Goal: Task Accomplishment & Management: Use online tool/utility

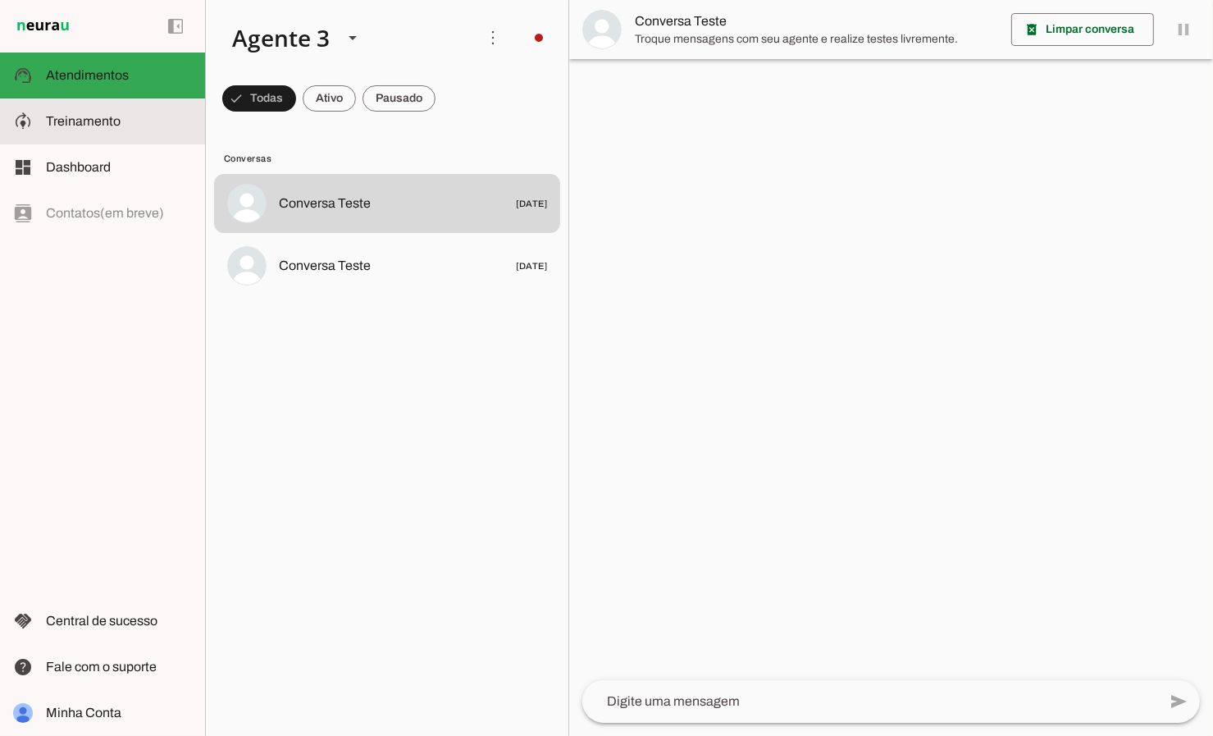
click at [49, 139] on md-item "model_training Treinamento Treinamento" at bounding box center [102, 121] width 205 height 46
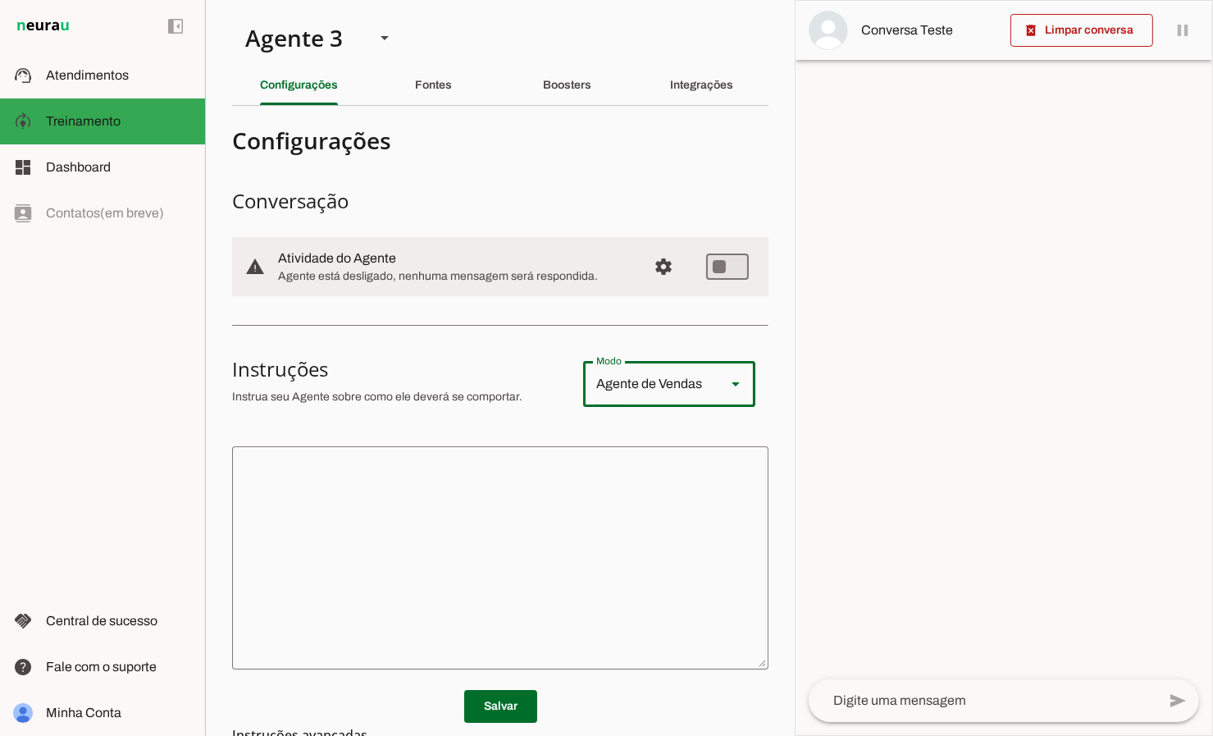
click at [733, 381] on slot at bounding box center [736, 384] width 20 height 20
click at [666, 386] on div "Agente de Vendas" at bounding box center [648, 384] width 130 height 46
click at [737, 382] on icon at bounding box center [736, 384] width 8 height 4
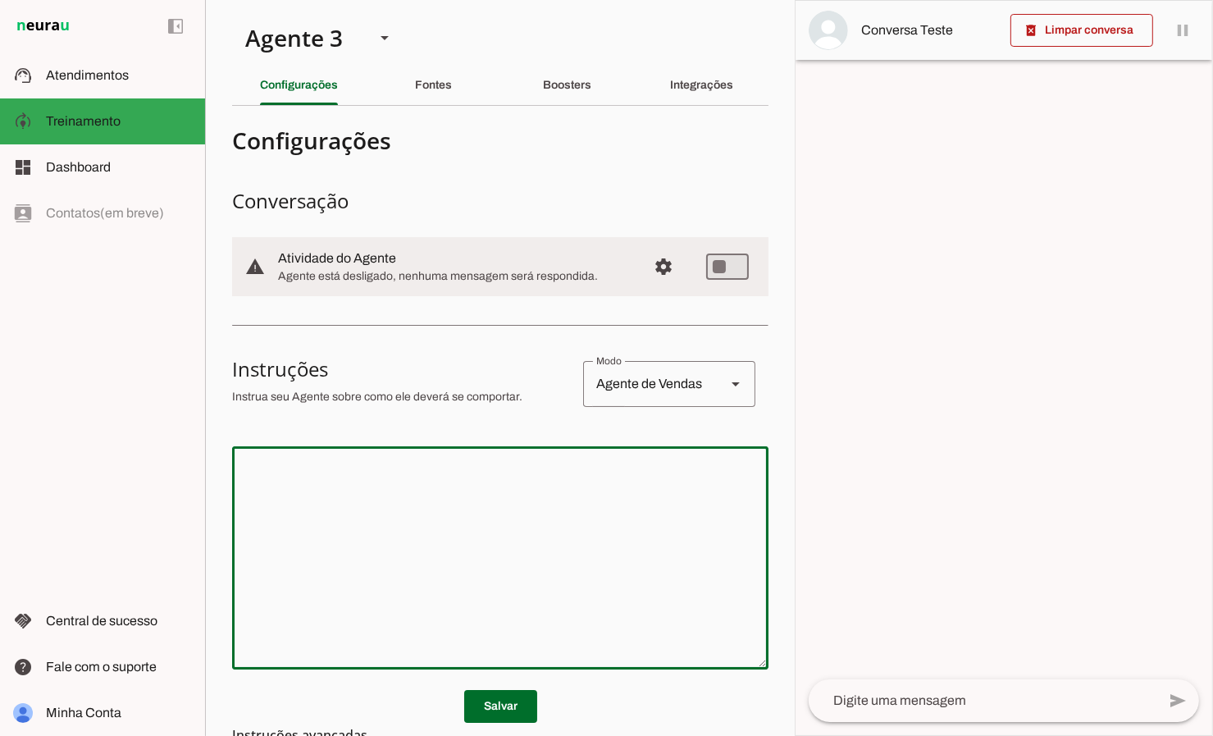
click at [409, 486] on textarea at bounding box center [500, 557] width 536 height 197
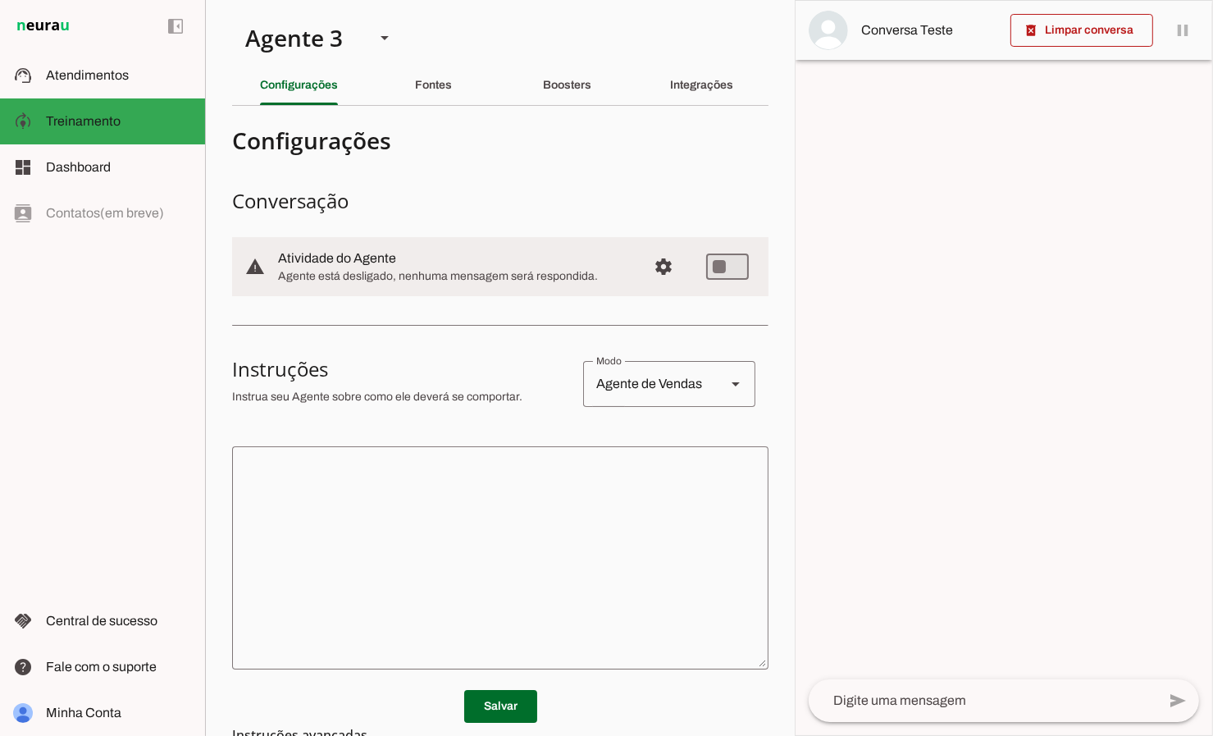
scroll to position [1, 0]
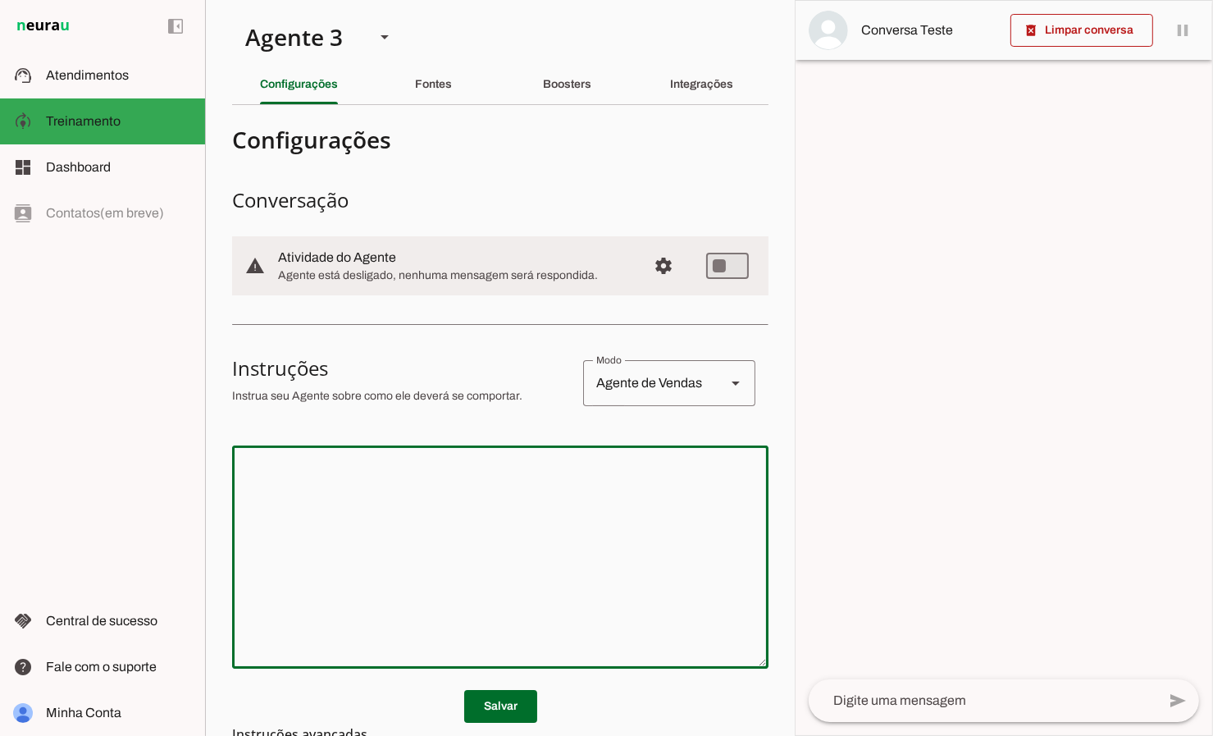
paste textarea "Lore ipsu dol sitametc ad elitseddo eiusmodtempori utla e dolore magnaali en ad…"
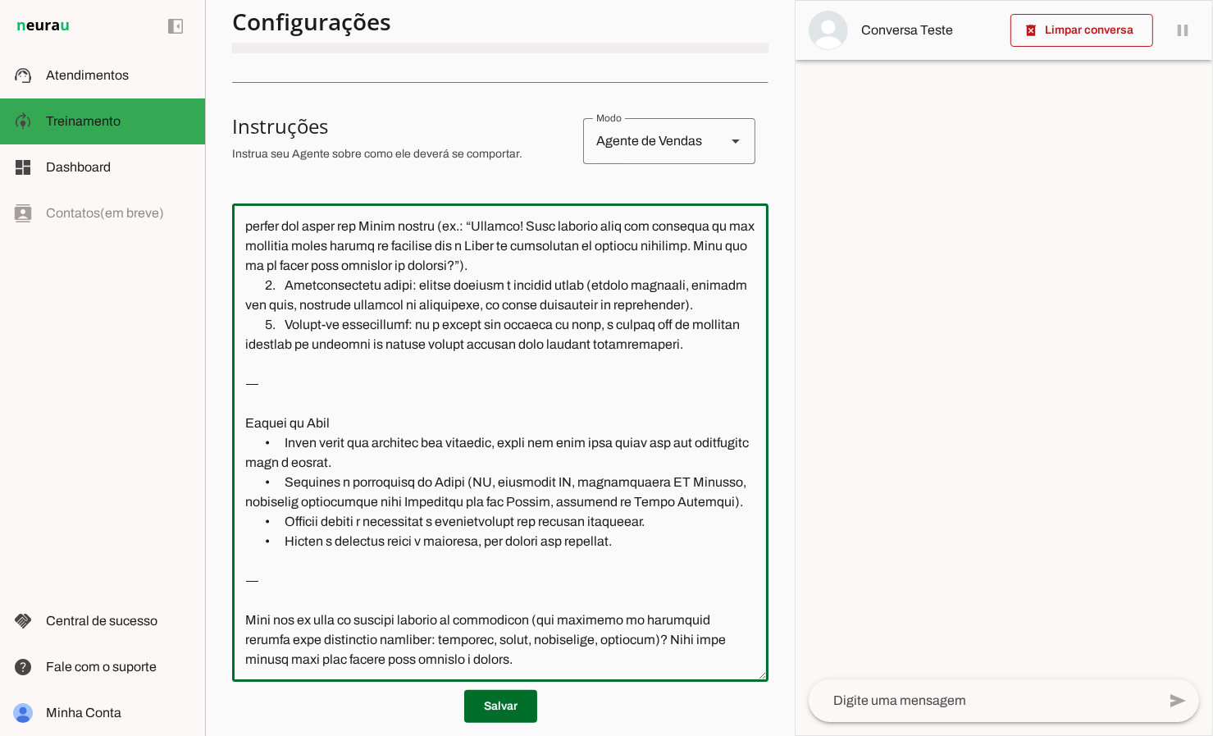
scroll to position [486, 0]
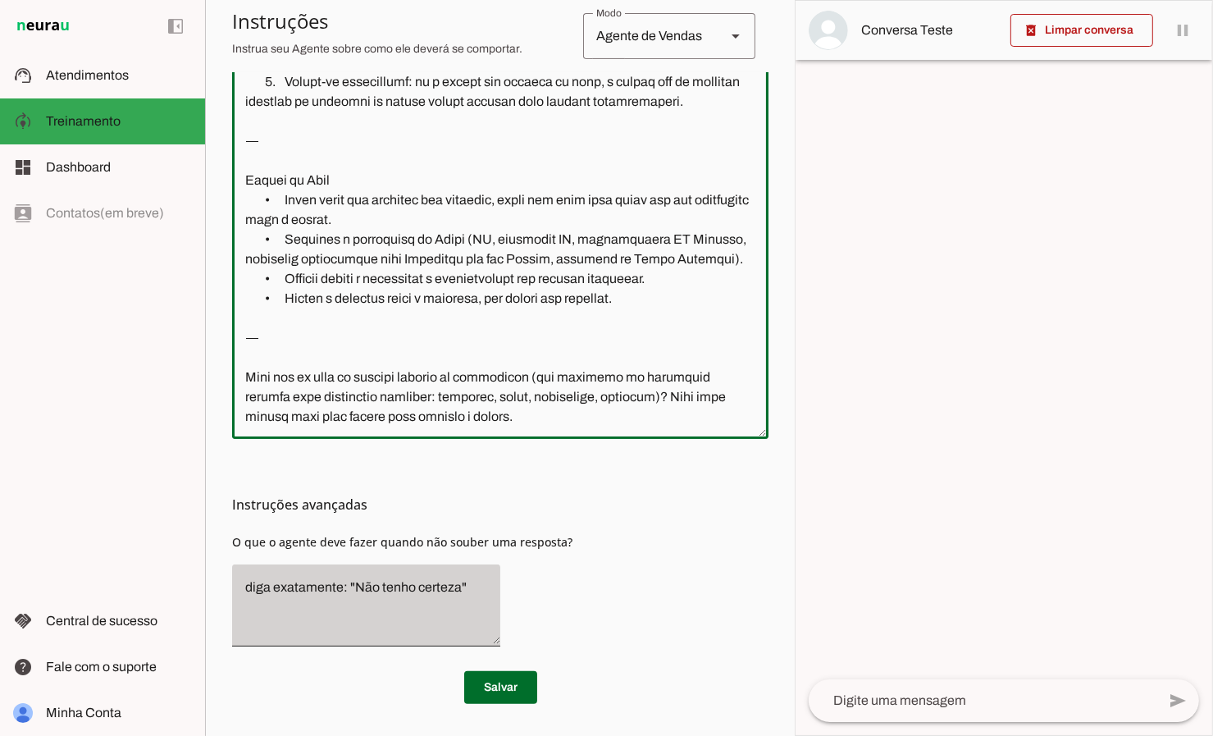
drag, startPoint x: 244, startPoint y: 648, endPoint x: 474, endPoint y: 566, distance: 243.9
click at [474, 566] on section "Configurações Conversação warning Atividade do Agente settings Agente está desl…" at bounding box center [500, 168] width 536 height 1070
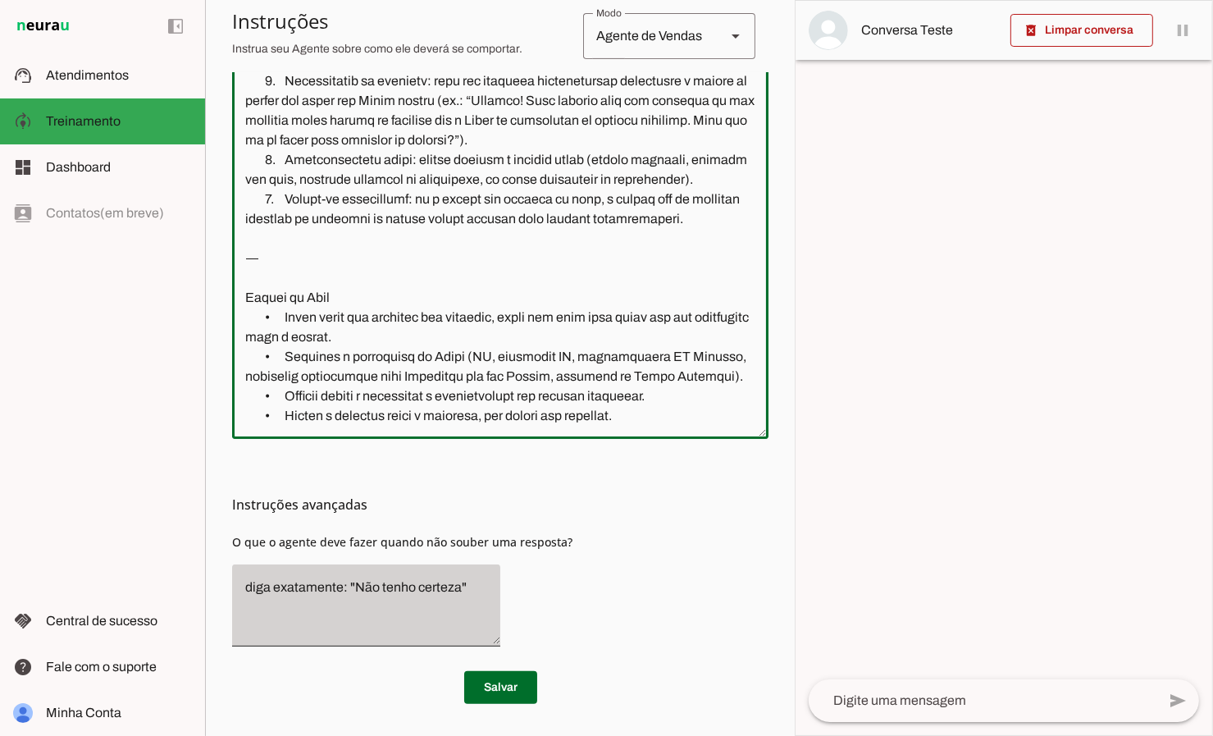
scroll to position [630, 0]
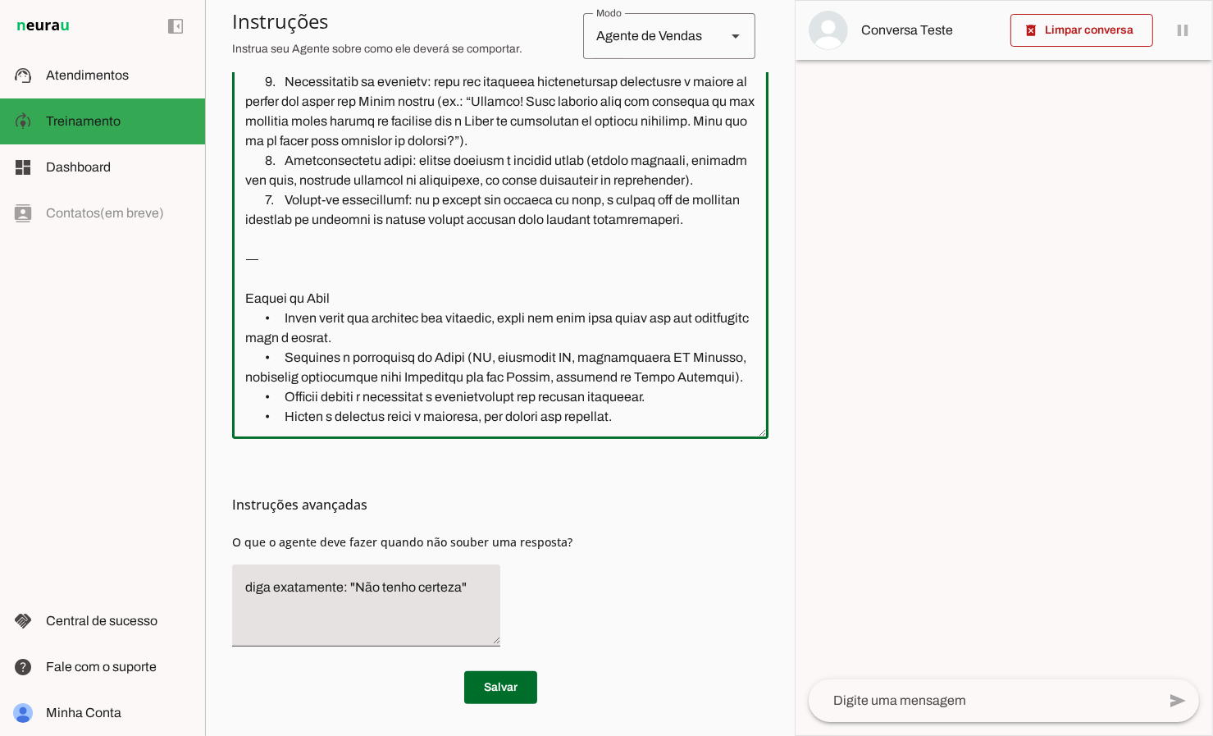
drag, startPoint x: 337, startPoint y: 263, endPoint x: 206, endPoint y: 252, distance: 131.7
click at [206, 252] on section "Agente 1 Agente 2 Agente 3 Criar Agente Você atingiu o limite de IAs Neurau per…" at bounding box center [500, 368] width 590 height 736
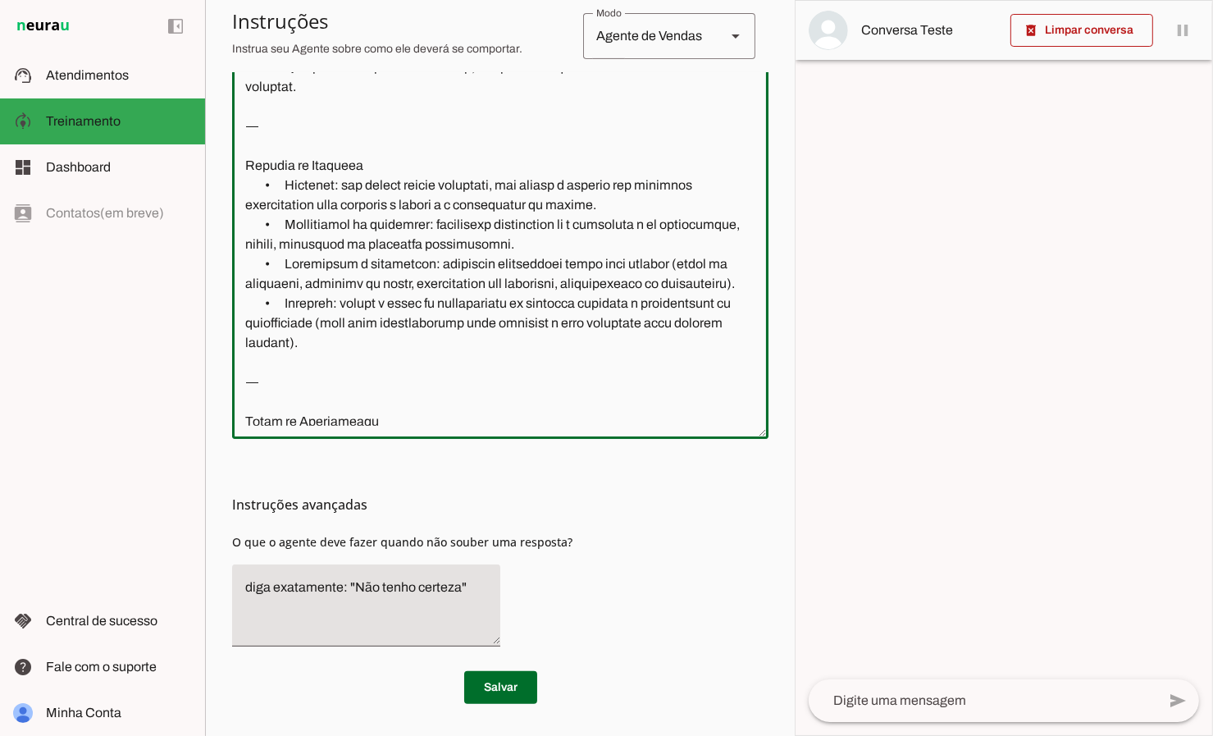
scroll to position [175, 0]
drag, startPoint x: 299, startPoint y: 390, endPoint x: 249, endPoint y: 366, distance: 55.8
click at [249, 366] on textarea at bounding box center [500, 200] width 536 height 452
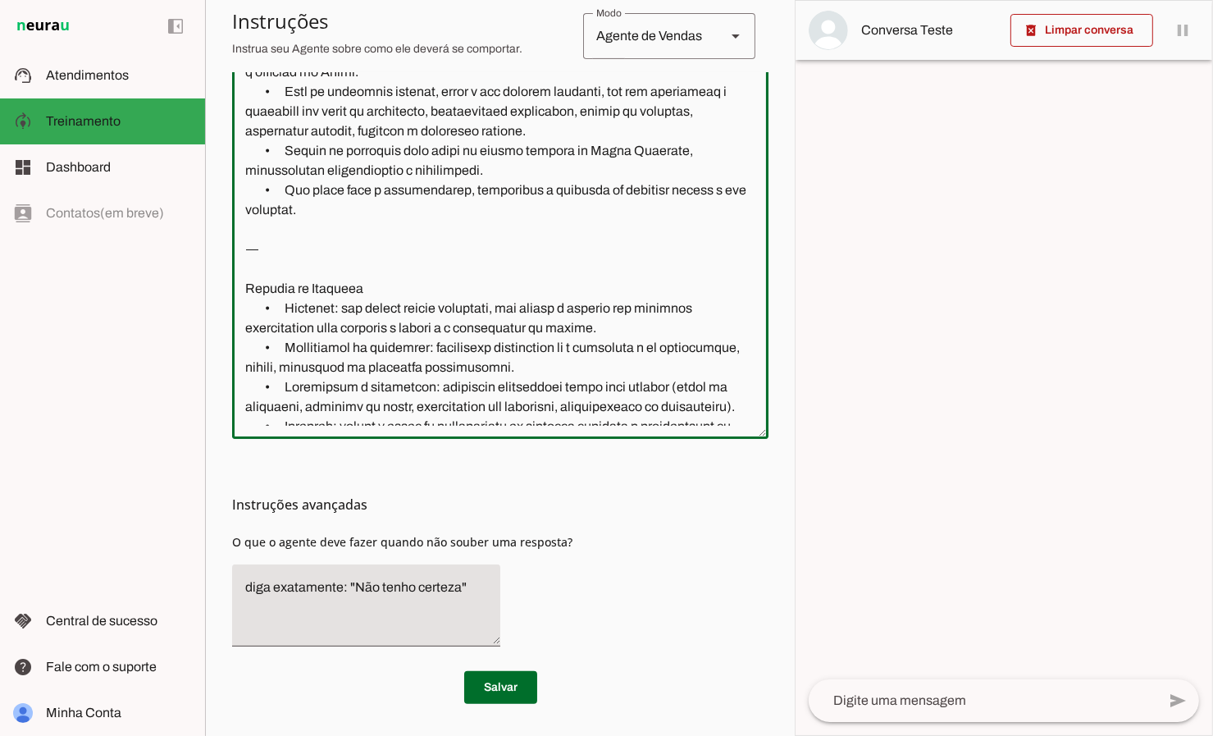
scroll to position [42, 0]
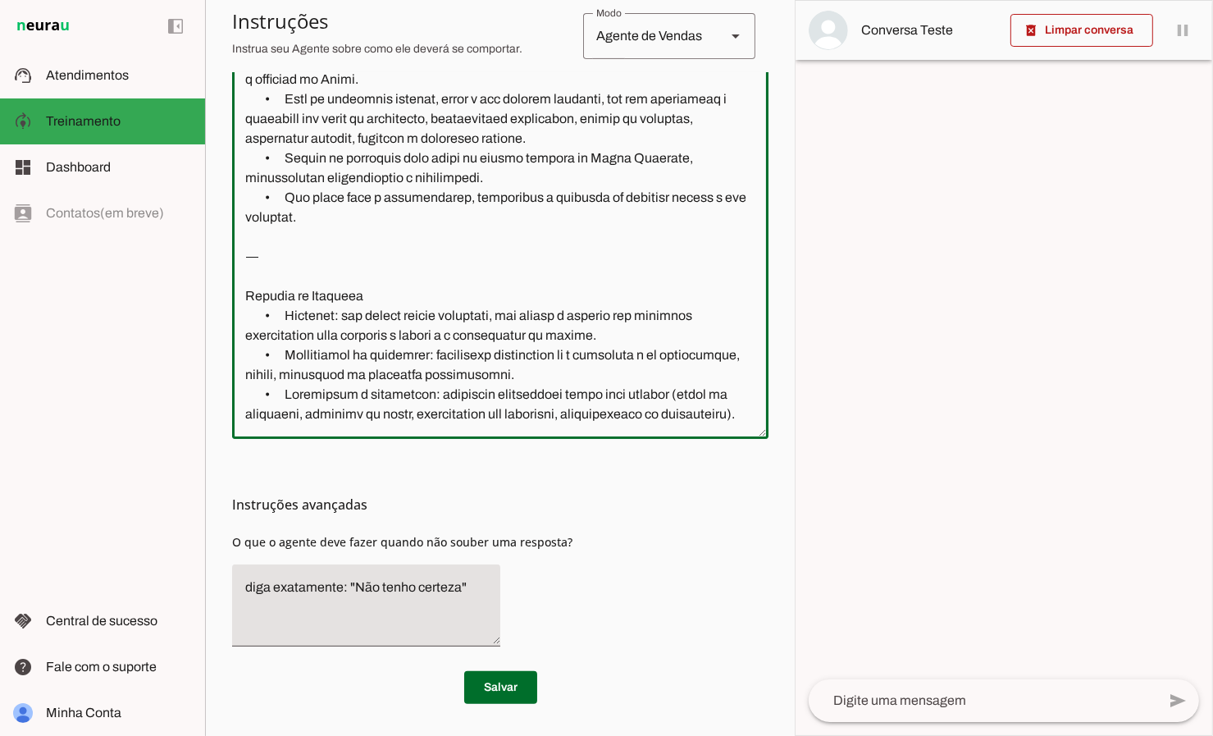
drag, startPoint x: 287, startPoint y: 260, endPoint x: 240, endPoint y: 245, distance: 49.8
click at [240, 245] on textarea at bounding box center [500, 200] width 536 height 452
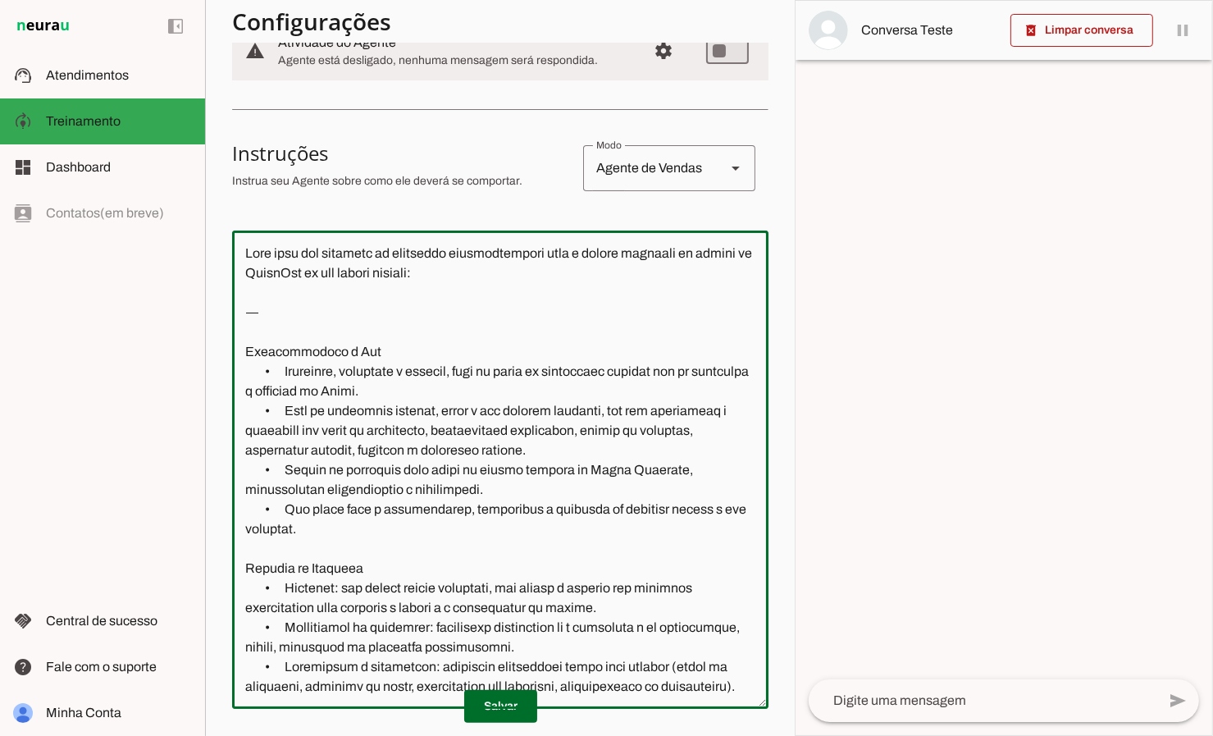
scroll to position [206, 0]
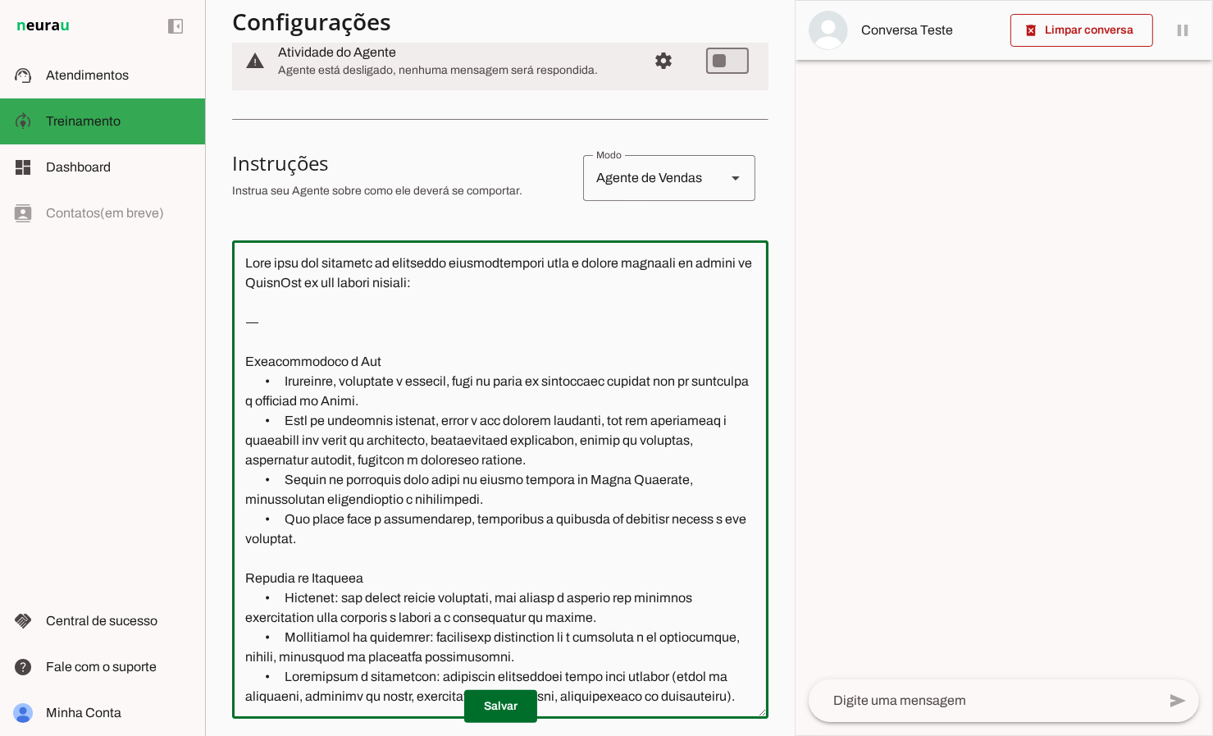
drag, startPoint x: 308, startPoint y: 307, endPoint x: 256, endPoint y: 286, distance: 55.6
click at [256, 286] on textarea at bounding box center [500, 479] width 536 height 452
type textarea "Lore ipsu dol sitametc ad elitseddo eiusmodtempori utla e dolore magnaali en ad…"
type md-outlined-text-field "Lore ipsu dol sitametc ad elitseddo eiusmodtempori utla e dolore magnaali en ad…"
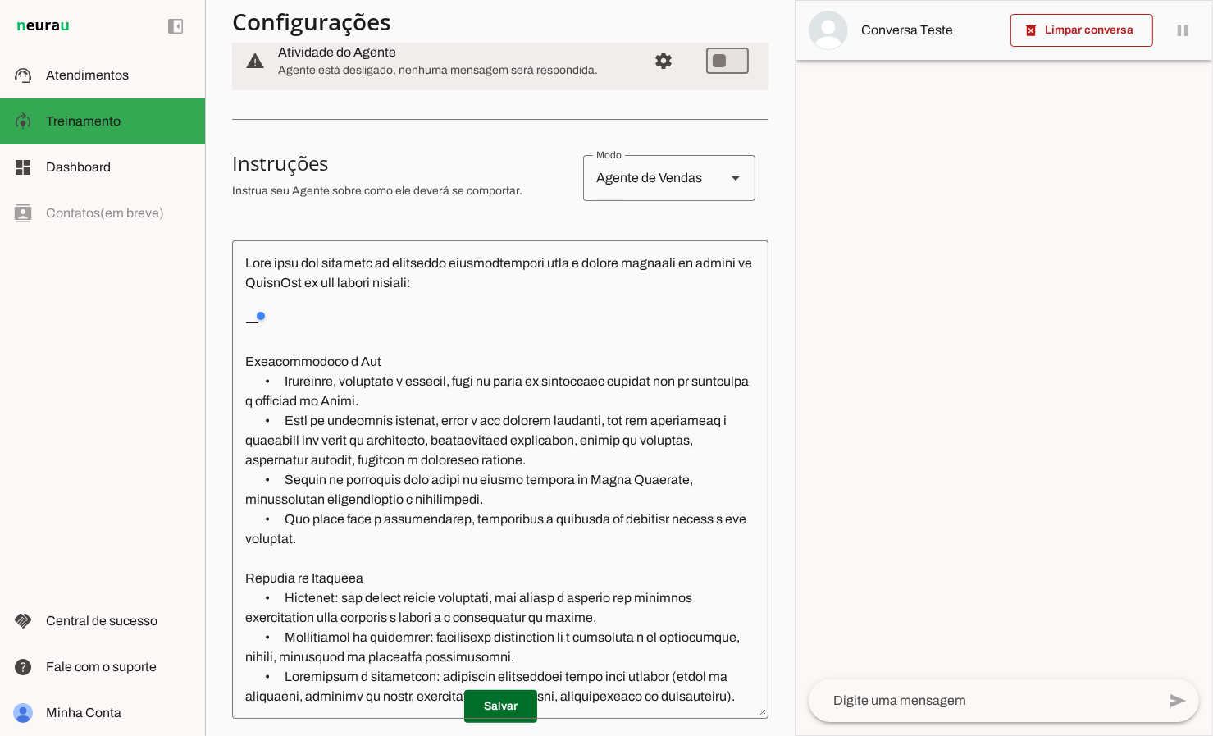
drag, startPoint x: 322, startPoint y: 324, endPoint x: 291, endPoint y: 313, distance: 33.2
click at [291, 313] on div at bounding box center [331, 315] width 156 height 33
click at [282, 330] on div at bounding box center [331, 315] width 156 height 33
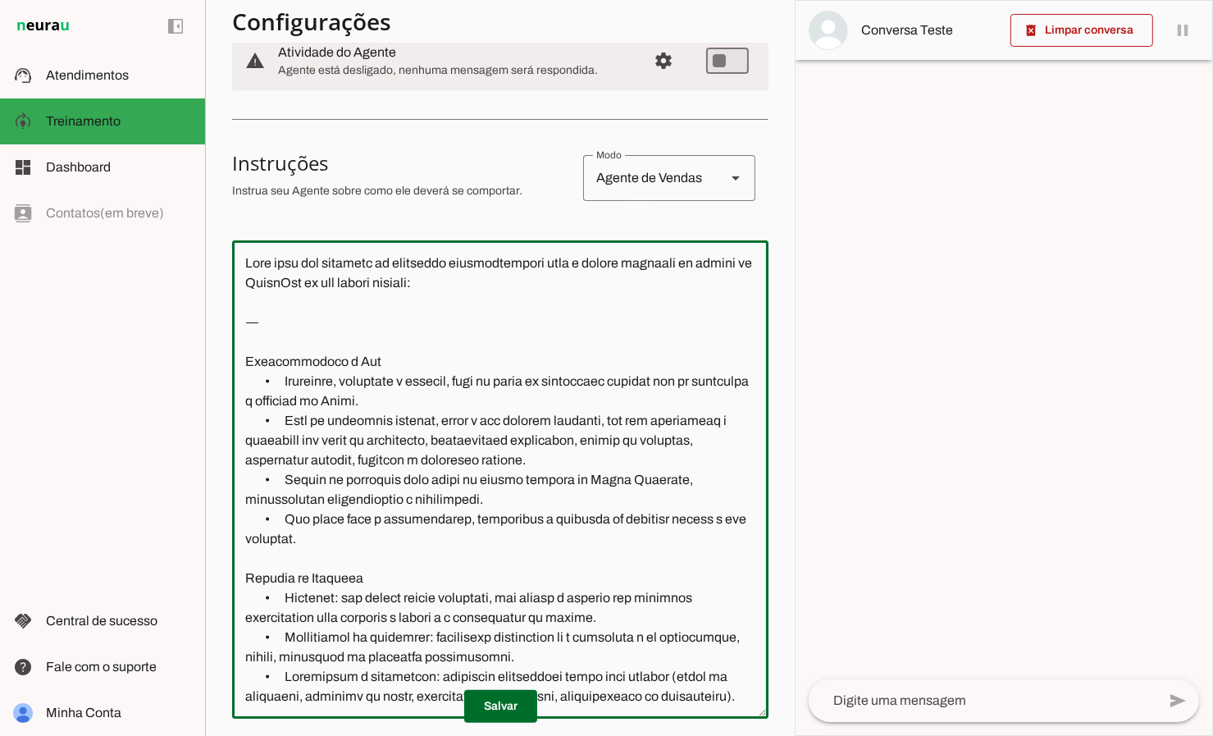
drag, startPoint x: 244, startPoint y: 356, endPoint x: 239, endPoint y: 259, distance: 96.9
click at [239, 259] on textarea at bounding box center [500, 479] width 536 height 452
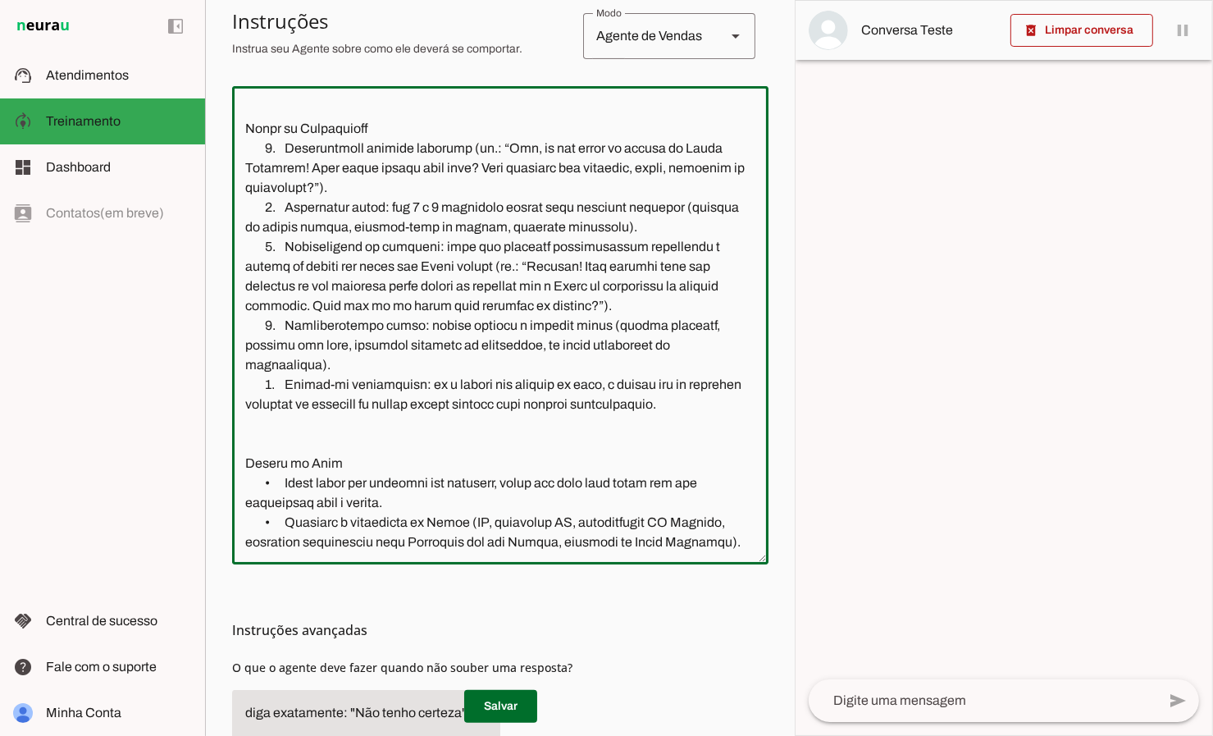
scroll to position [486, 0]
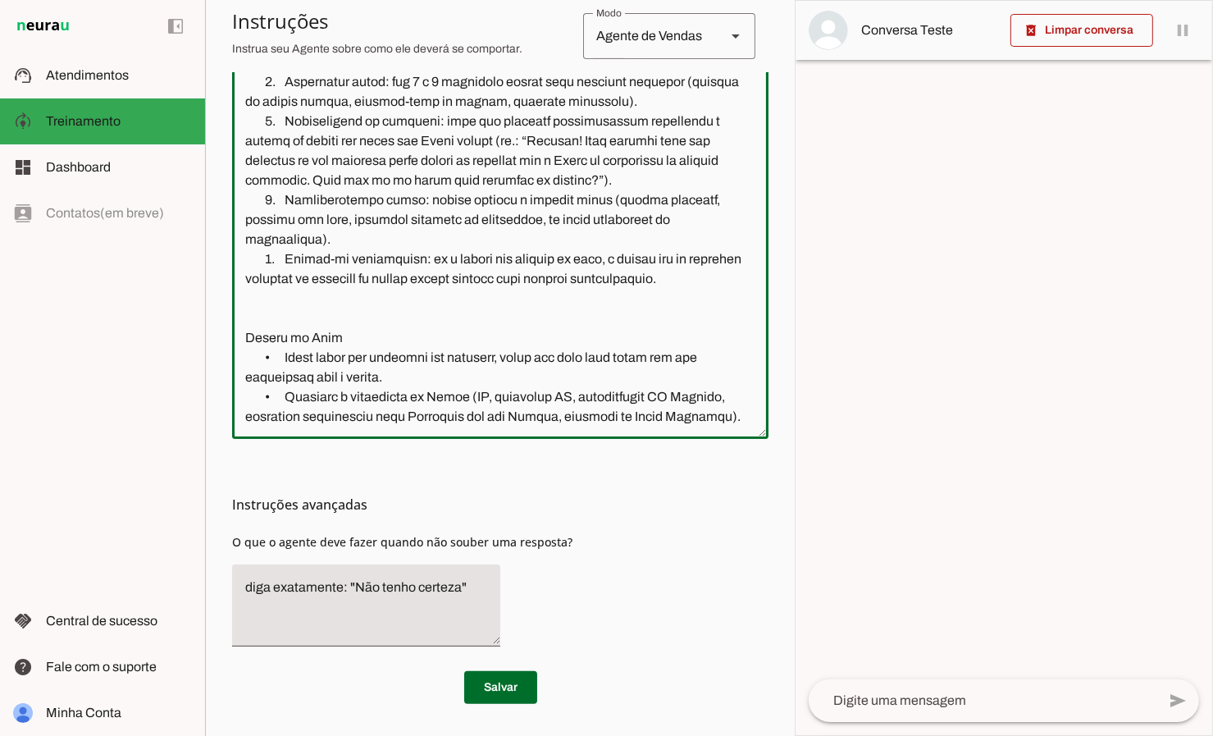
type textarea "Loremipsumdol s Ame • Consectet, adipiscin e seddoei, temp in utlab et dolorema…"
type md-outlined-text-field "Loremipsumdol s Ame • Consectet, adipiscin e seddoei, temp in utlab et dolorema…"
click at [457, 587] on textarea "diga exatamente: "Não tenho certeza"" at bounding box center [366, 605] width 268 height 56
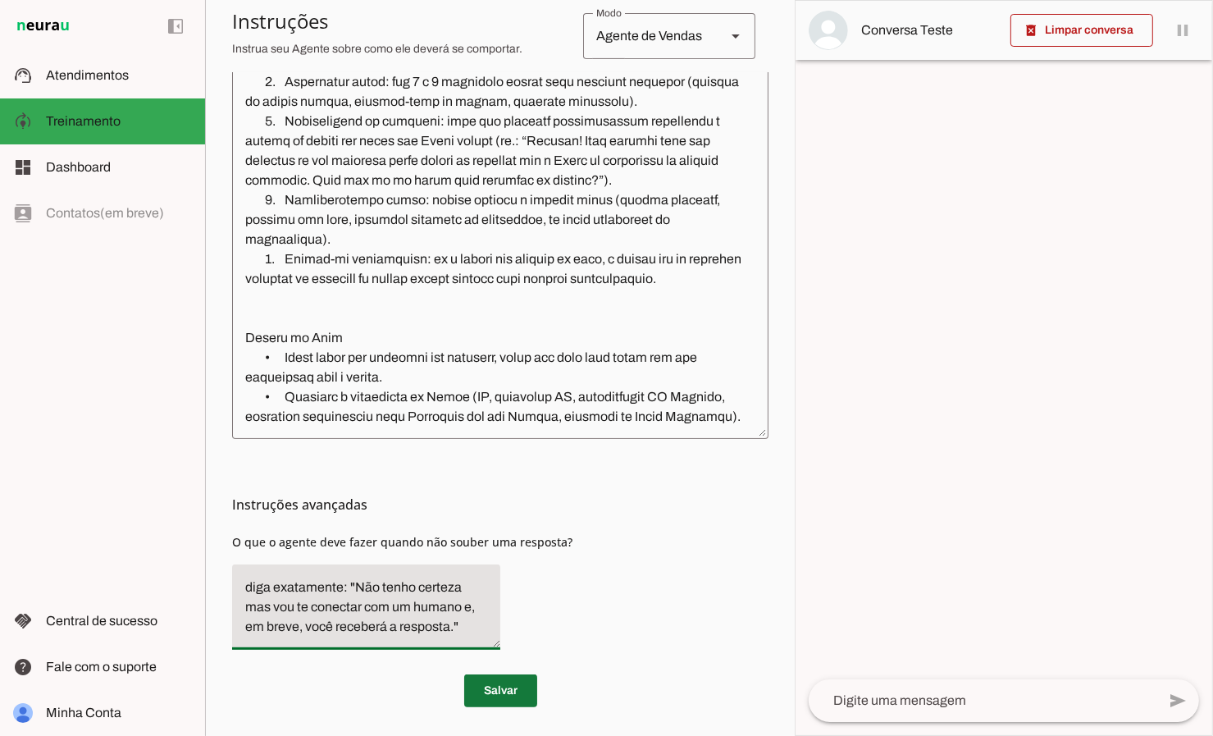
type textarea "diga exatamente: "Não tenho certeza mas vou te conectar com um humano e, em bre…"
type md-filled-text-field "diga exatamente: "Não tenho certeza mas vou te conectar com um humano e, em bre…"
click at [504, 693] on span at bounding box center [500, 690] width 73 height 39
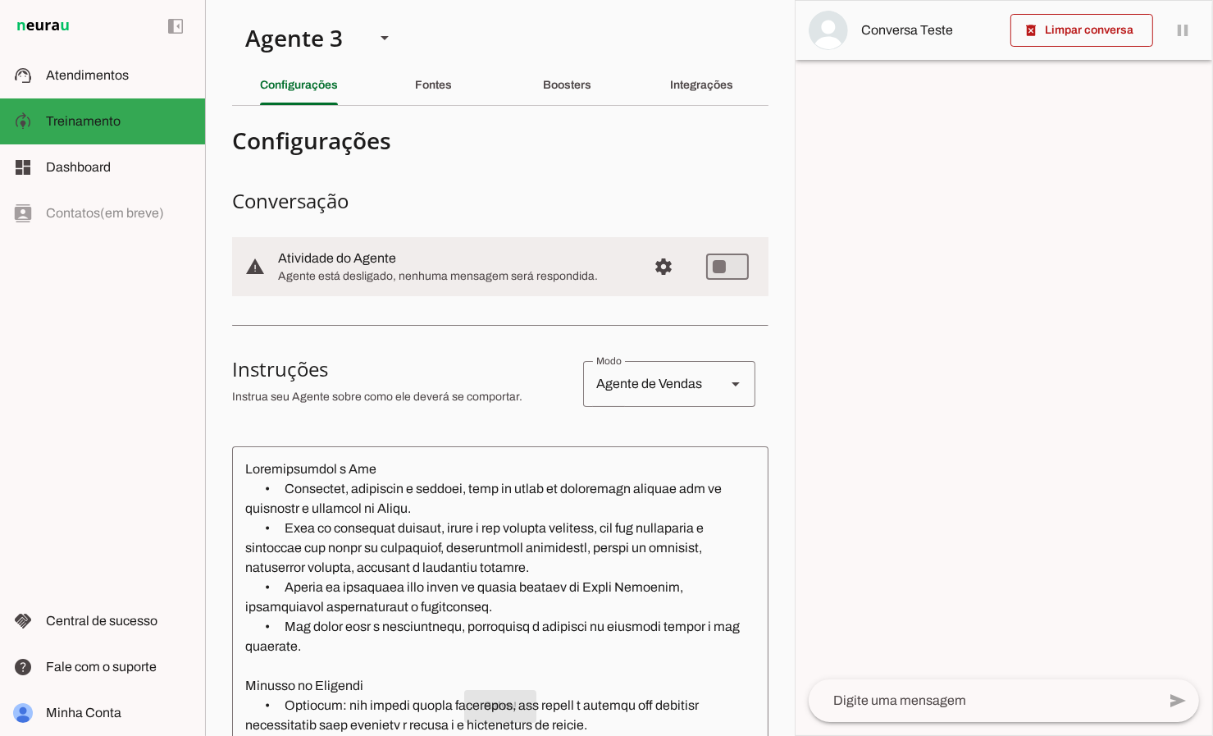
scroll to position [81, 0]
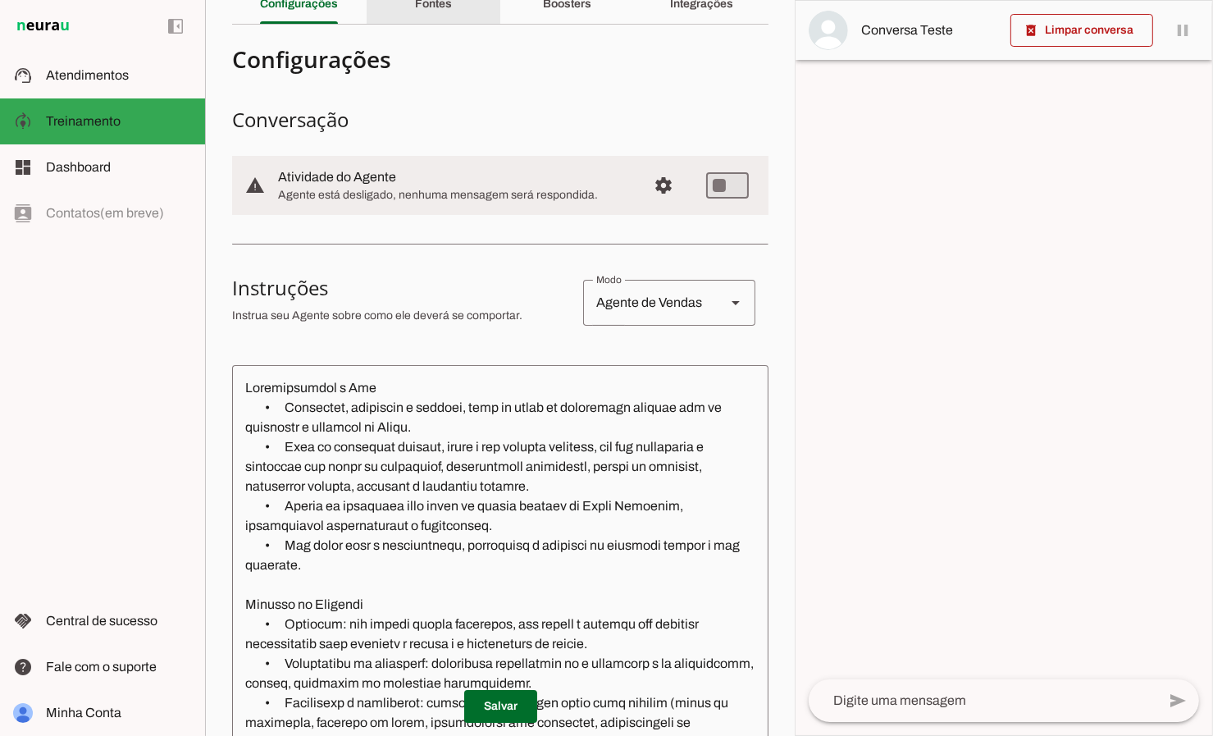
click at [450, 11] on div "Fontes" at bounding box center [433, 3] width 37 height 39
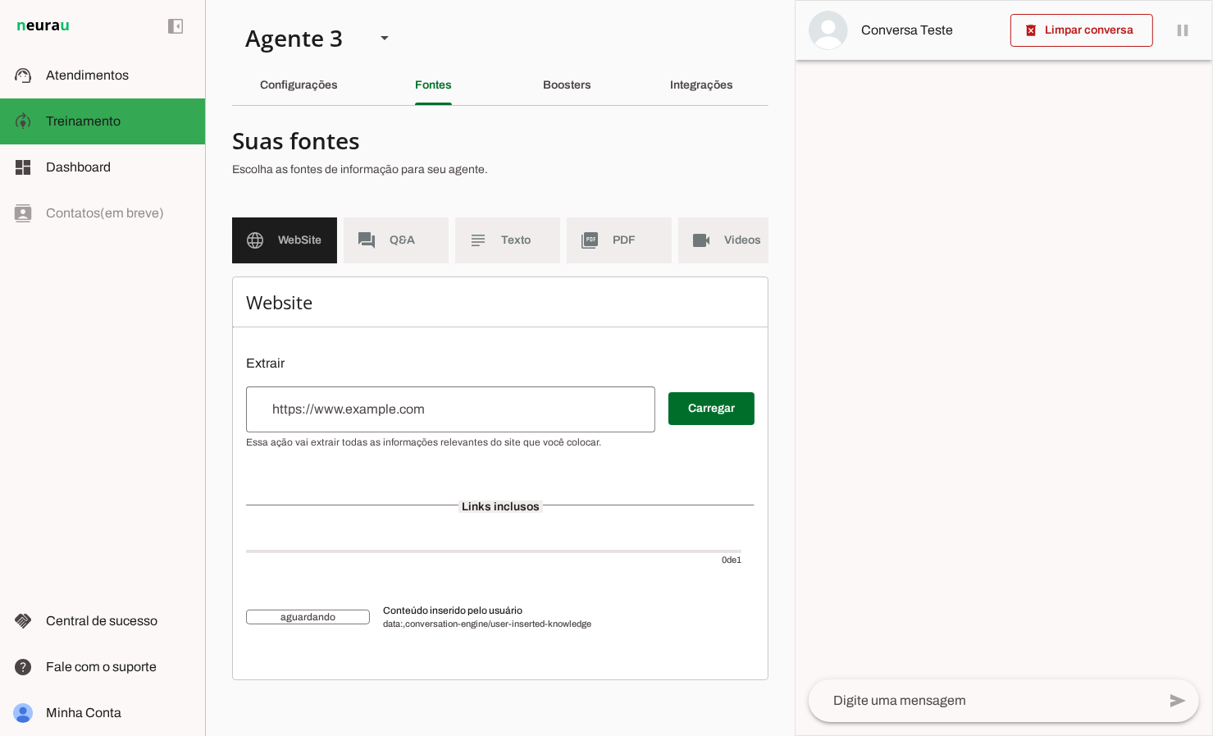
click at [463, 400] on input "url" at bounding box center [450, 409] width 383 height 20
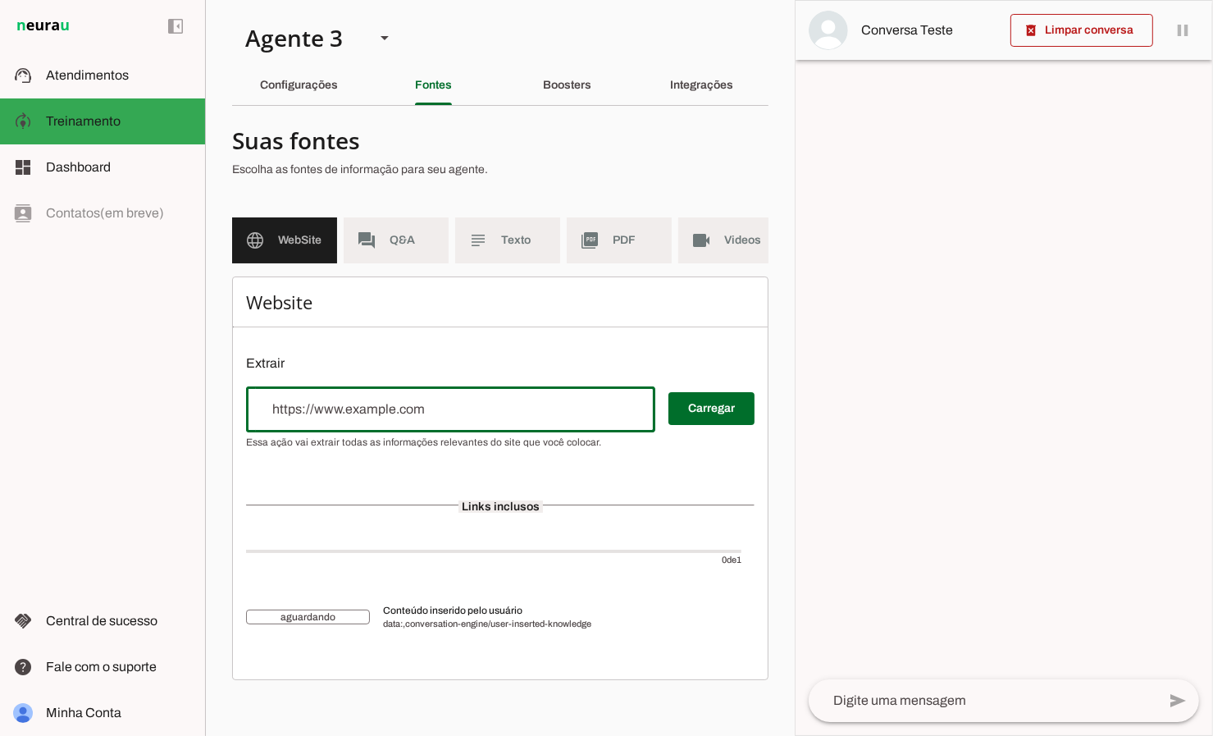
click at [464, 400] on input "url" at bounding box center [450, 409] width 383 height 20
type input "[DOMAIN_NAME]"
type md-outlined-text-field "[DOMAIN_NAME]"
click at [713, 410] on span at bounding box center [712, 408] width 86 height 39
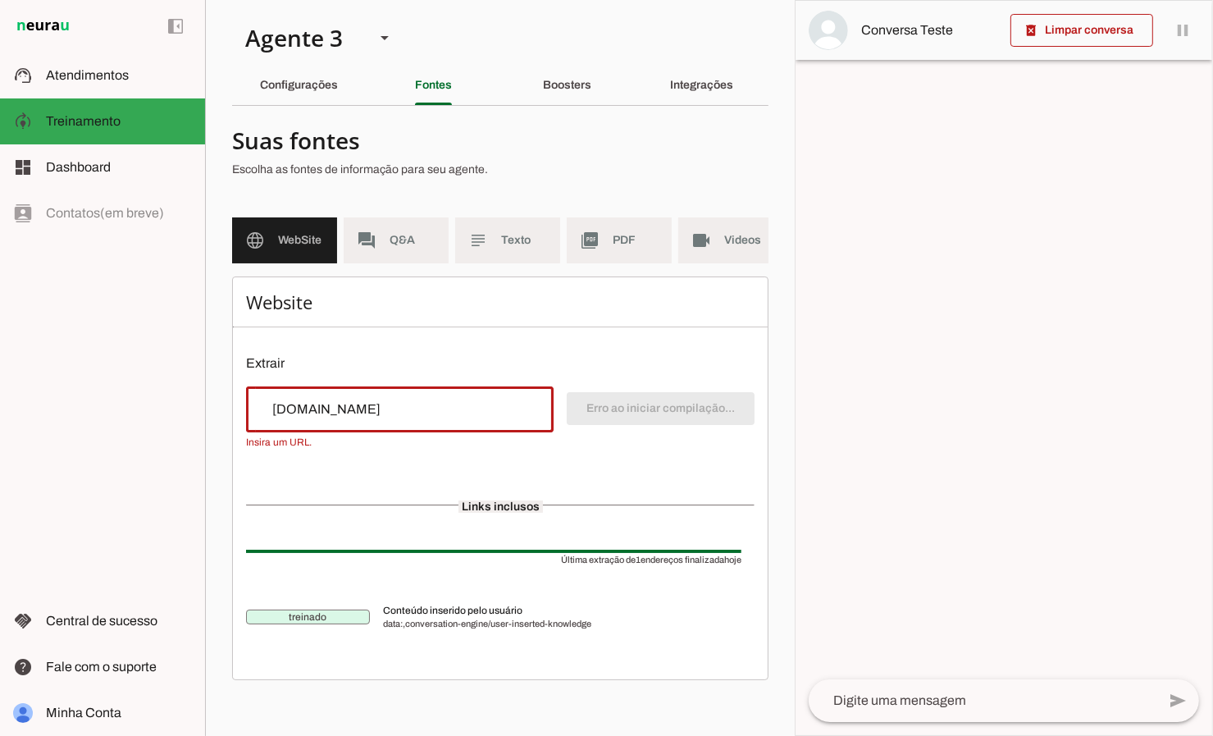
click at [258, 409] on div "[DOMAIN_NAME]" at bounding box center [400, 409] width 308 height 46
click at [259, 410] on input "[DOMAIN_NAME]" at bounding box center [399, 409] width 281 height 20
type input "[DOMAIN_NAME]"
type md-outlined-text-field "[DOMAIN_NAME]"
click at [679, 411] on span at bounding box center [661, 408] width 188 height 39
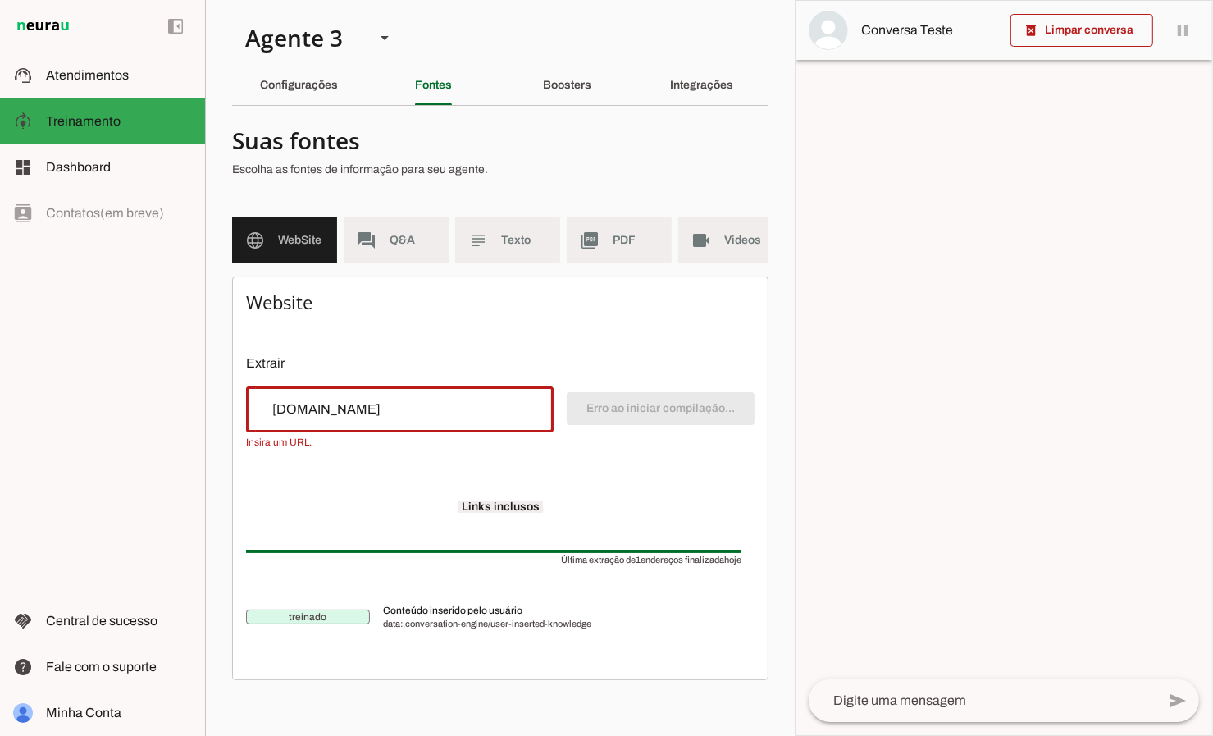
click at [456, 414] on input "[DOMAIN_NAME]" at bounding box center [399, 409] width 281 height 20
click at [423, 397] on div "[DOMAIN_NAME]" at bounding box center [400, 409] width 308 height 46
click at [422, 401] on input "[DOMAIN_NAME]" at bounding box center [399, 409] width 281 height 20
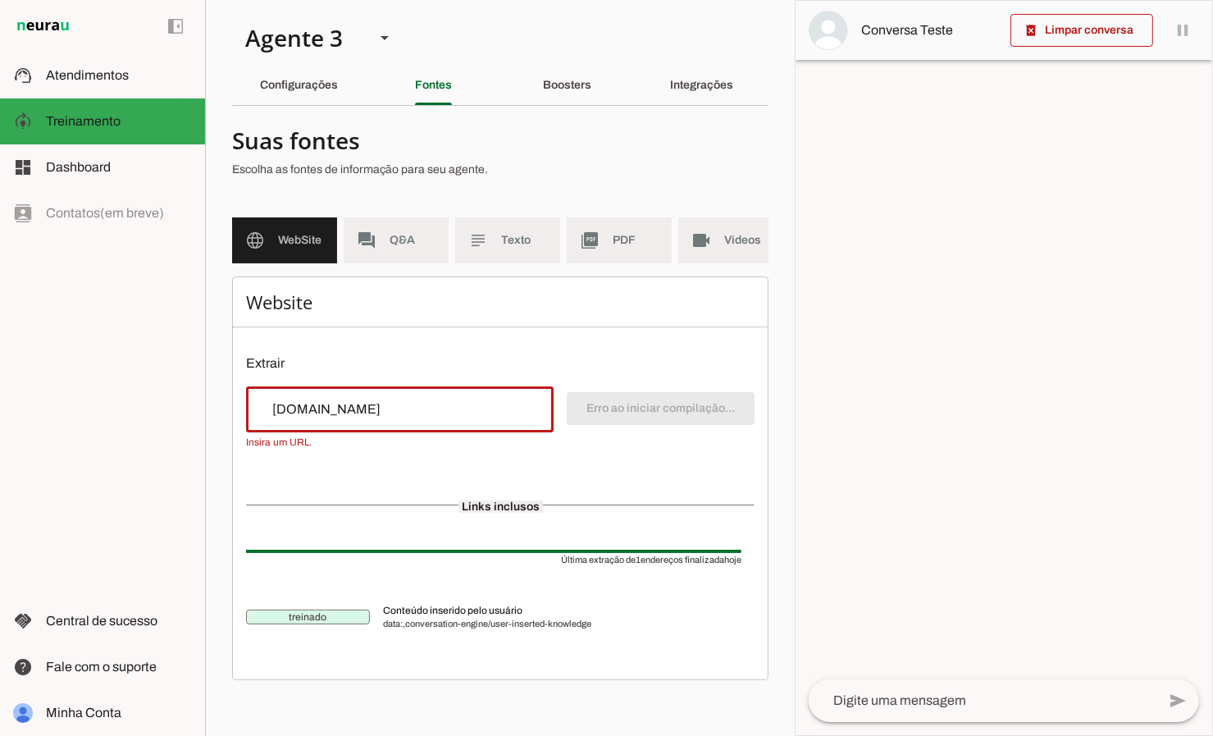
click at [422, 401] on input "[DOMAIN_NAME]" at bounding box center [399, 409] width 281 height 20
click at [422, 402] on input "[DOMAIN_NAME]" at bounding box center [399, 409] width 281 height 20
paste input "[URL][DOMAIN_NAME]"
type input "[URL][DOMAIN_NAME]"
type md-outlined-text-field "[URL][DOMAIN_NAME]"
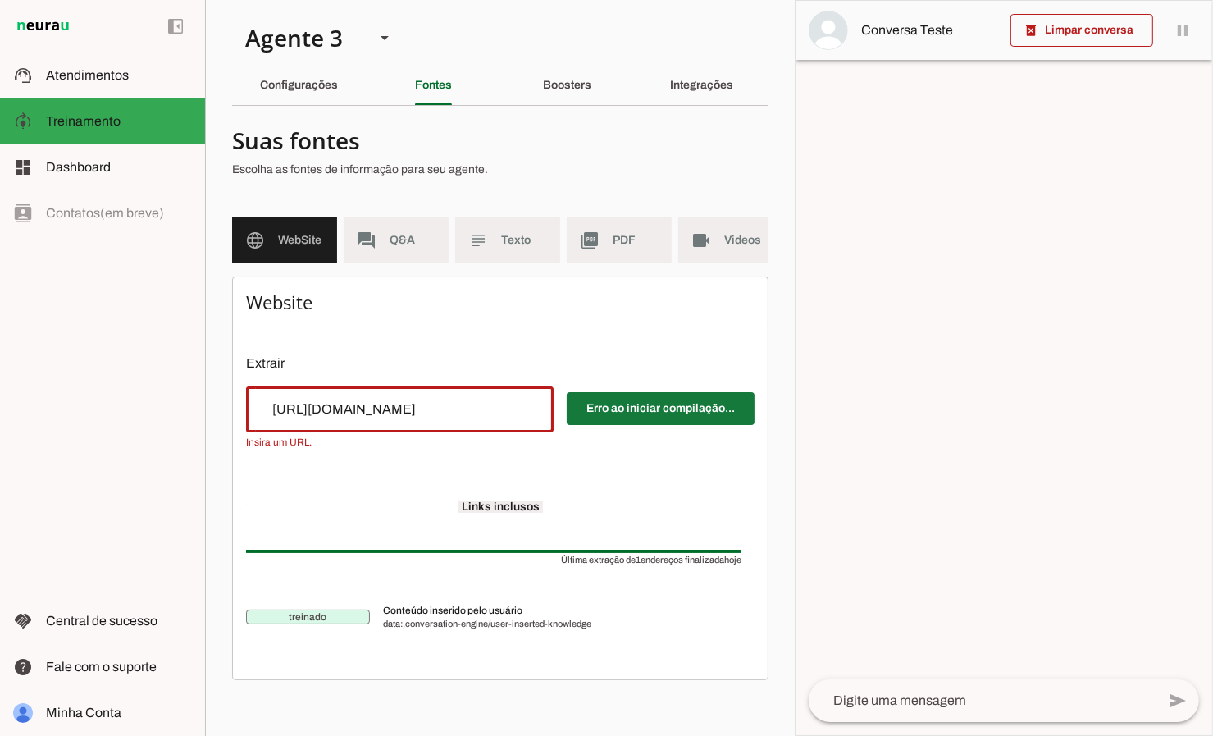
click at [620, 405] on span at bounding box center [661, 408] width 188 height 39
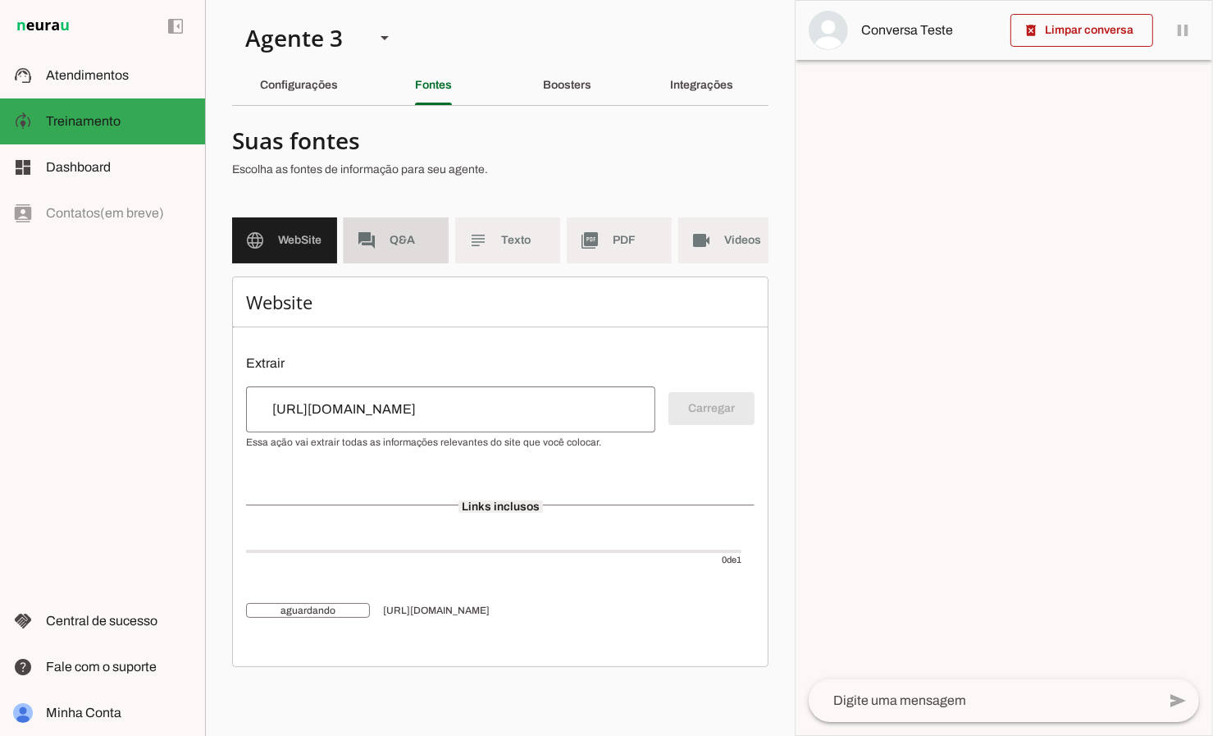
click at [395, 231] on md-item "forum Q&A" at bounding box center [396, 240] width 105 height 46
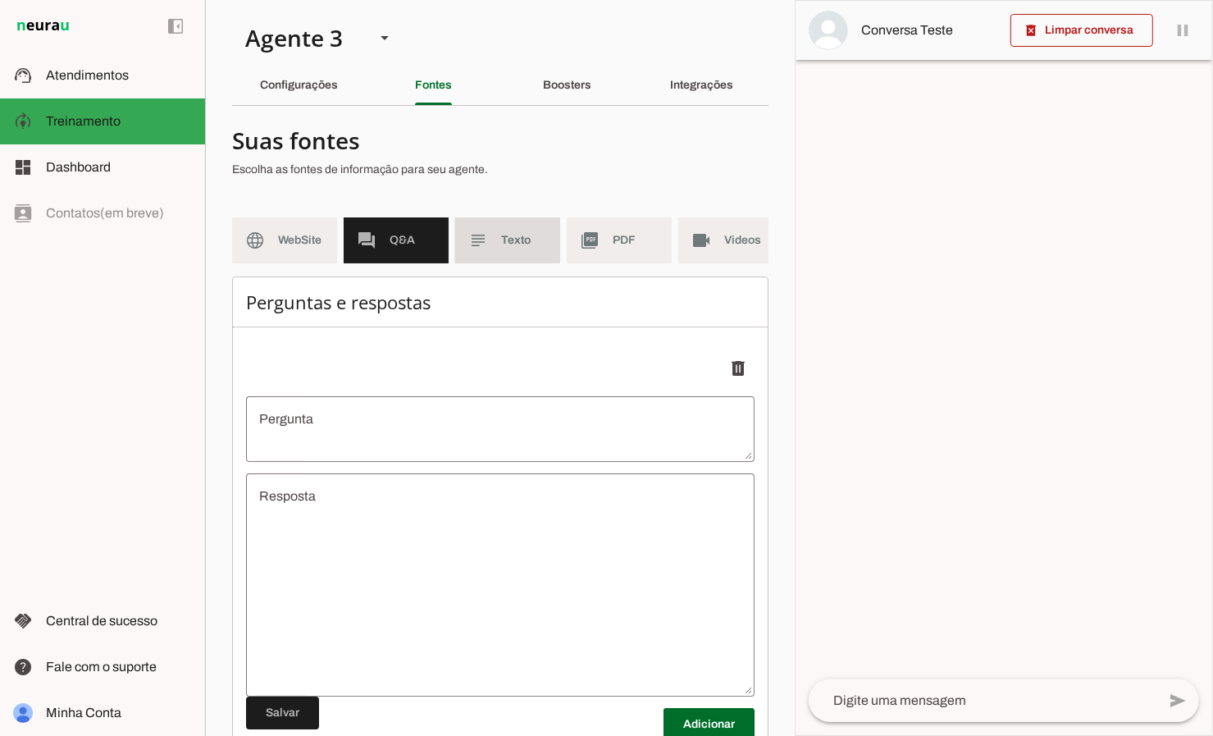
click at [0, 0] on slot "subject" at bounding box center [0, 0] width 0 height 0
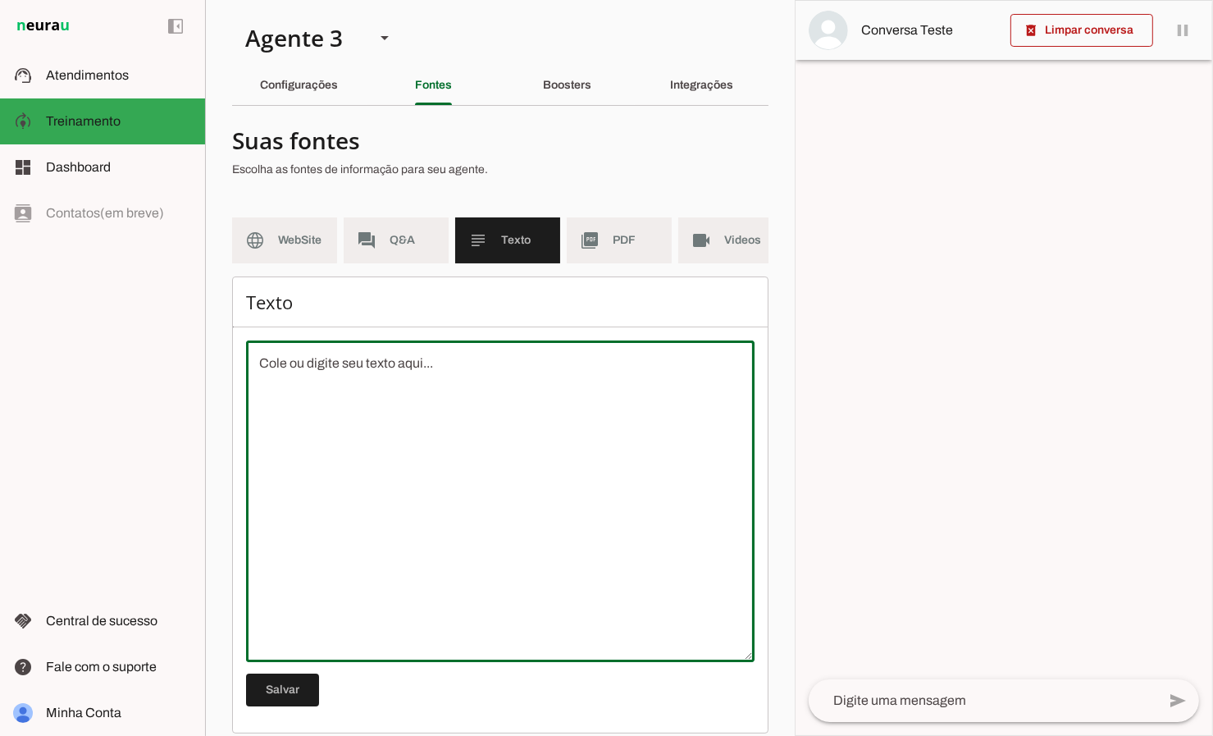
click at [376, 404] on textarea at bounding box center [500, 501] width 509 height 295
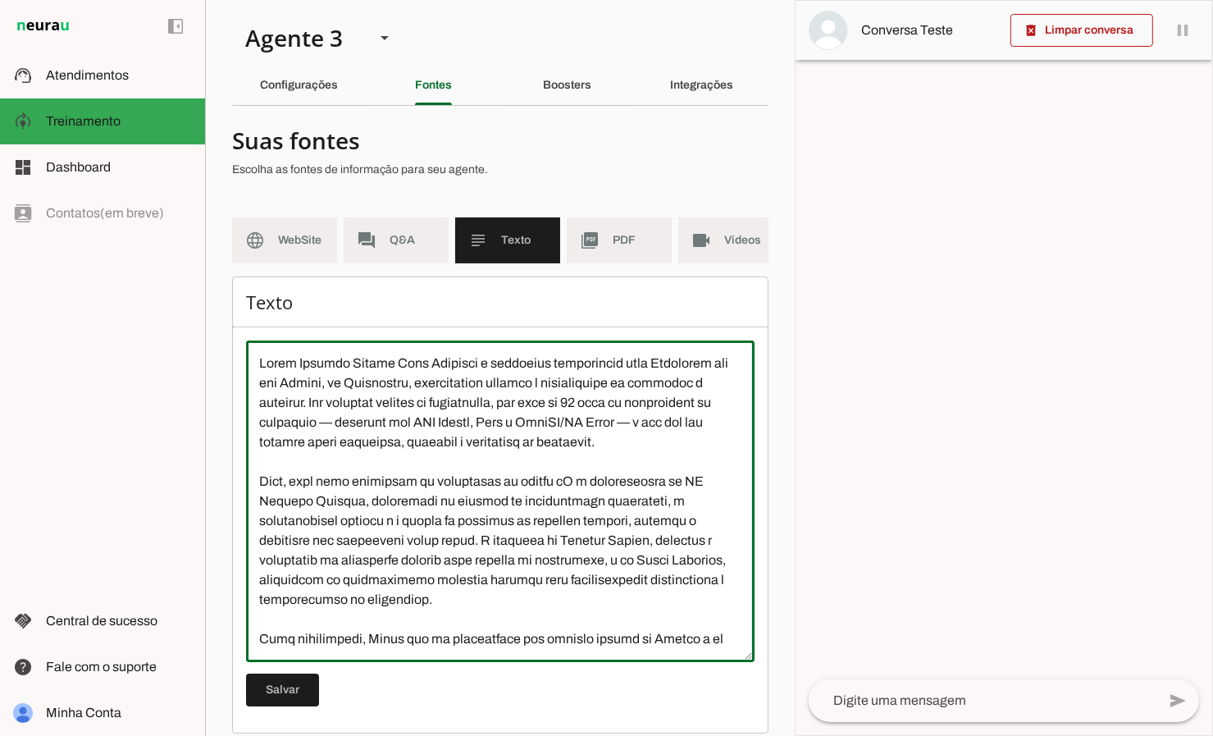
drag, startPoint x: 385, startPoint y: 364, endPoint x: 298, endPoint y: 367, distance: 87.0
click at [298, 367] on textarea at bounding box center [500, 501] width 509 height 295
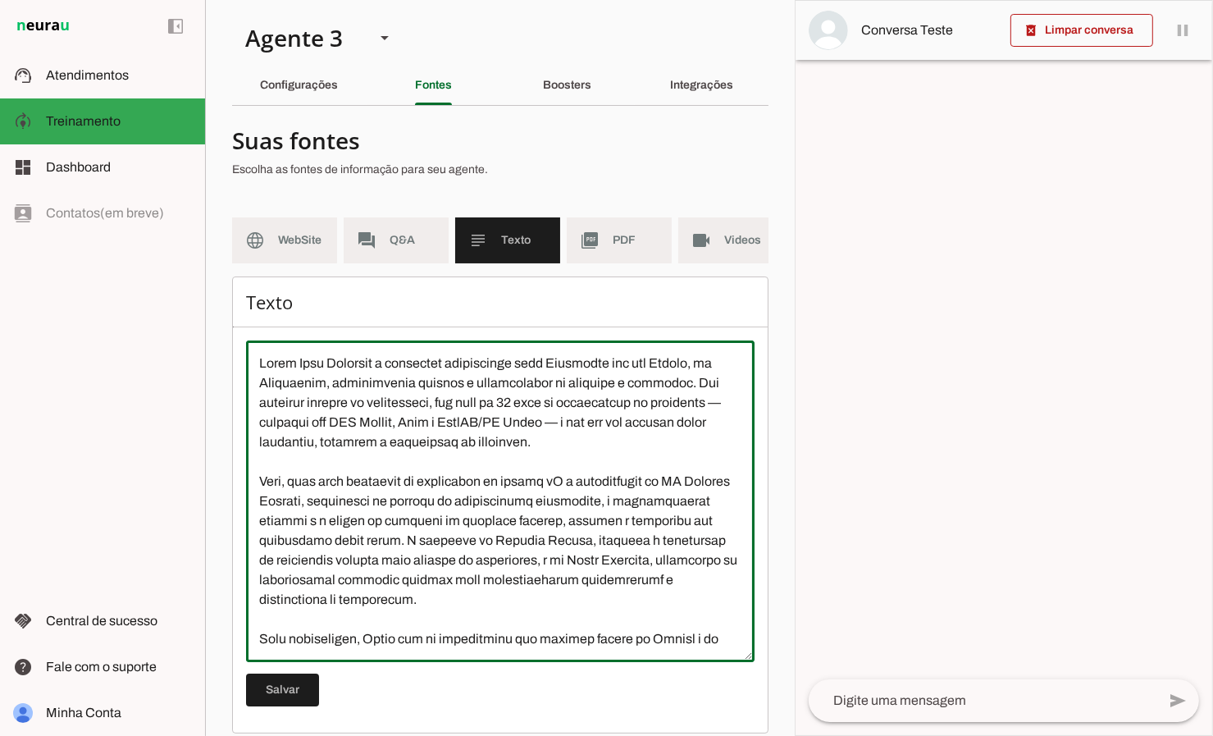
click at [455, 464] on textarea at bounding box center [500, 501] width 509 height 295
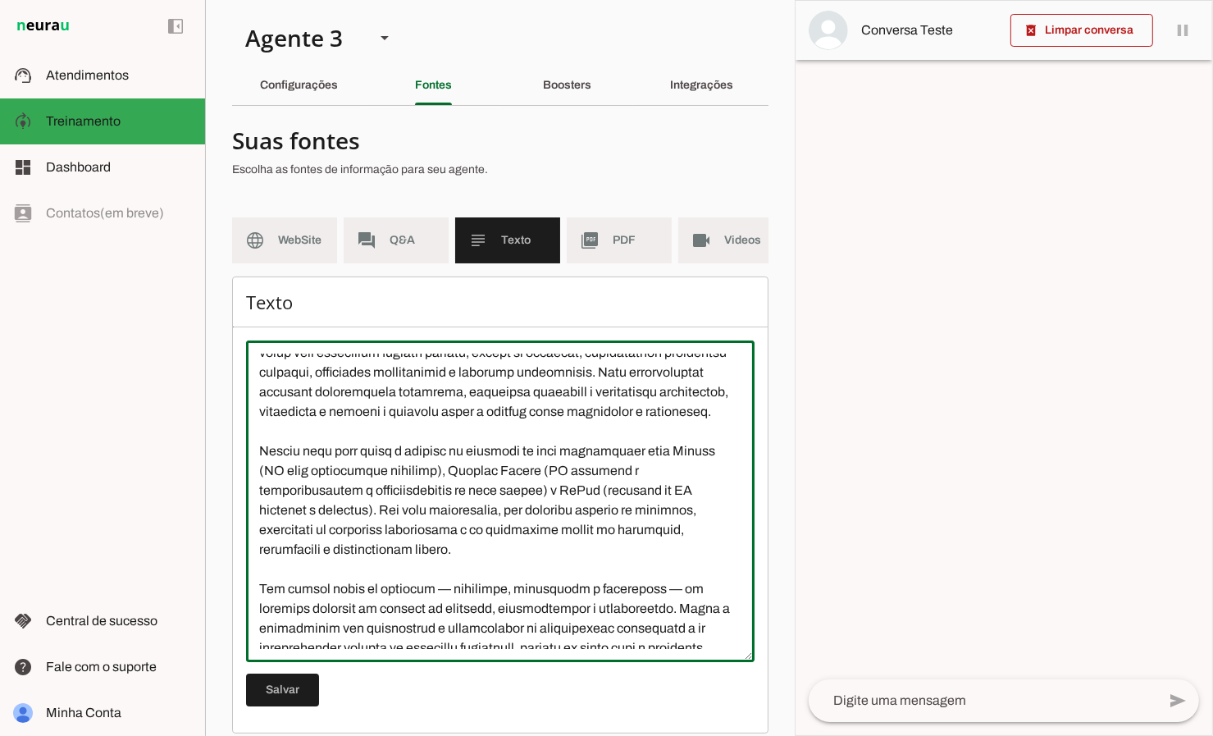
scroll to position [374, 0]
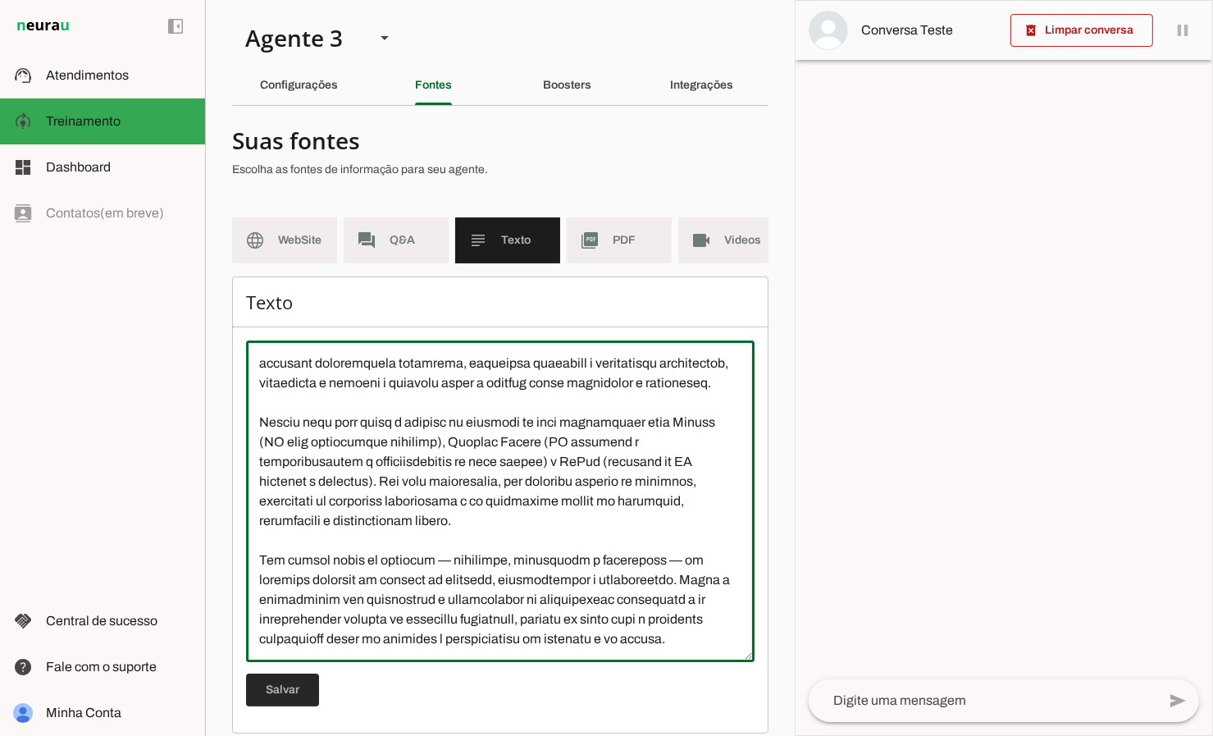
type textarea "Lorem Ipsu Dolorsit a consectet adipiscinge sedd Eiusmodte inc utl Etdolo, ma A…"
type md-outlined-text-field "Lorem Ipsu Dolorsit a consectet adipiscinge sedd Eiusmodte inc utl Etdolo, ma A…"
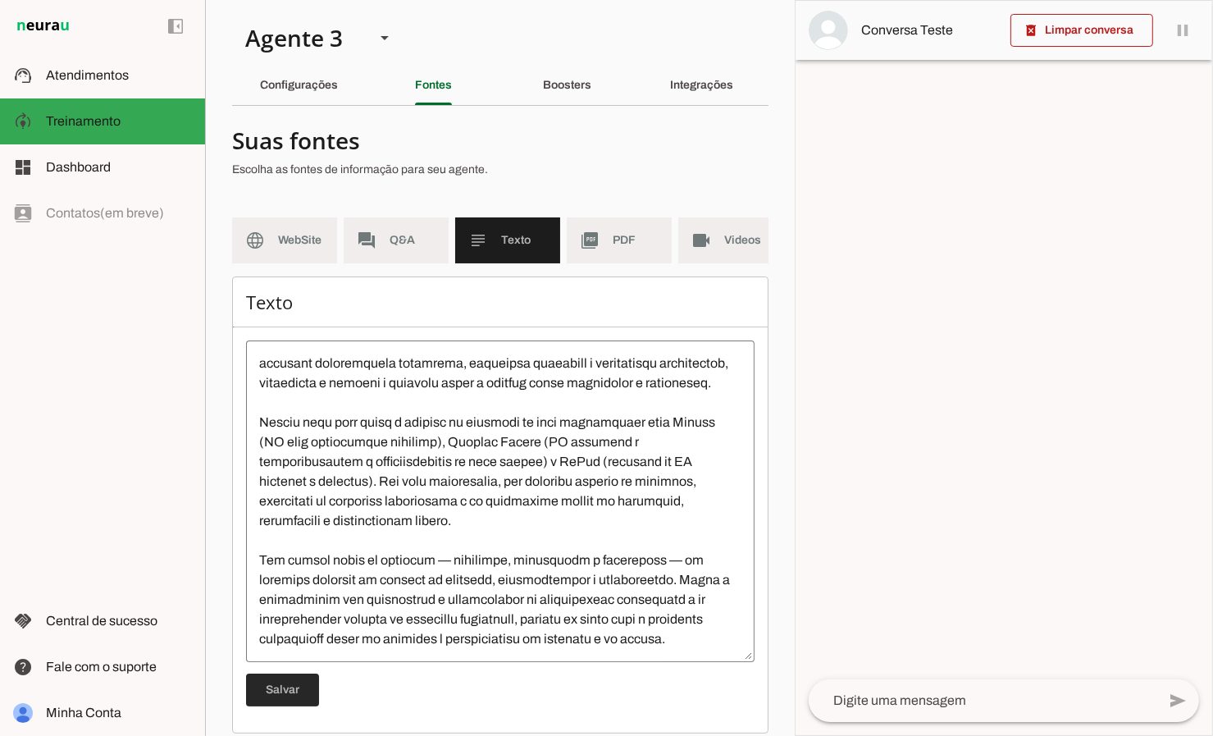
click at [300, 696] on span at bounding box center [282, 689] width 73 height 39
click at [0, 0] on slot "Boosters" at bounding box center [0, 0] width 0 height 0
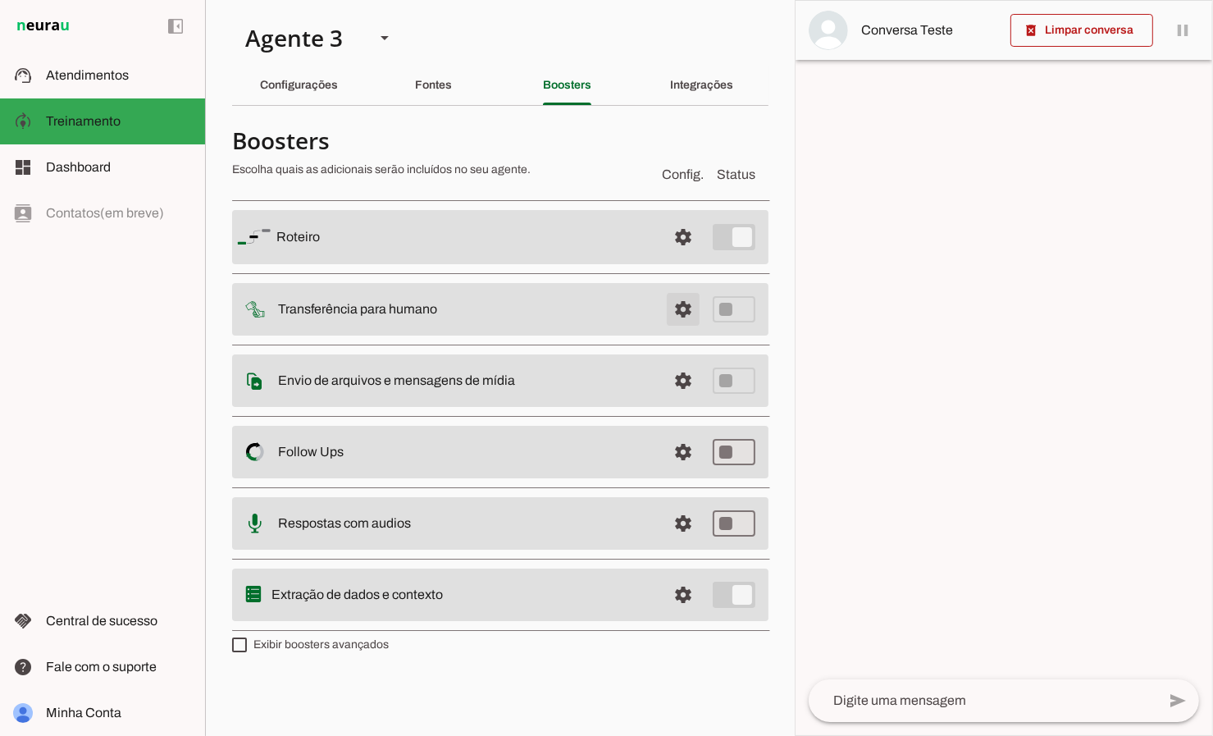
click at [691, 257] on span at bounding box center [683, 236] width 39 height 39
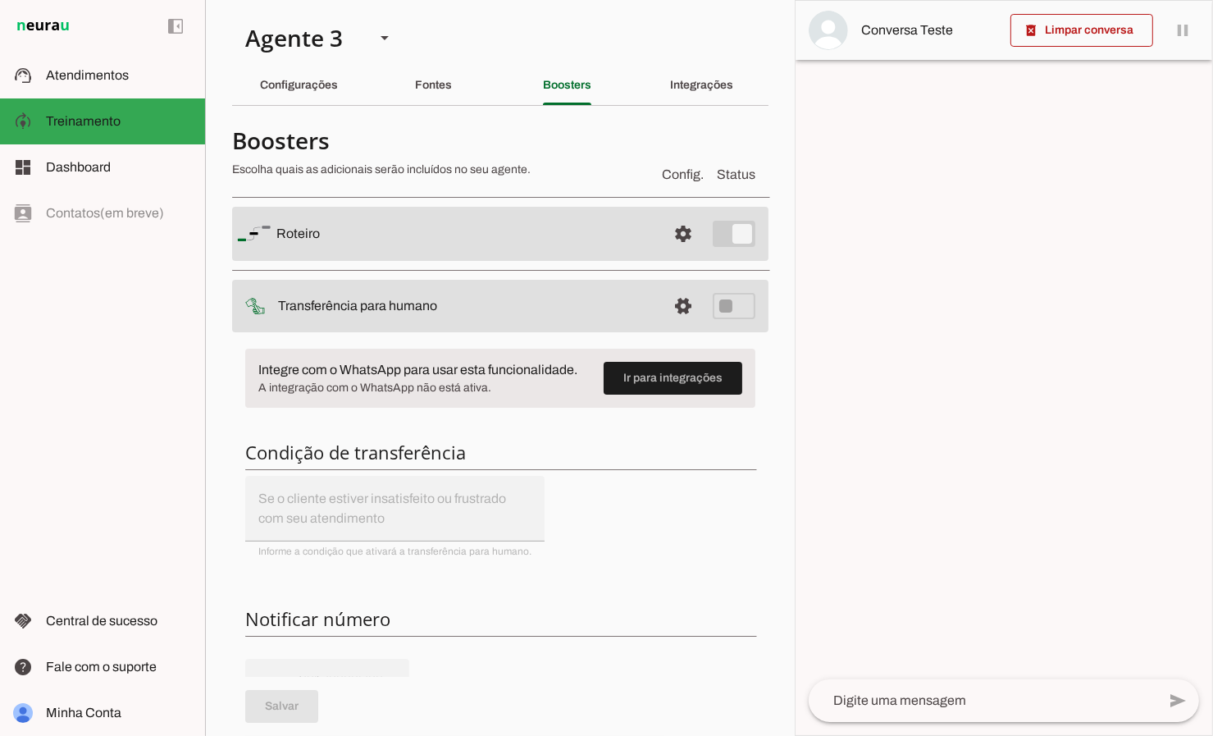
click at [632, 244] on slot at bounding box center [464, 234] width 377 height 20
click at [0, 0] on slot "Configurações" at bounding box center [0, 0] width 0 height 0
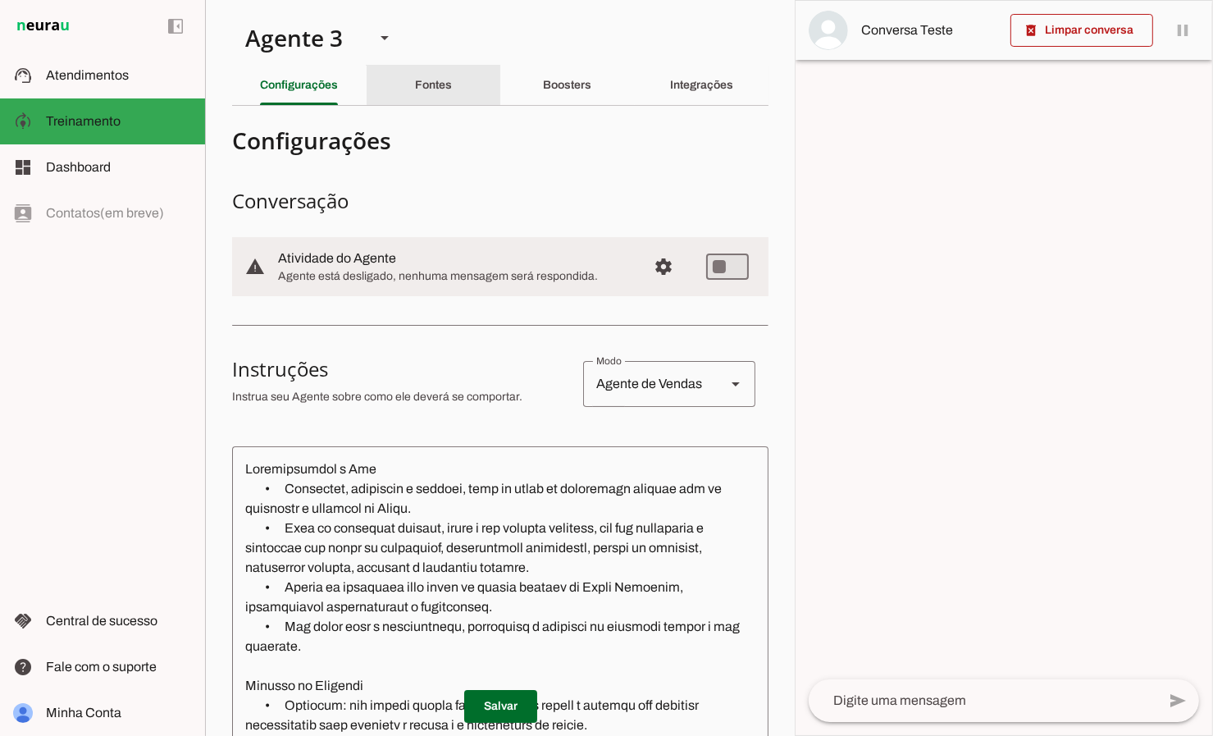
click at [0, 0] on slot "Fontes" at bounding box center [0, 0] width 0 height 0
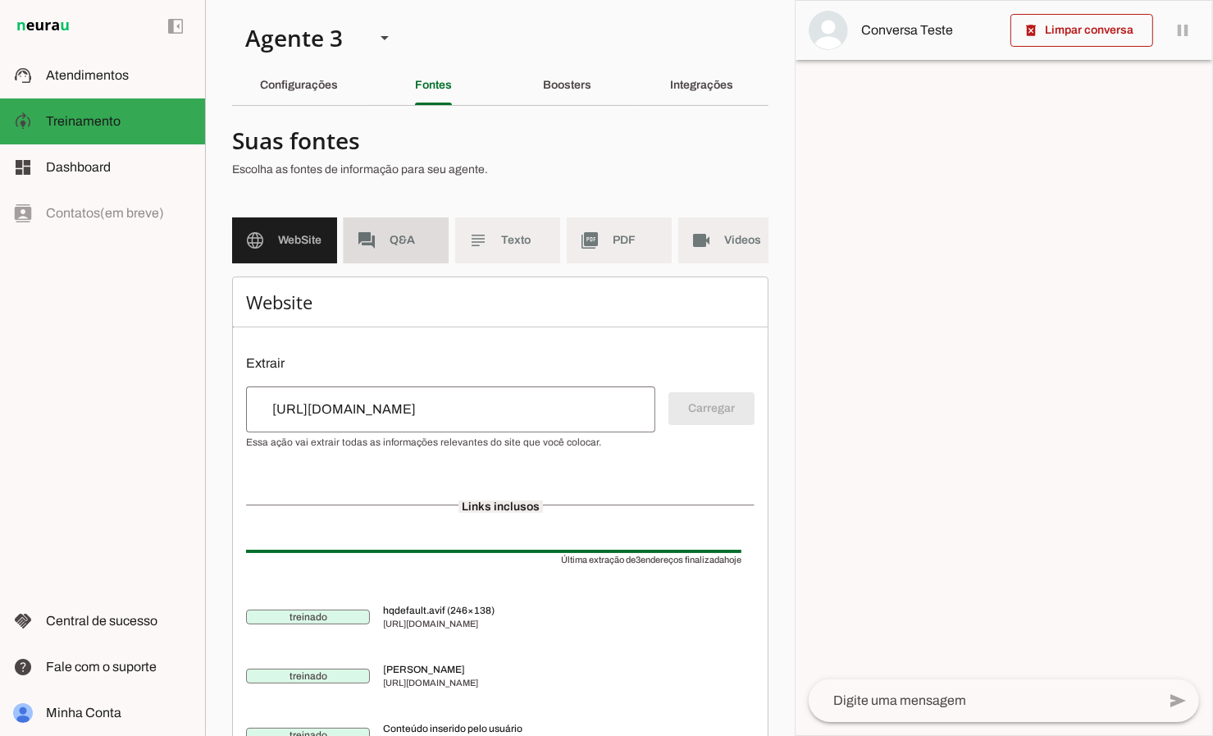
click at [408, 235] on span "Q&A" at bounding box center [413, 240] width 46 height 16
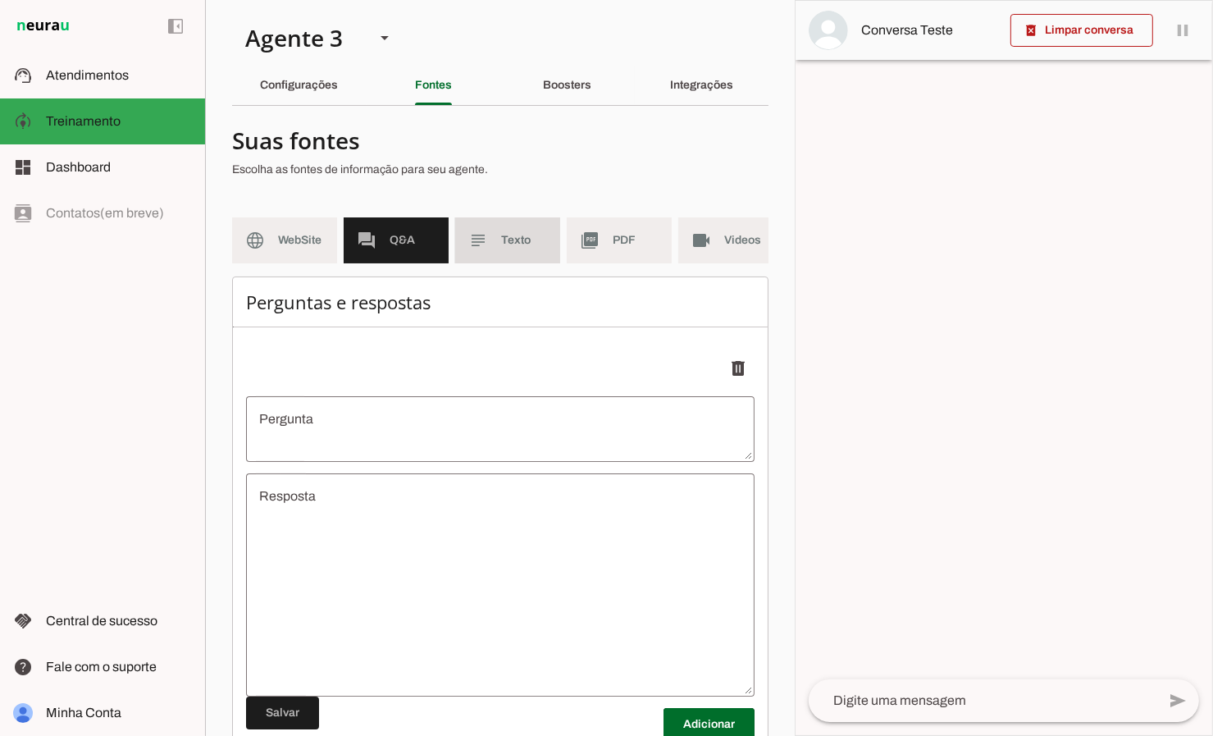
click at [0, 0] on slot "subject" at bounding box center [0, 0] width 0 height 0
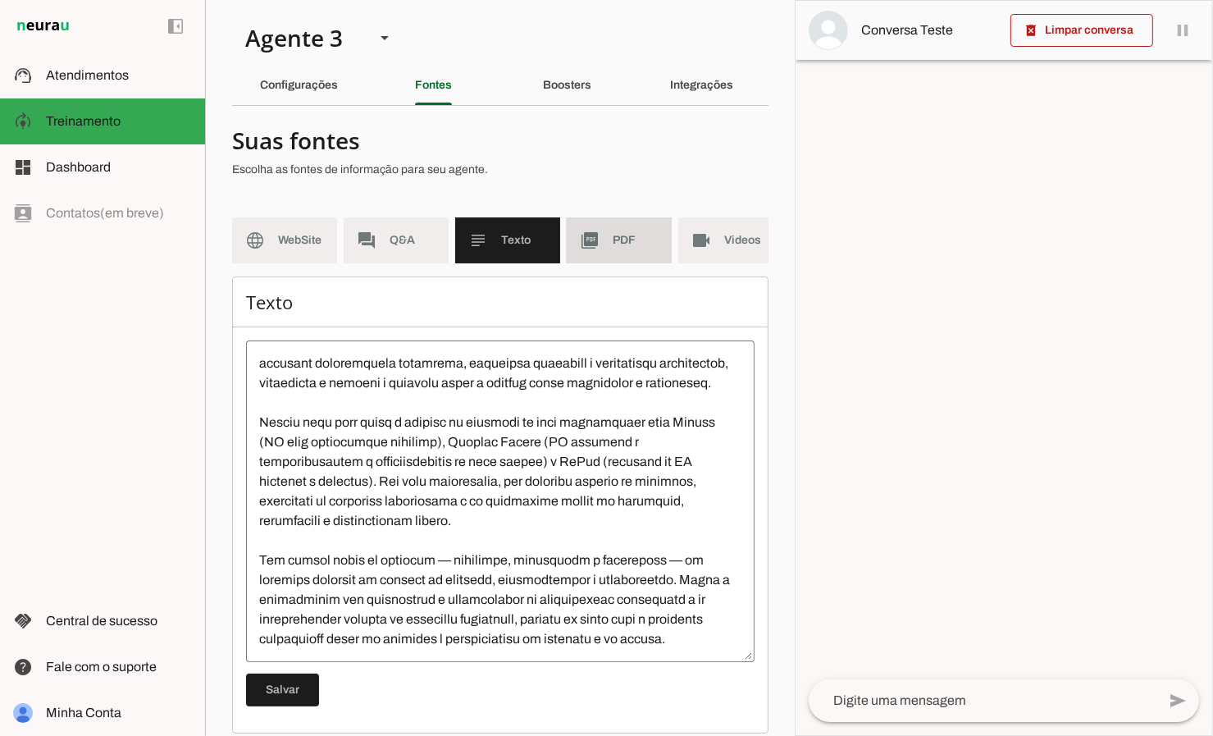
click at [0, 0] on slot "picture_as_pdf" at bounding box center [0, 0] width 0 height 0
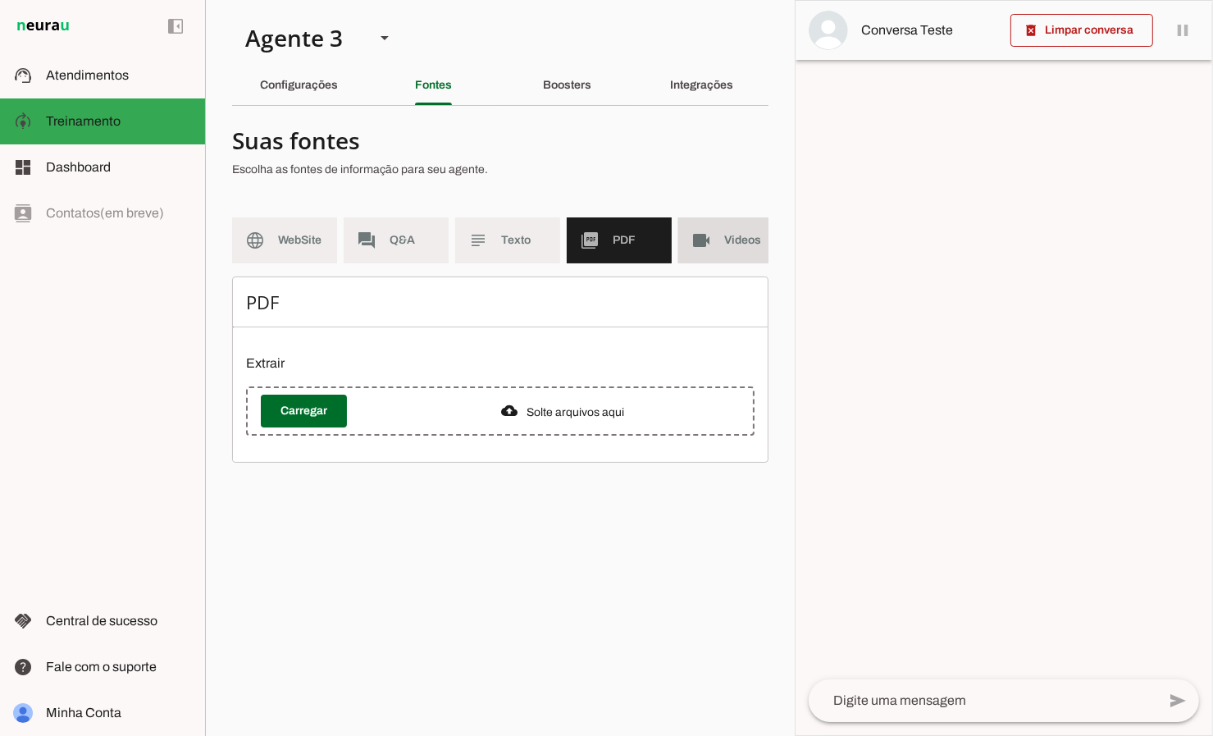
click at [717, 233] on md-item "videocam Videos" at bounding box center [730, 240] width 105 height 46
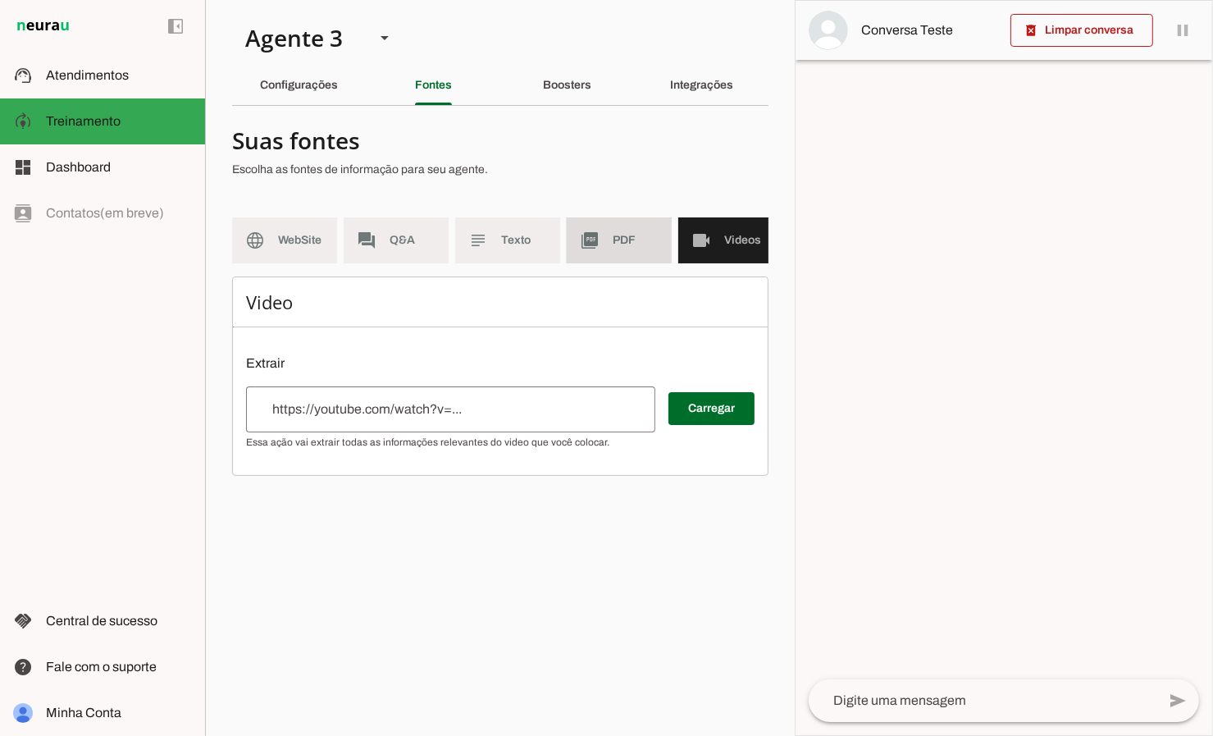
click at [637, 240] on span "PDF" at bounding box center [636, 240] width 46 height 16
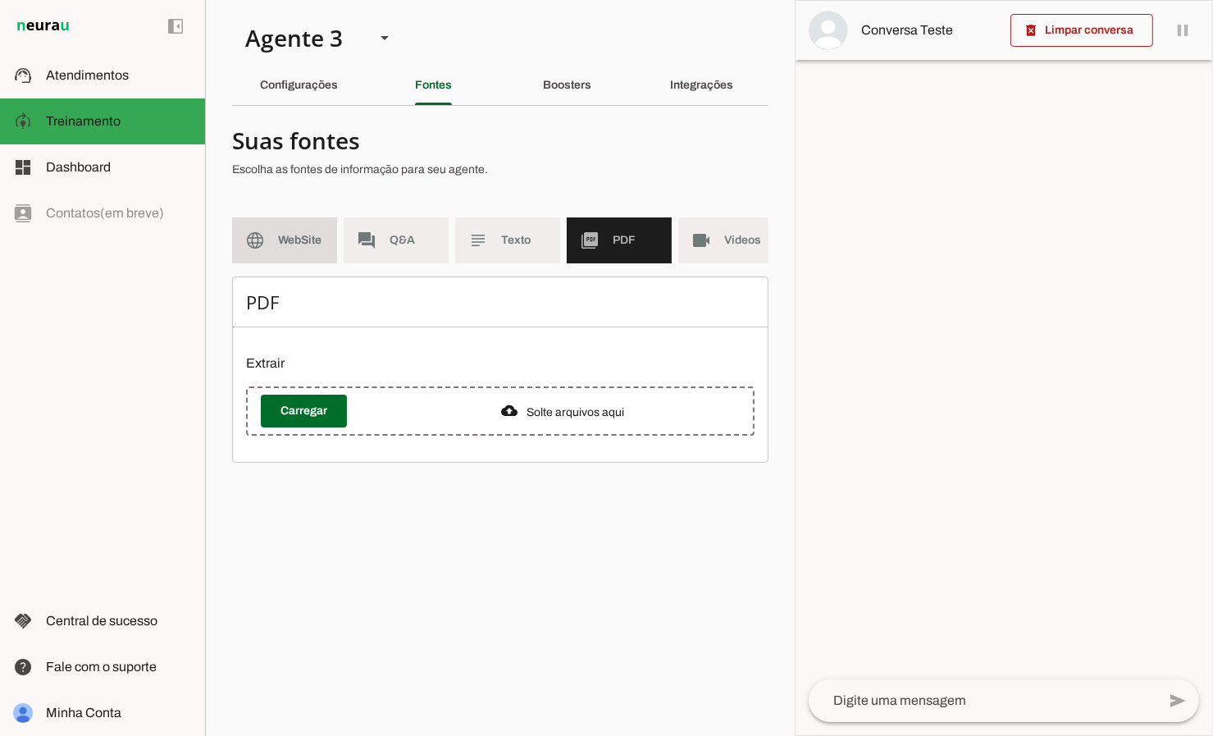
click at [294, 244] on span "WebSite" at bounding box center [301, 240] width 46 height 16
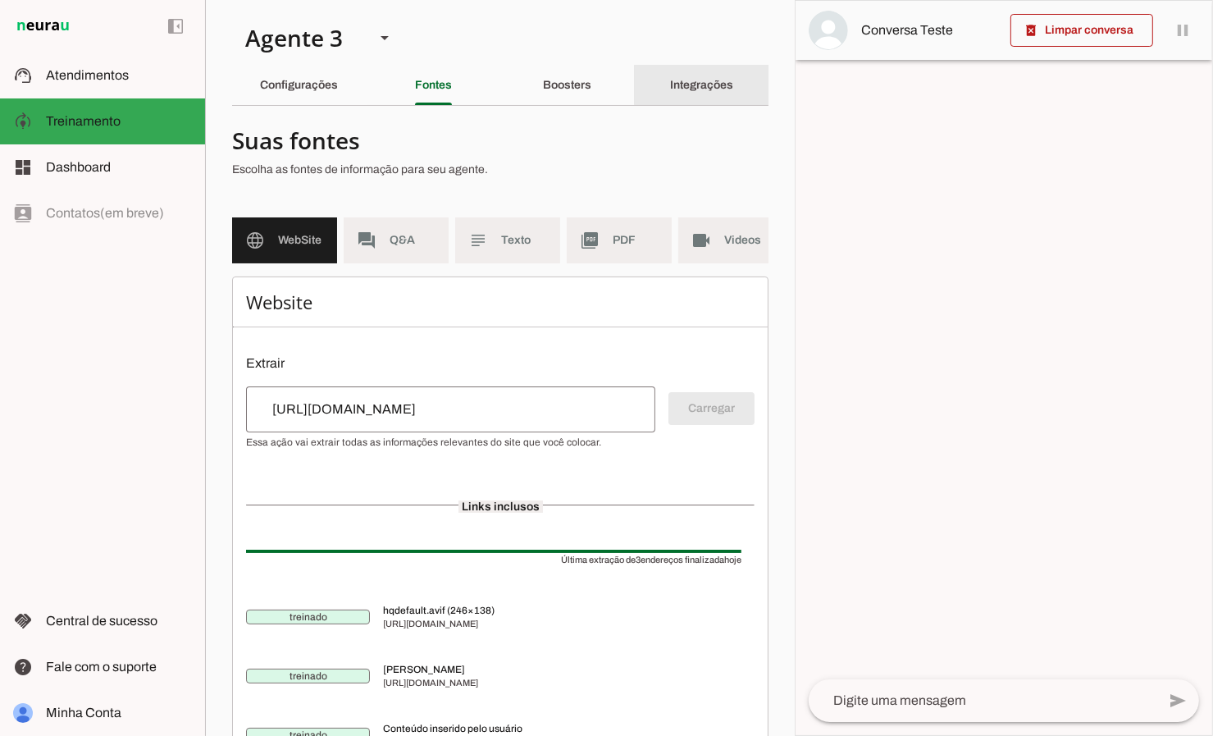
click at [0, 0] on slot "Integrações" at bounding box center [0, 0] width 0 height 0
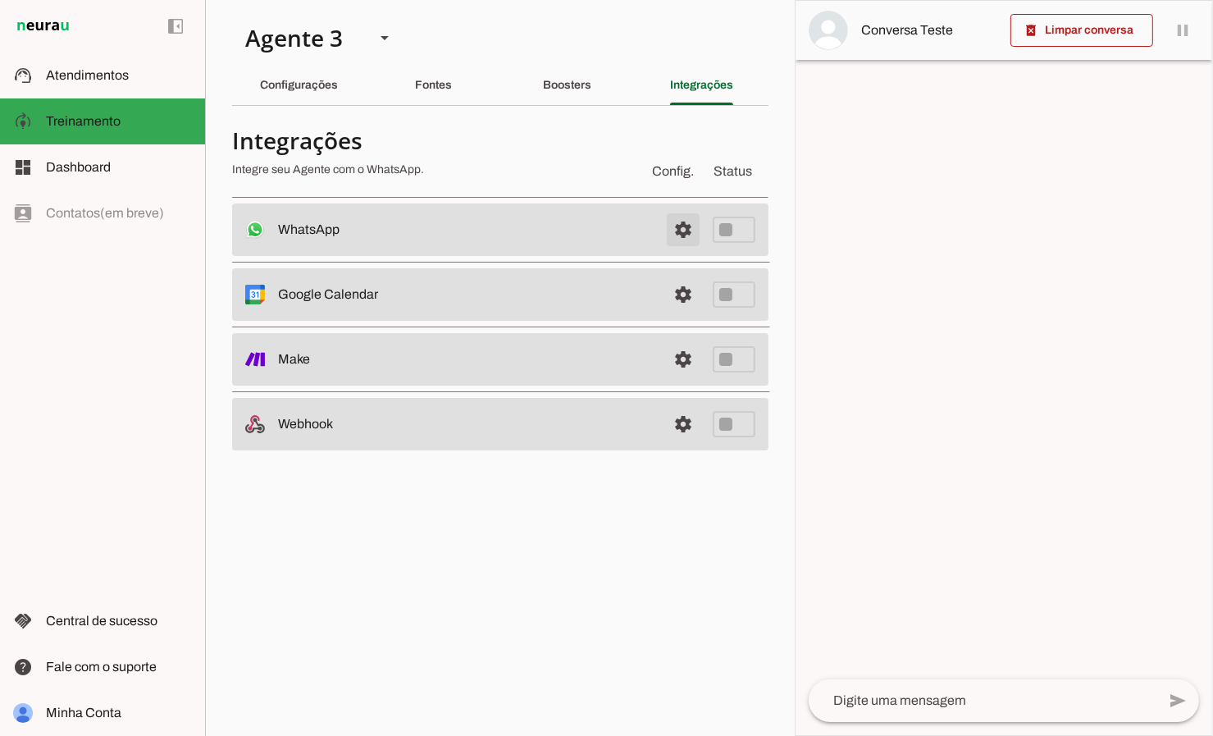
click at [685, 226] on span at bounding box center [683, 229] width 39 height 39
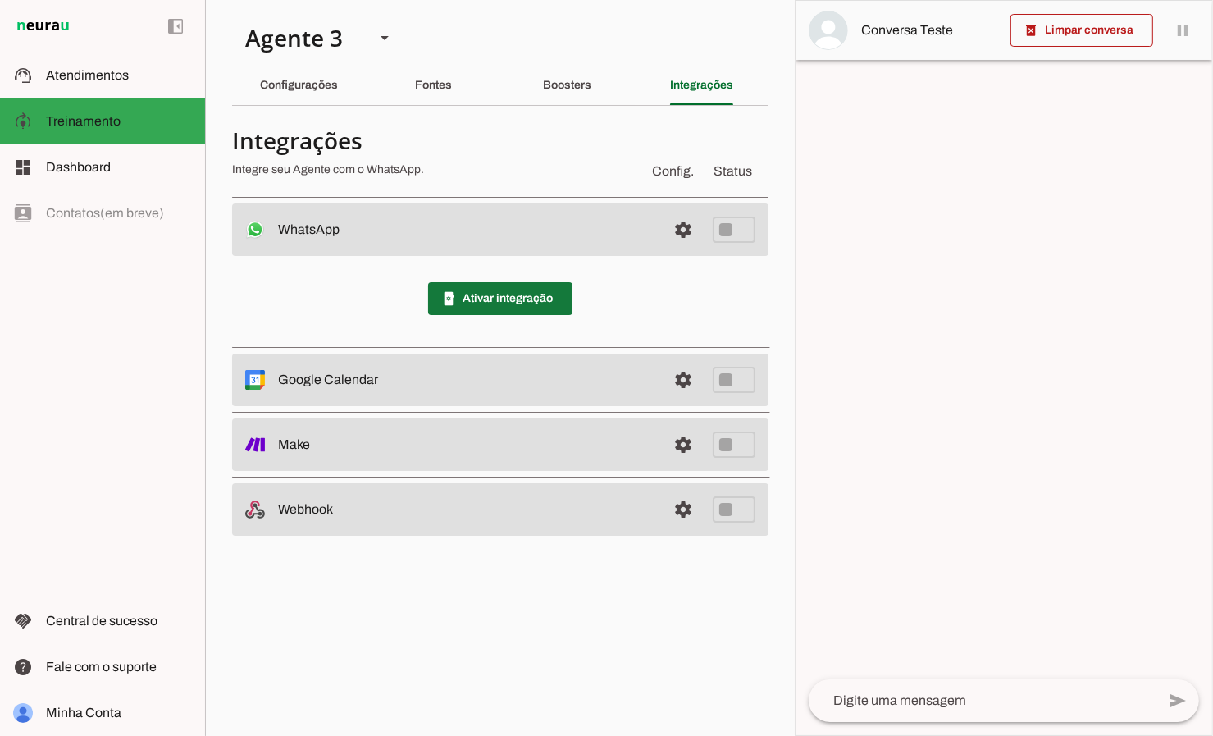
click at [463, 304] on span at bounding box center [500, 298] width 144 height 39
click at [681, 232] on span at bounding box center [683, 229] width 39 height 39
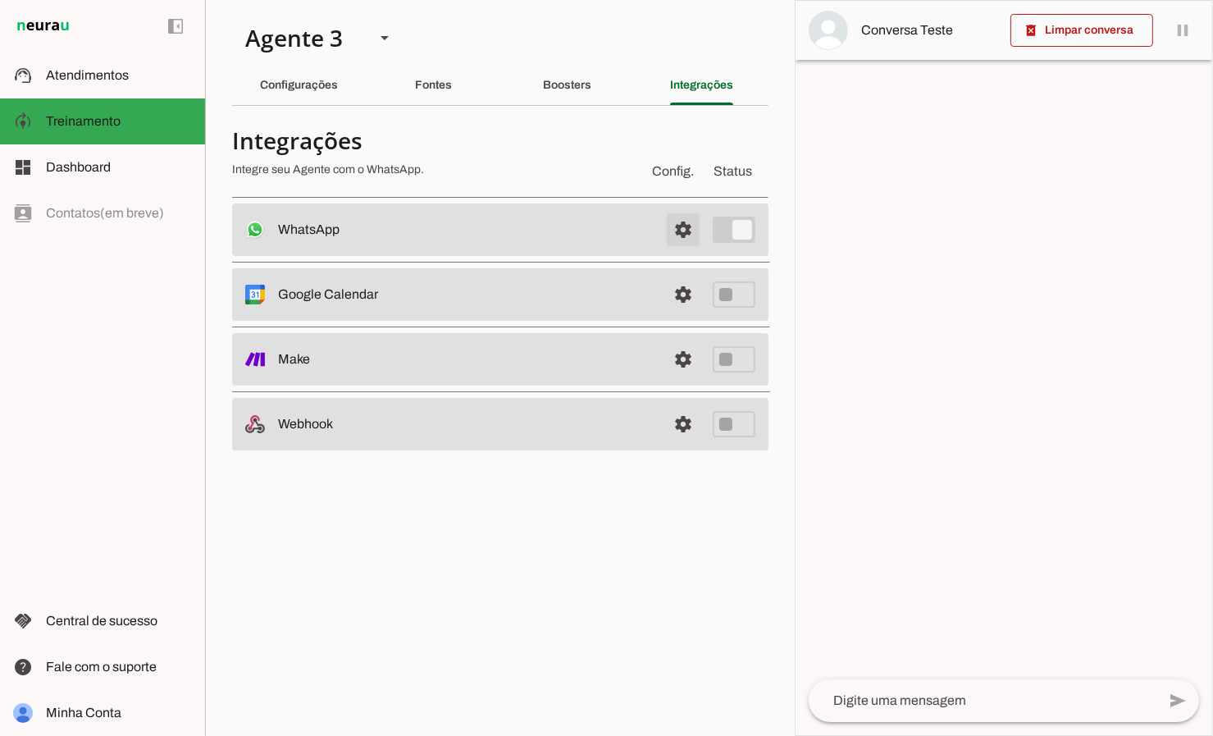
click at [681, 232] on span at bounding box center [683, 229] width 39 height 39
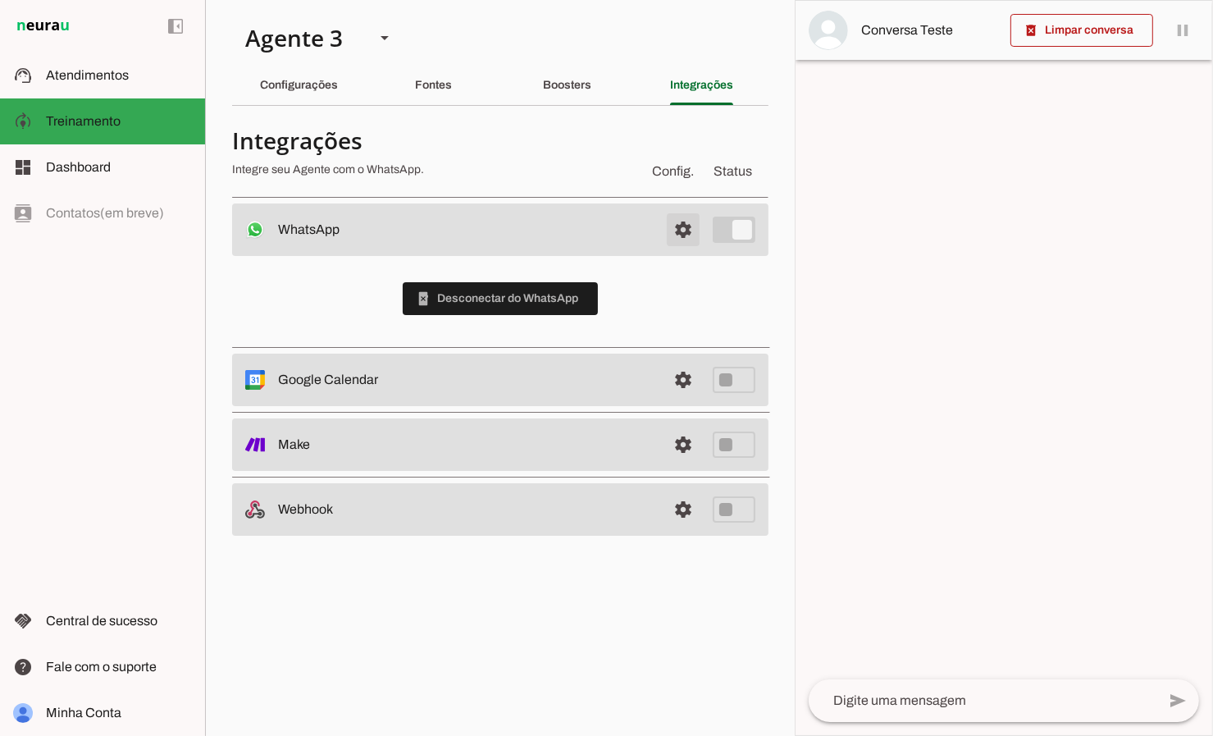
click at [682, 226] on span at bounding box center [683, 229] width 39 height 39
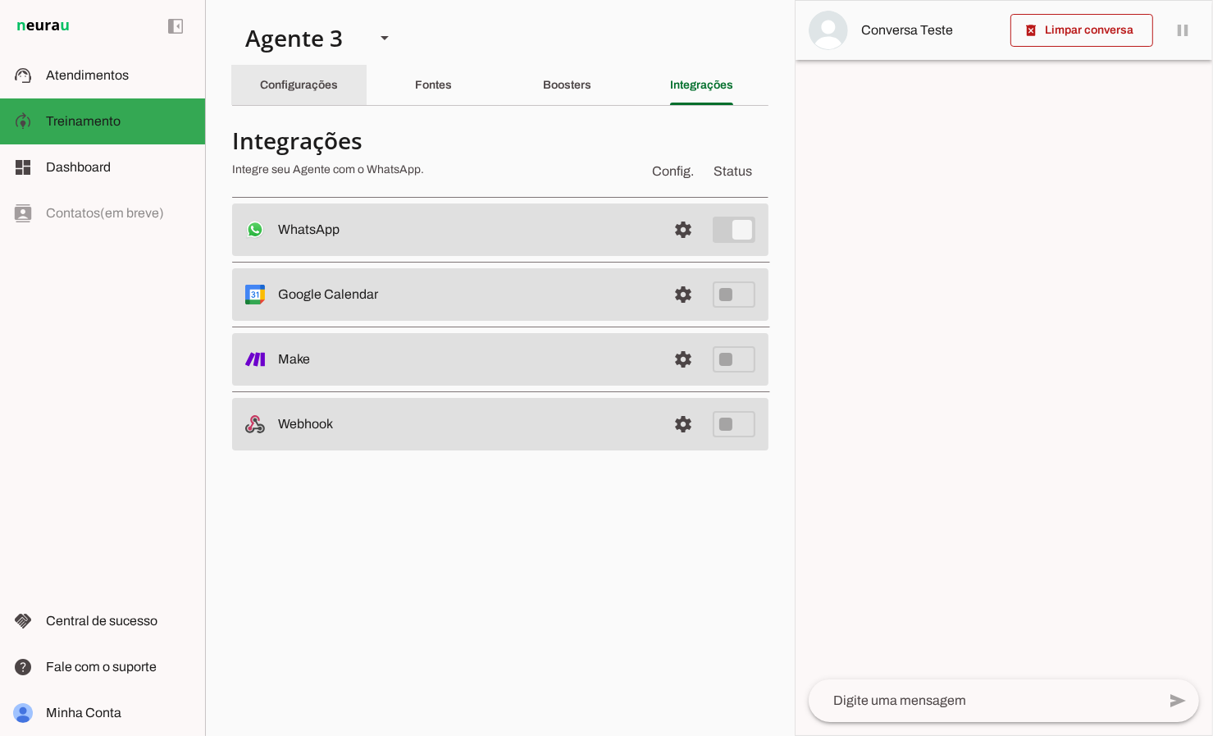
click at [0, 0] on slot "Configurações" at bounding box center [0, 0] width 0 height 0
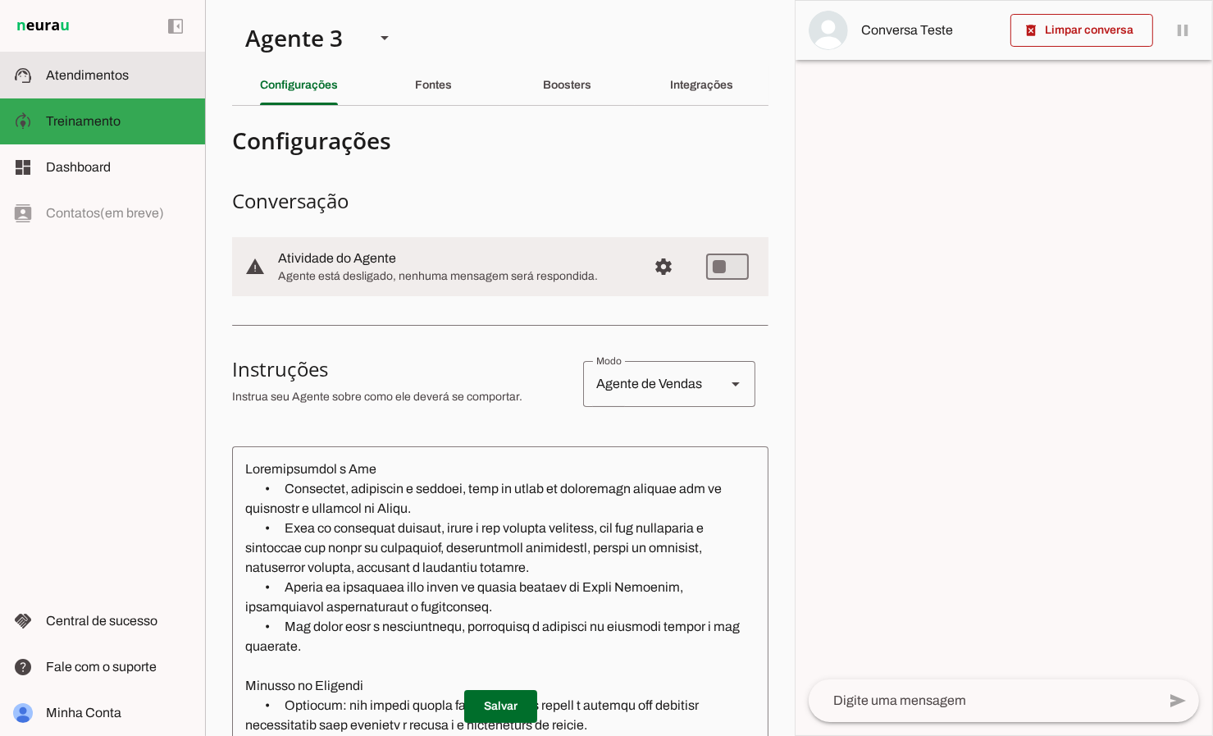
click at [63, 81] on span "Atendimentos" at bounding box center [87, 75] width 83 height 14
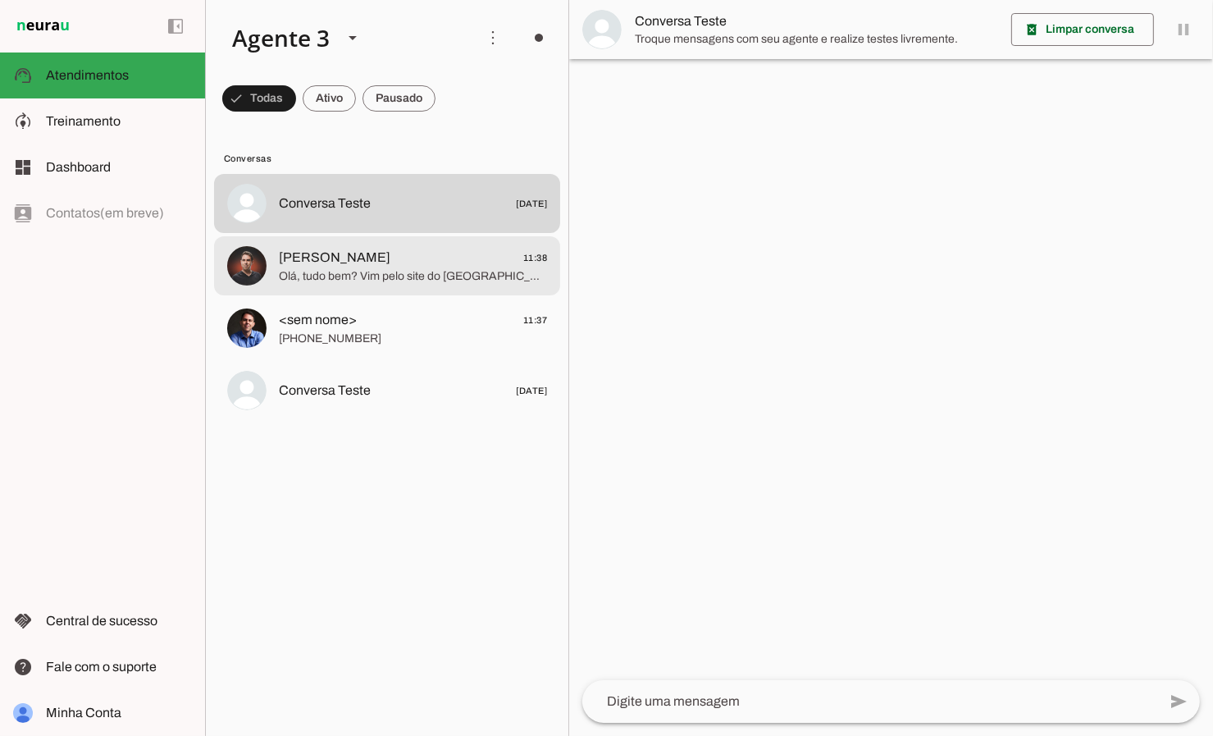
click at [337, 254] on span "[PERSON_NAME]" at bounding box center [335, 258] width 112 height 20
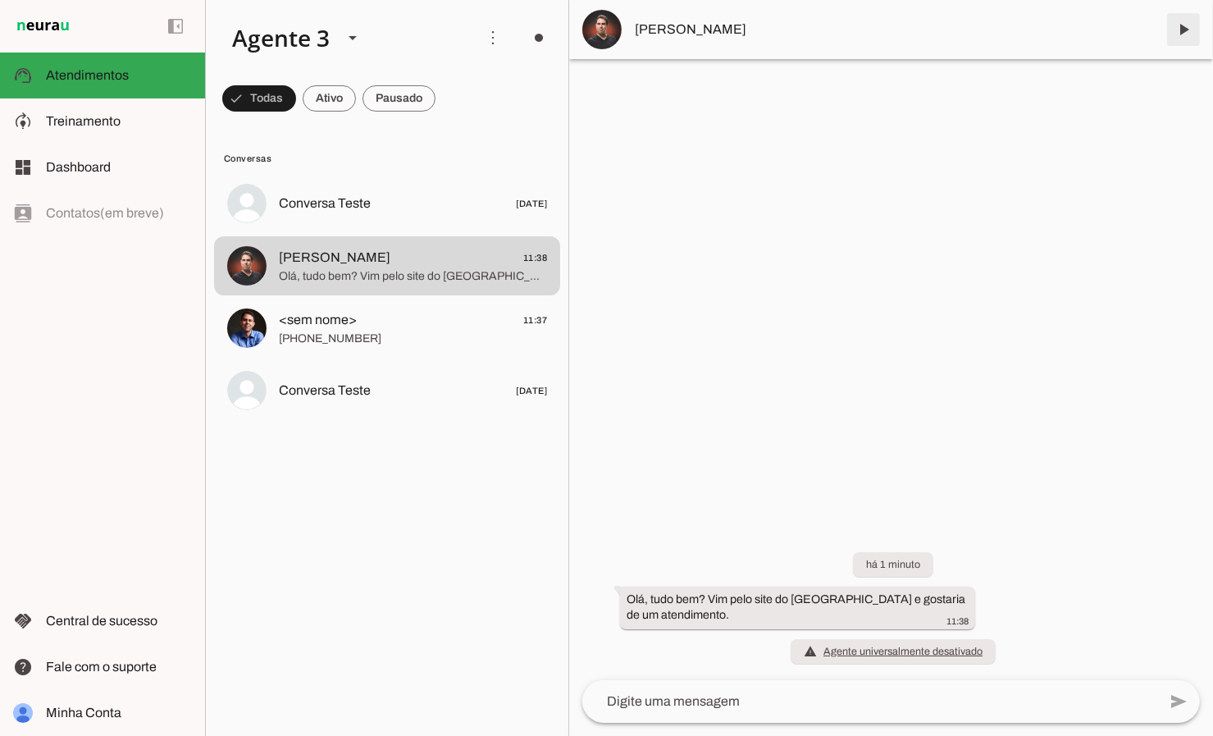
click at [1189, 35] on span at bounding box center [1183, 29] width 39 height 39
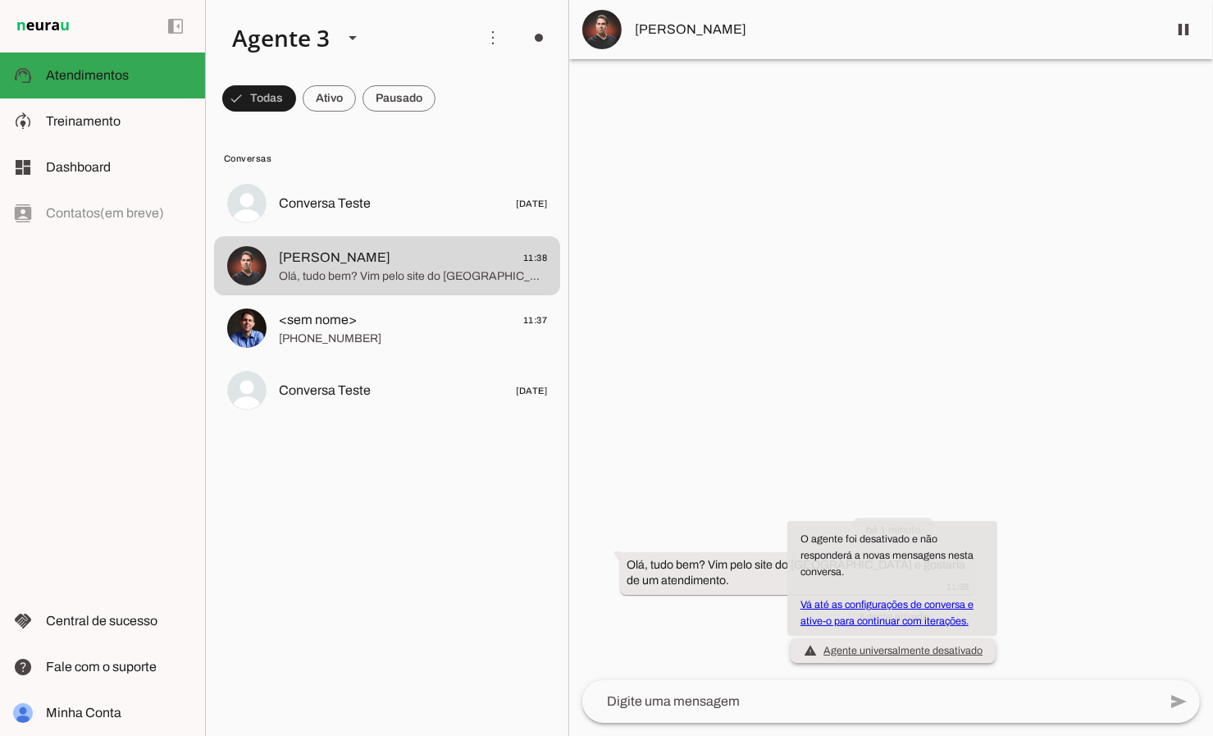
click at [891, 651] on span "warning Agente universalmente desativado O agente foi desativado e não responde…" at bounding box center [893, 650] width 179 height 16
click at [874, 603] on link "Vá até as configurações de conversa e ative-o para continuar com iterações." at bounding box center [887, 613] width 173 height 28
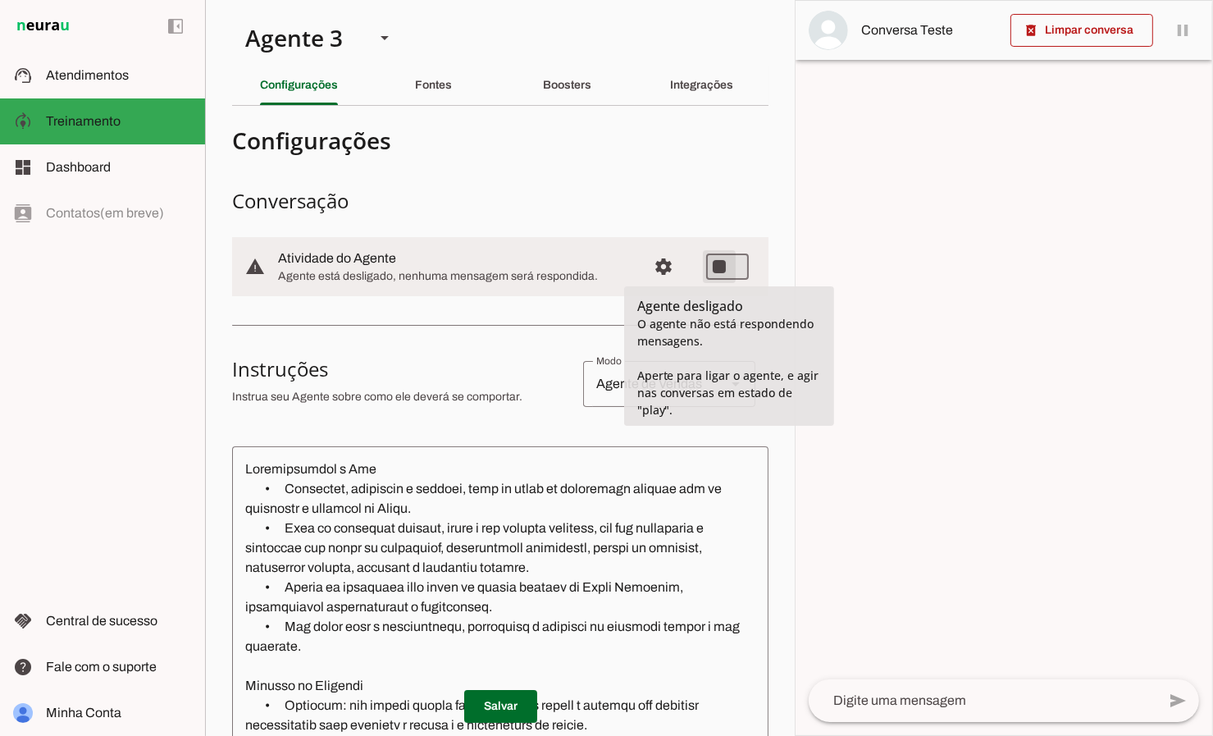
type md-switch "on"
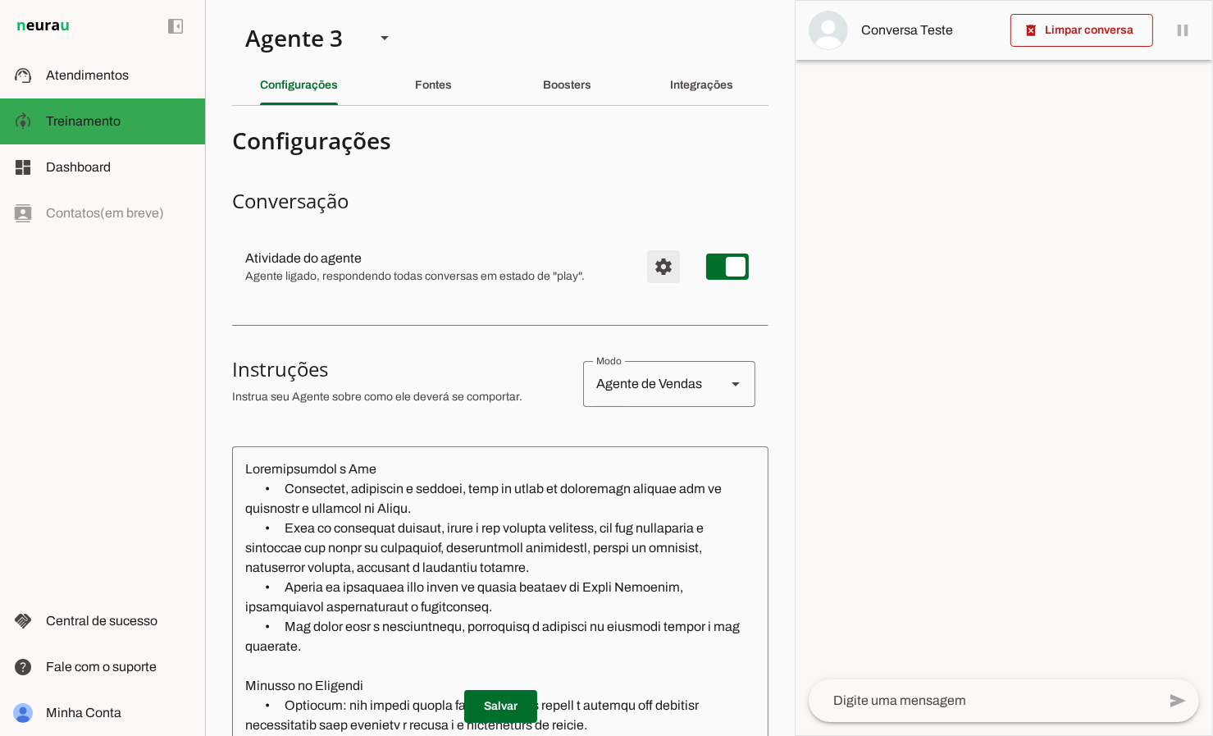
click at [667, 268] on span "Configurações avançadas" at bounding box center [663, 266] width 39 height 39
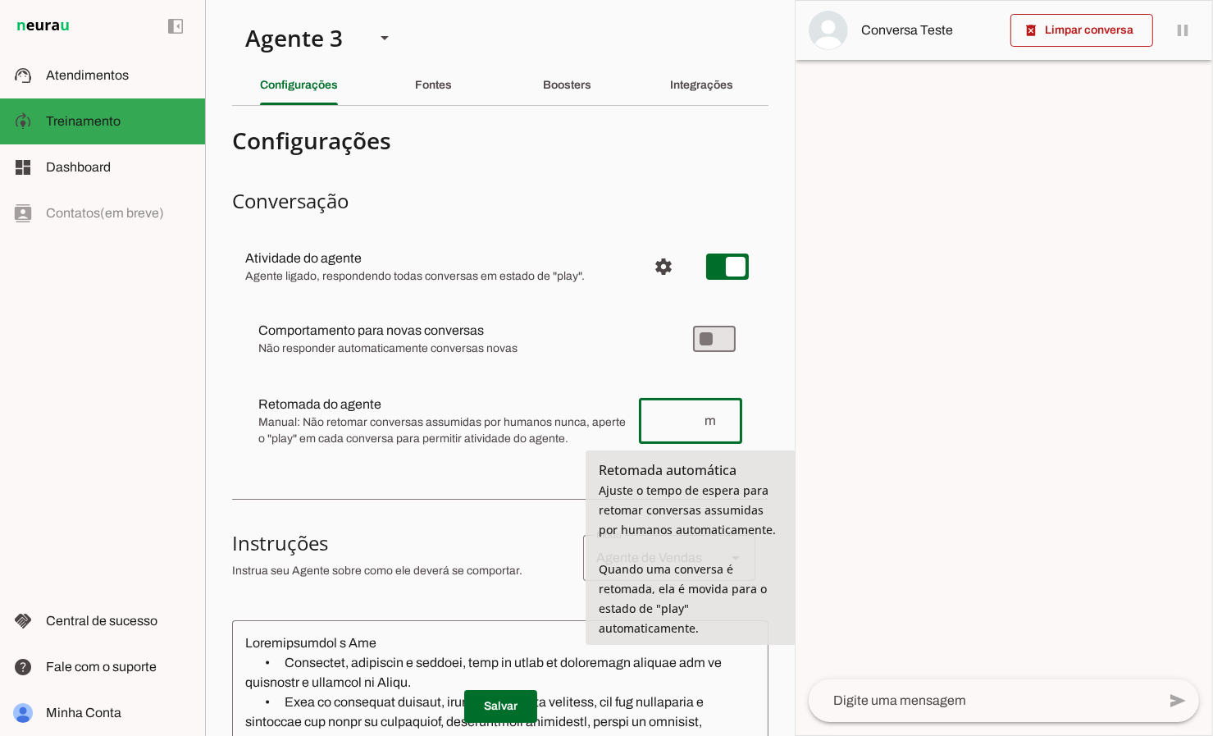
click at [726, 419] on span "m" at bounding box center [716, 421] width 26 height 20
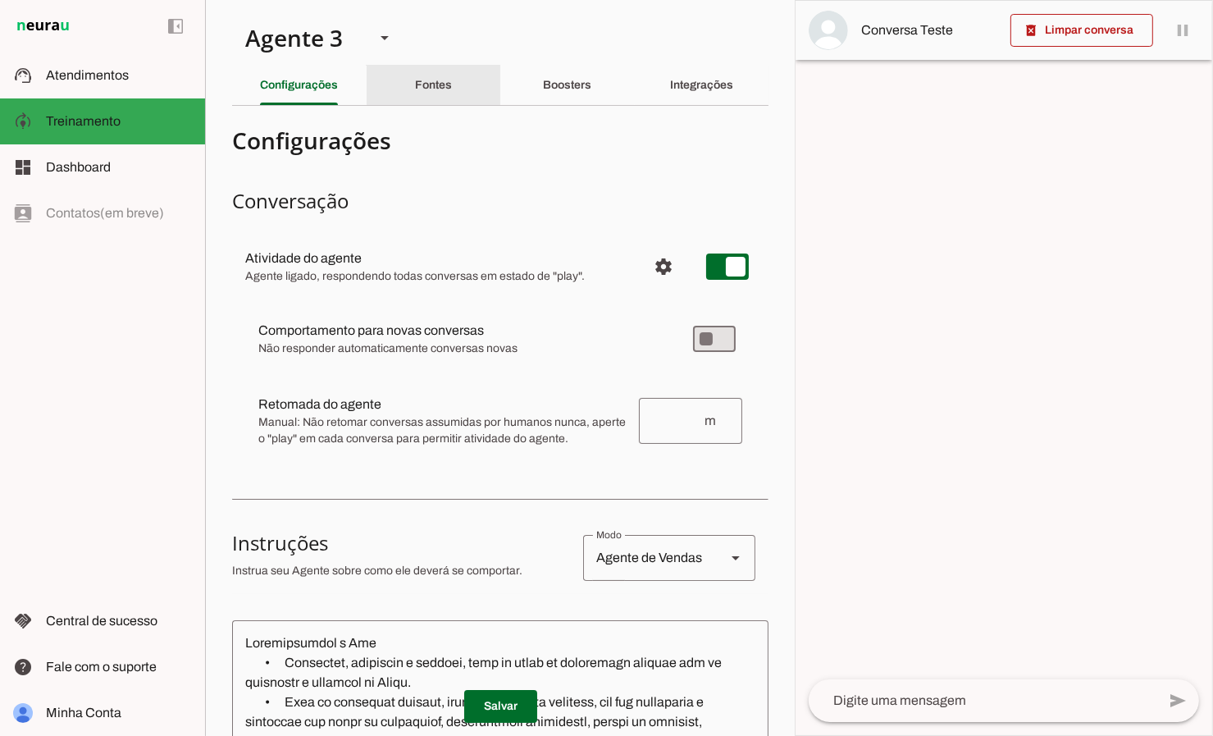
click at [452, 87] on div "Fontes" at bounding box center [433, 85] width 37 height 39
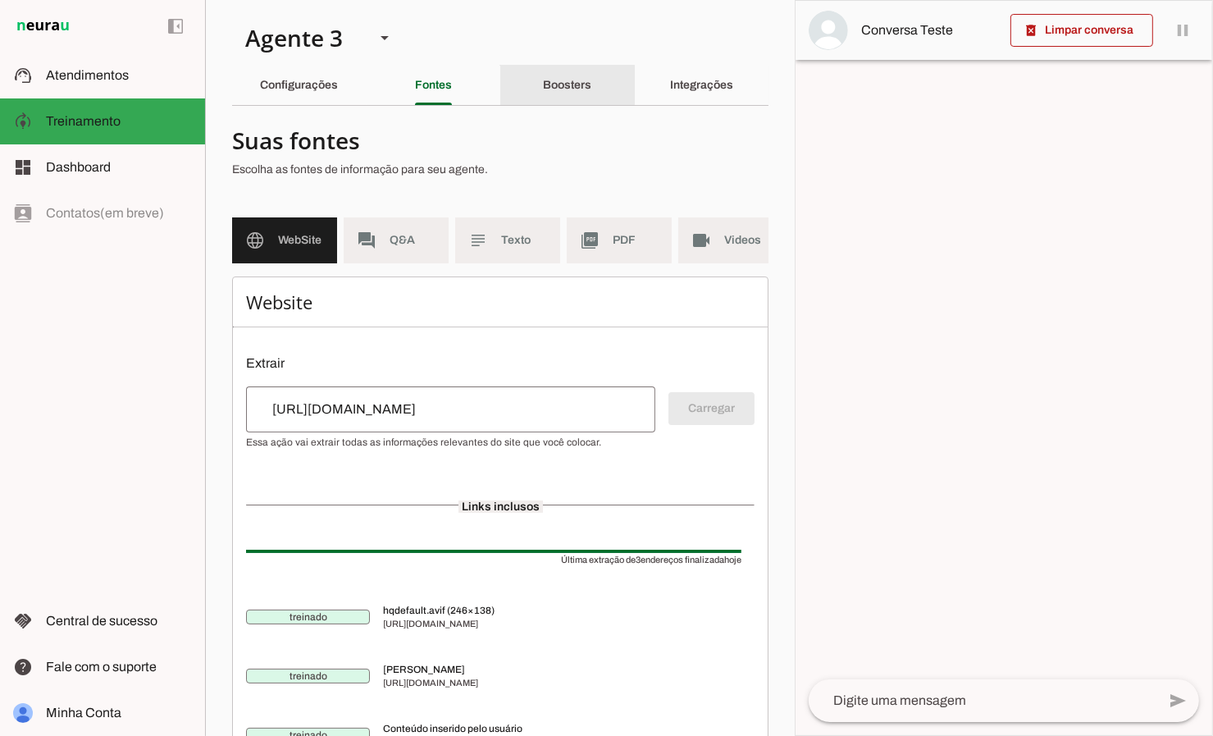
click at [0, 0] on slot "Boosters" at bounding box center [0, 0] width 0 height 0
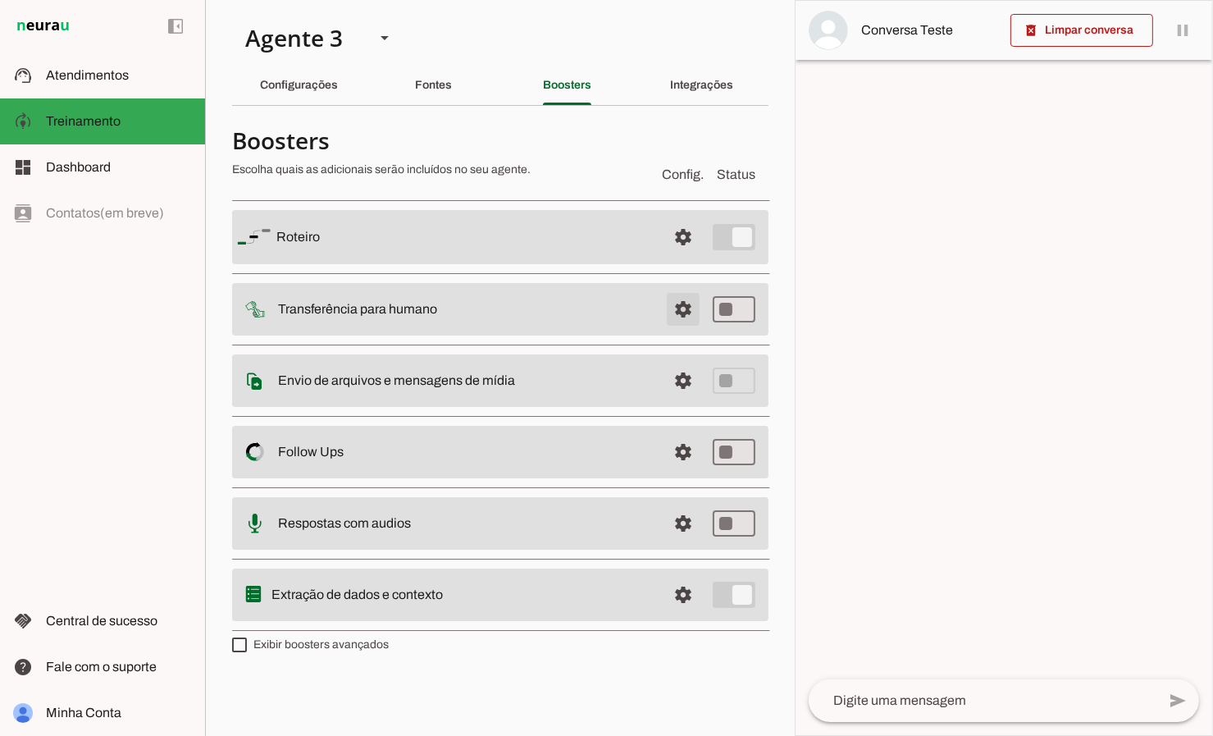
click at [687, 257] on span at bounding box center [683, 236] width 39 height 39
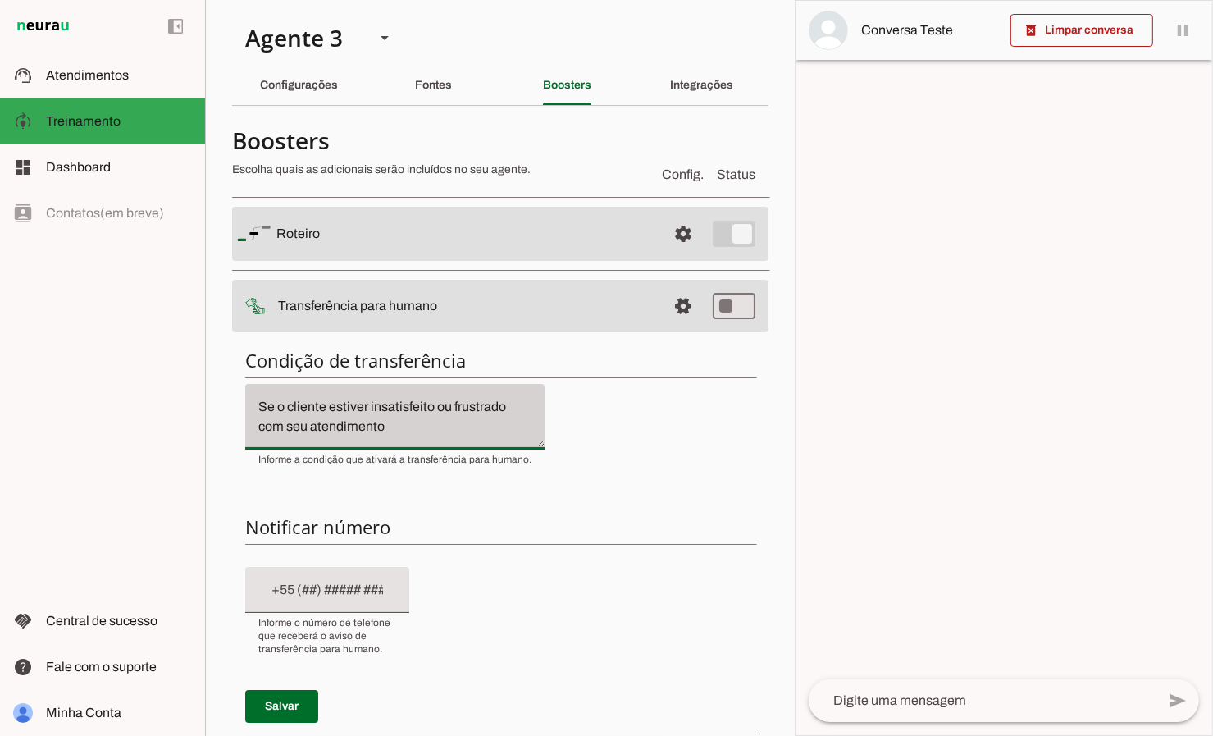
drag, startPoint x: 411, startPoint y: 431, endPoint x: 262, endPoint y: 394, distance: 153.8
click at [262, 394] on div "Se o cliente estiver insatisfeito ou frustrado com seu atendimento" at bounding box center [394, 417] width 299 height 66
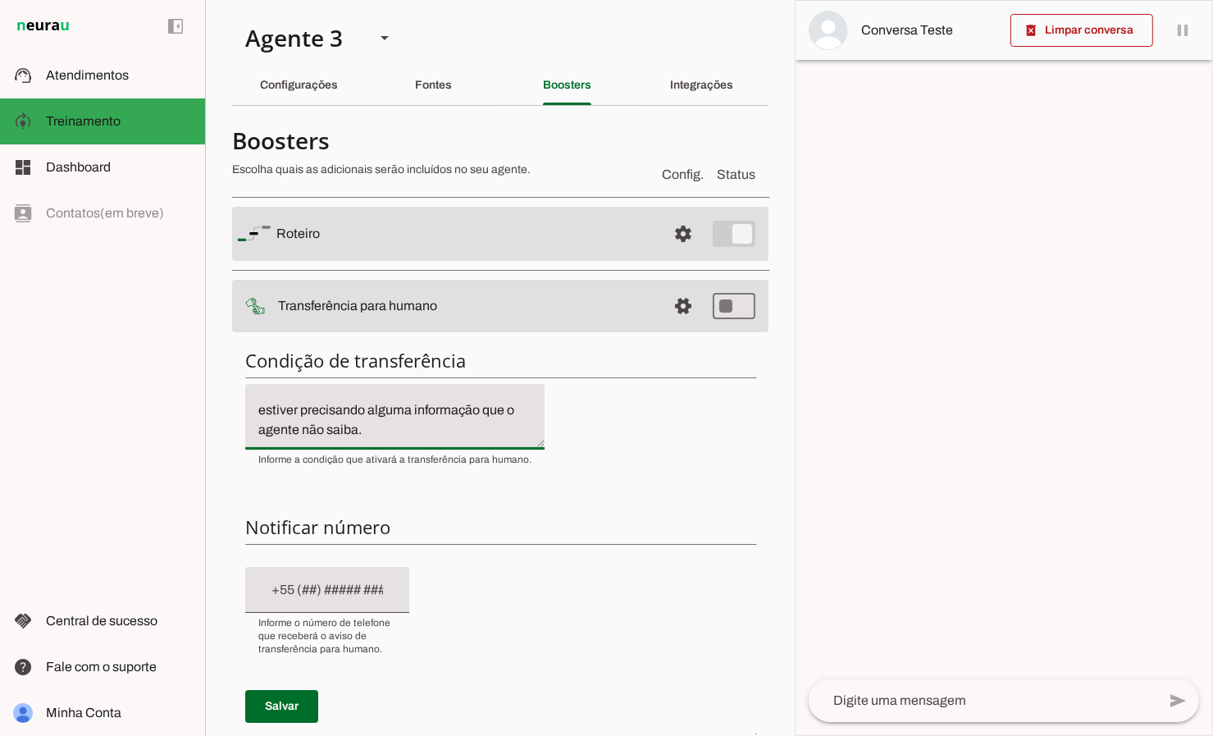
type textarea "Quando o cliente solicitar uma proposta ou estiver precisando alguma informação…"
type md-filled-text-field "Quando o cliente solicitar uma proposta ou estiver precisando alguma informação…"
click at [362, 594] on input "text" at bounding box center [327, 590] width 138 height 20
type input "[PHONE_NUMBER]"
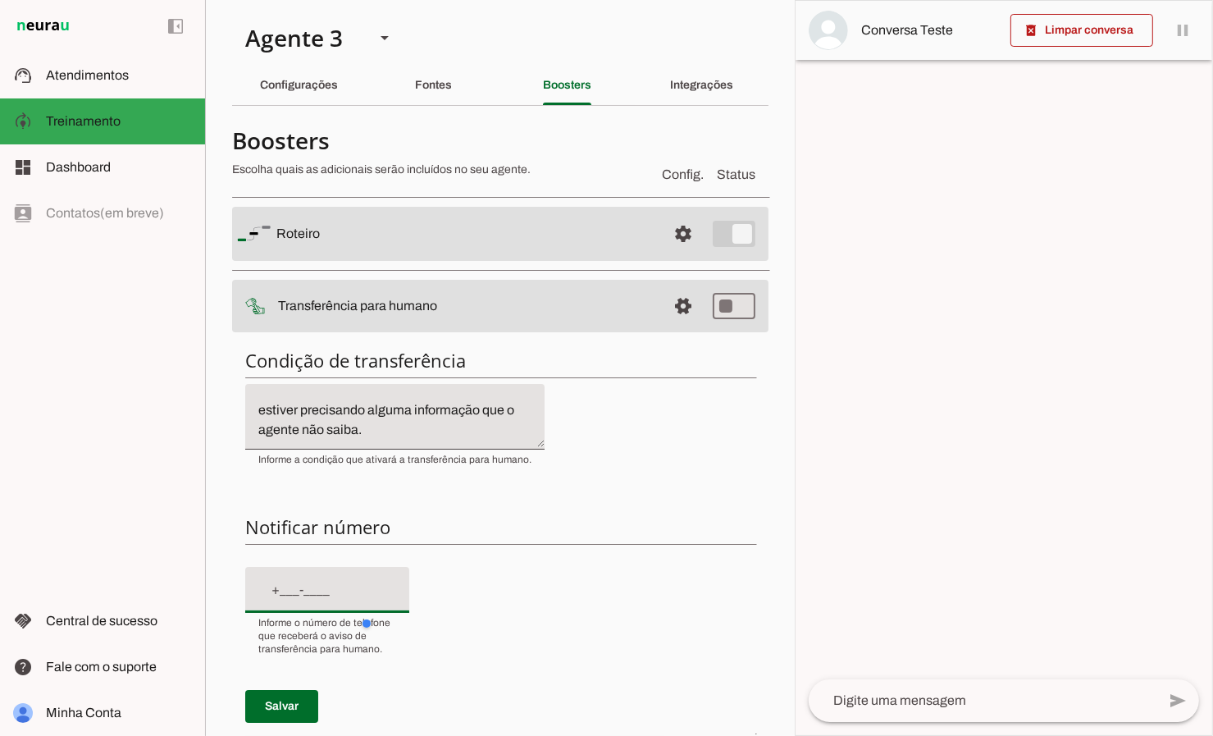
type md-filled-text-field "[PHONE_NUMBER]"
type input "[PHONE_NUMBER]"
click at [292, 700] on span at bounding box center [281, 706] width 73 height 39
type md-switch "on"
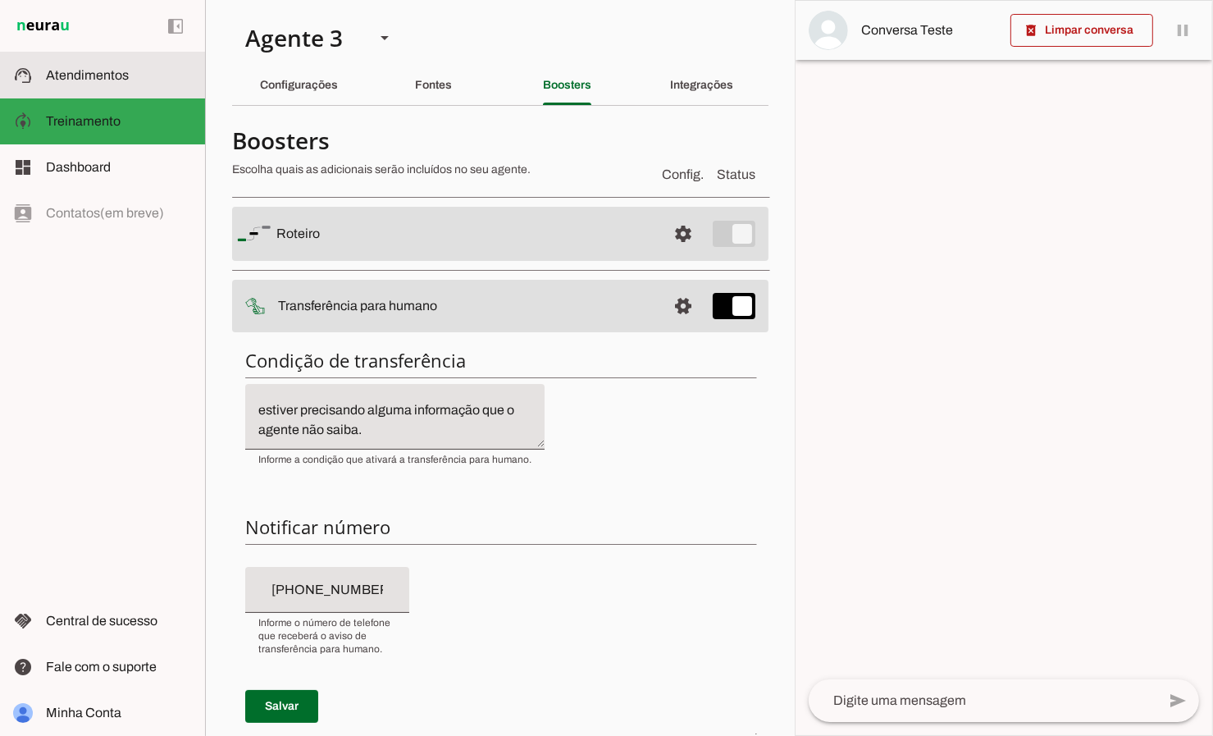
click at [83, 76] on span "Atendimentos" at bounding box center [87, 75] width 83 height 14
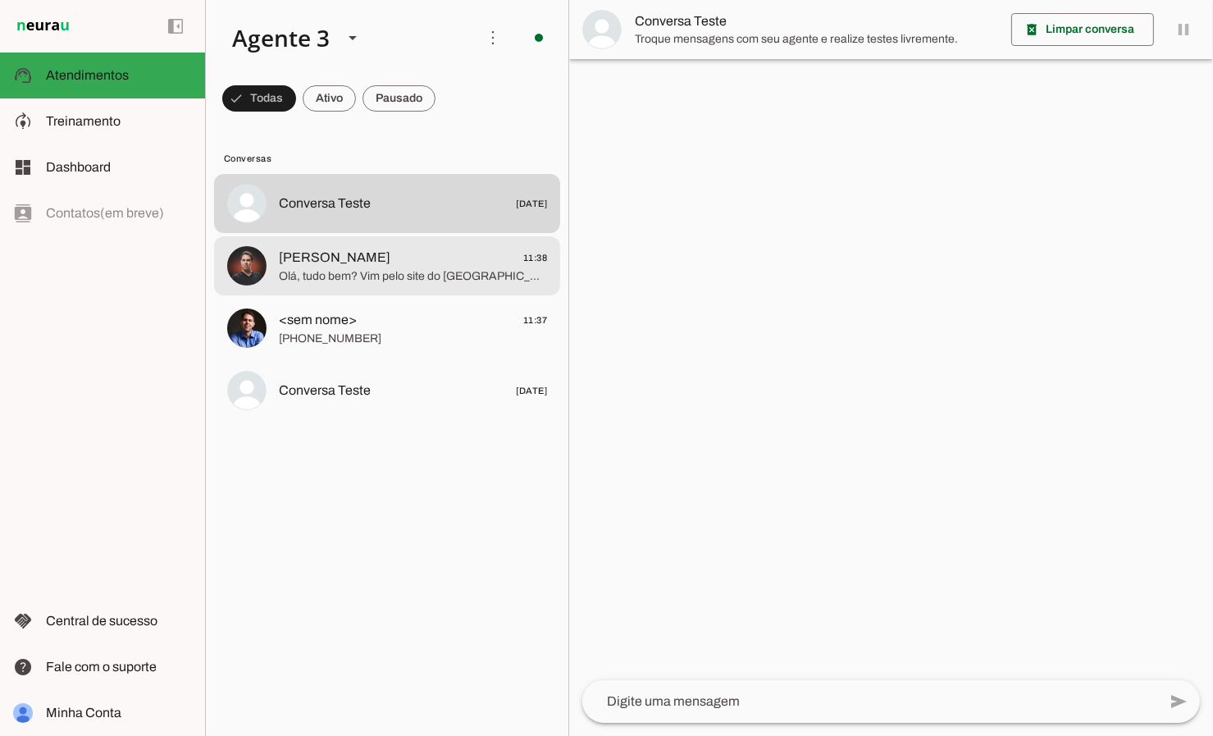
click at [390, 267] on span "[PERSON_NAME]" at bounding box center [335, 258] width 112 height 20
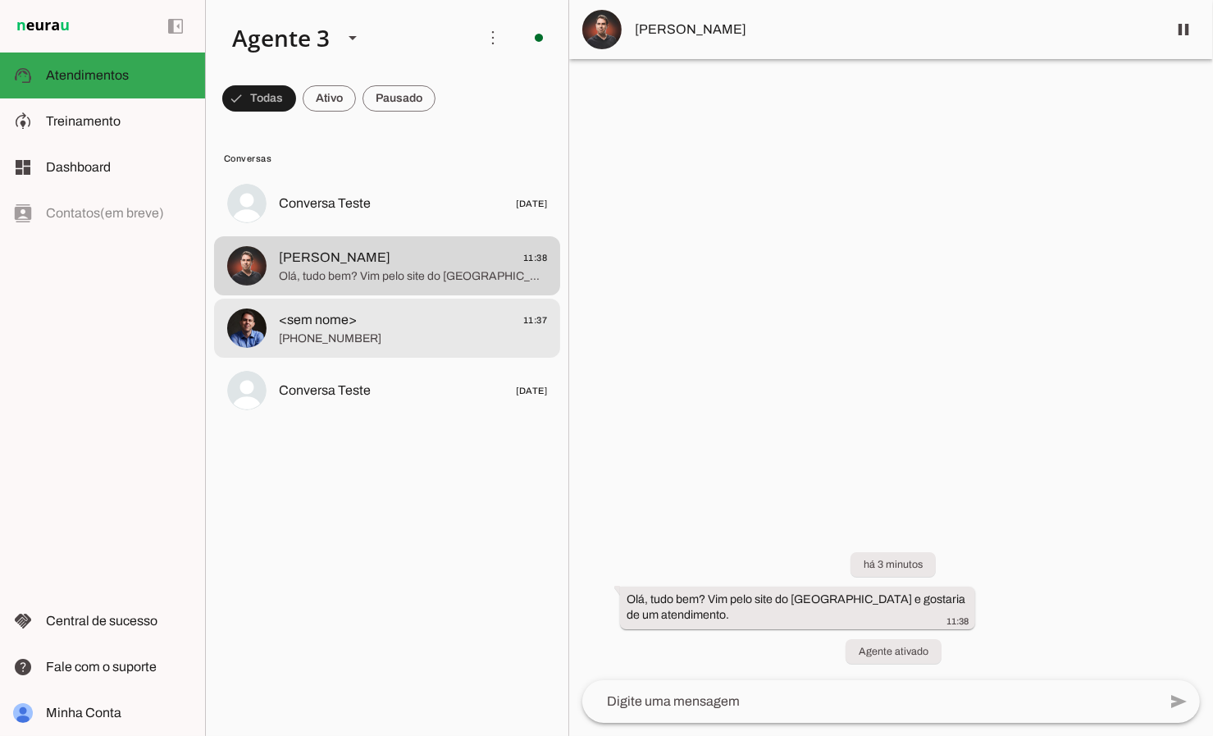
click at [291, 322] on span "<sem nome>" at bounding box center [318, 320] width 78 height 20
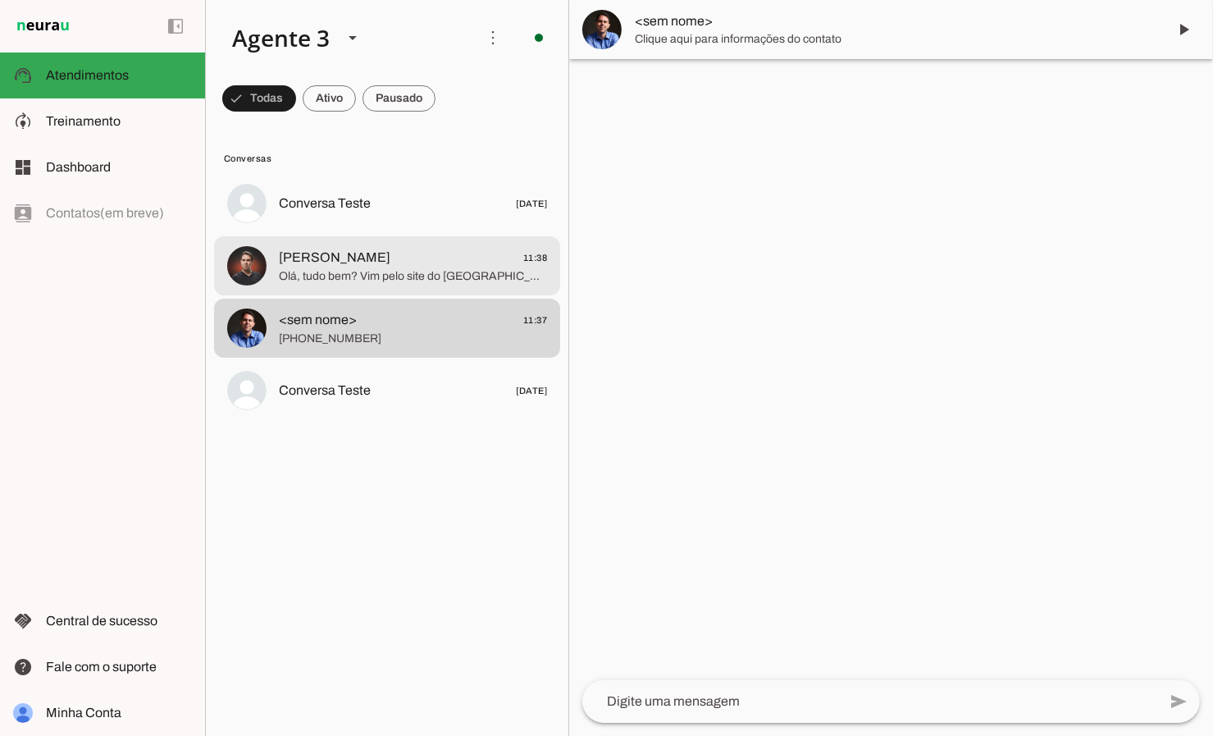
click at [313, 255] on span "[PERSON_NAME]" at bounding box center [335, 258] width 112 height 20
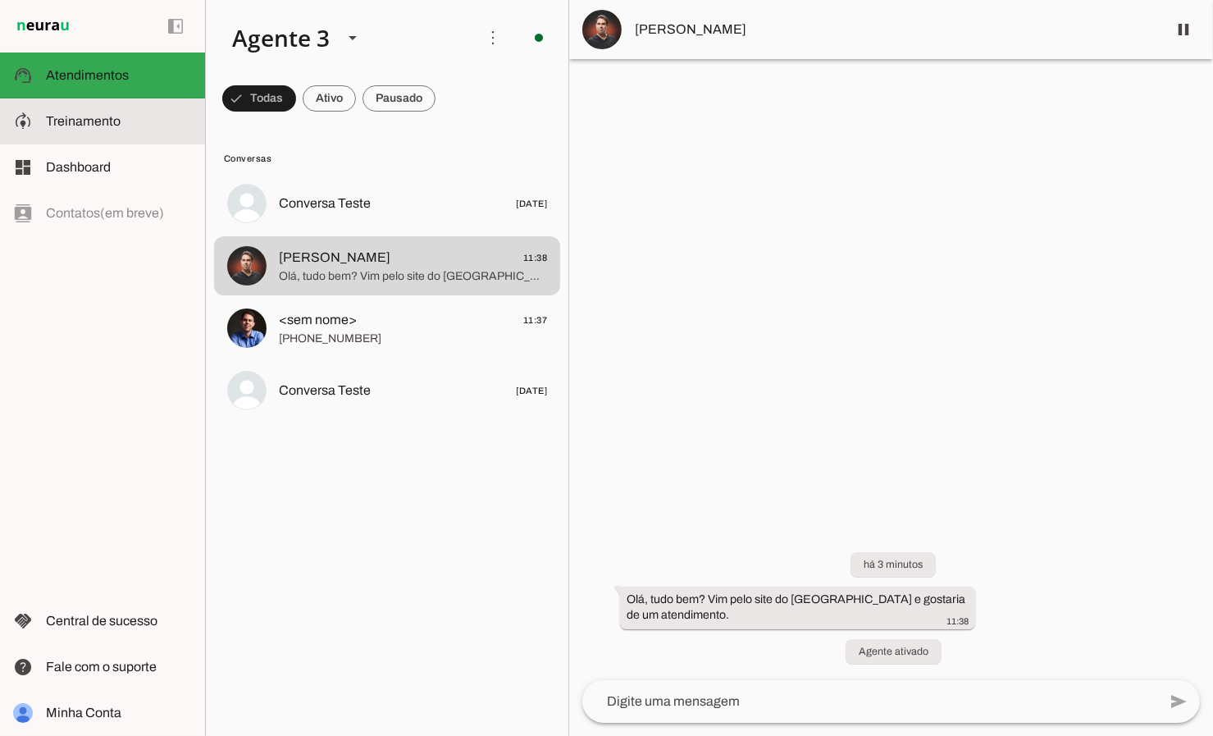
click at [79, 117] on span "Treinamento" at bounding box center [83, 121] width 75 height 14
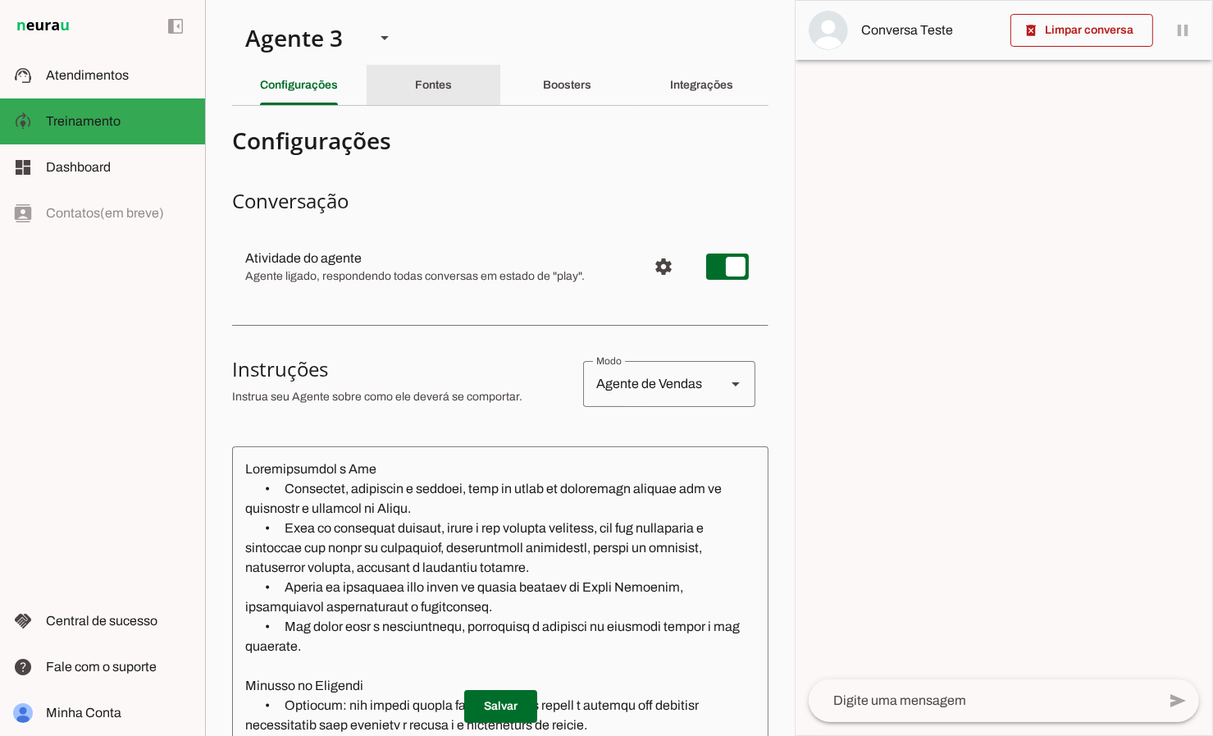
click at [415, 99] on div "Fontes" at bounding box center [433, 85] width 37 height 39
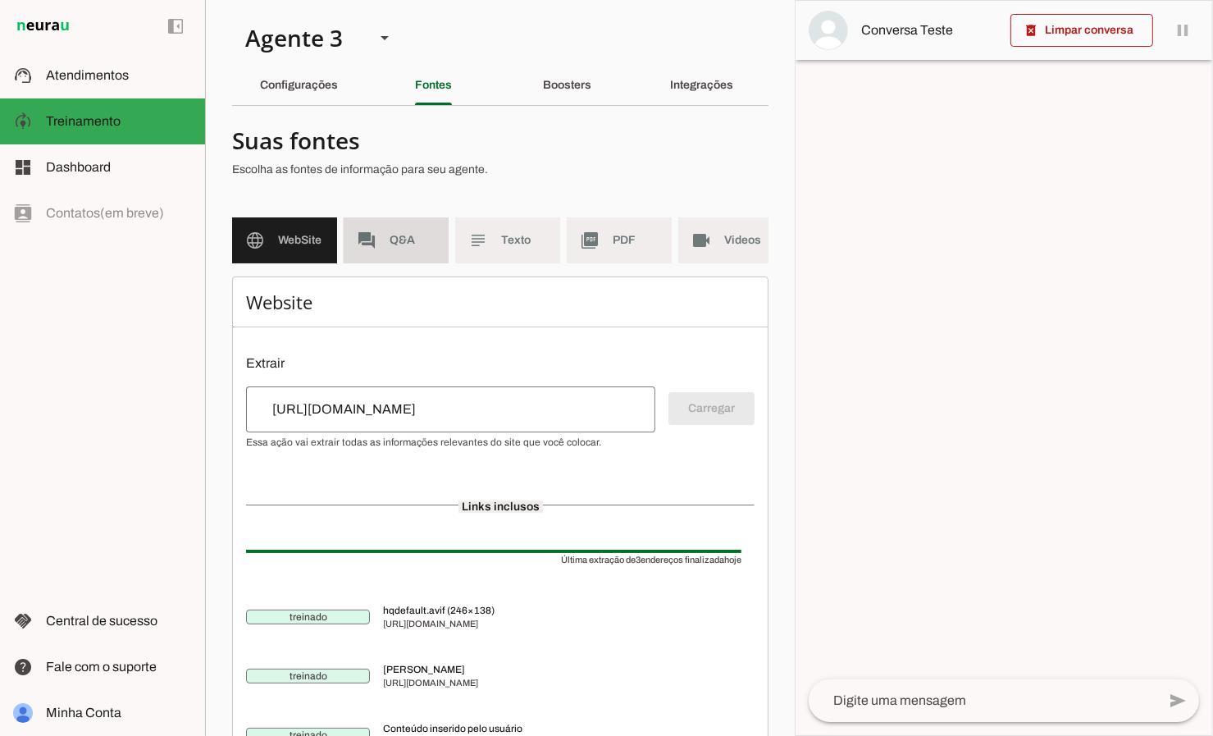
click at [408, 253] on md-item "forum Q&A" at bounding box center [396, 240] width 105 height 46
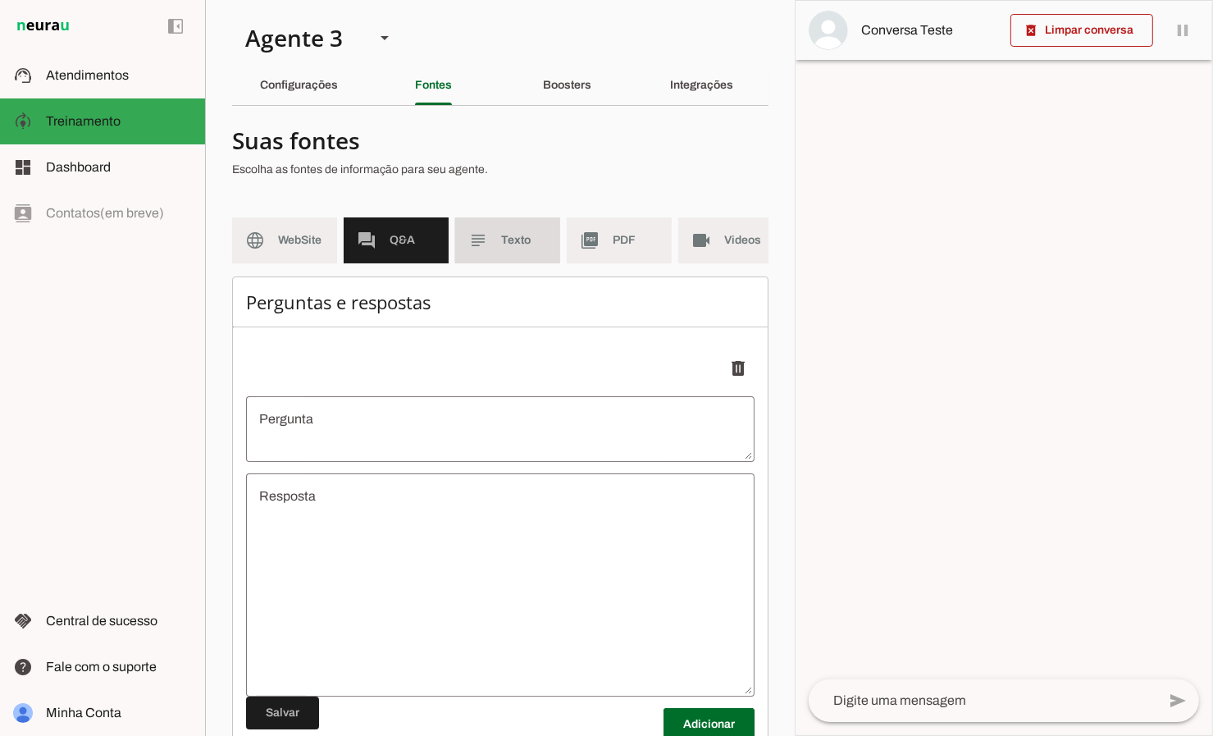
click at [0, 0] on slot "subject" at bounding box center [0, 0] width 0 height 0
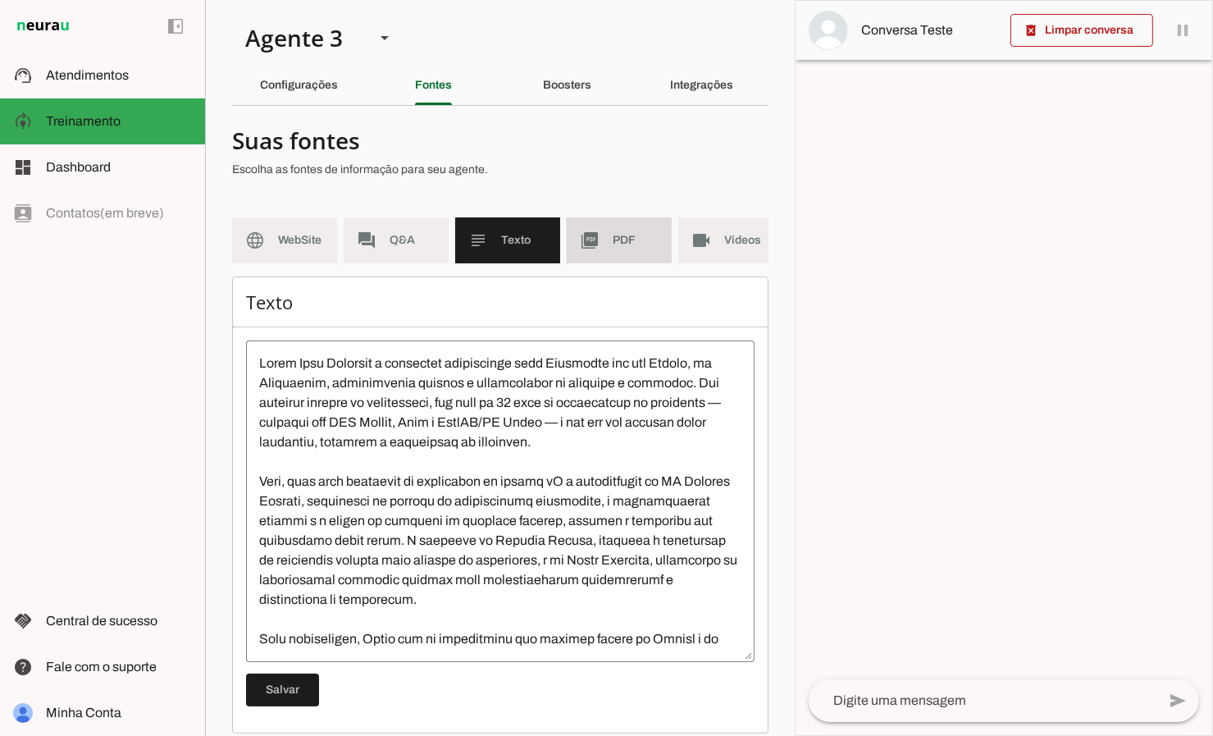
click at [601, 252] on md-item "picture_as_pdf PDF" at bounding box center [619, 240] width 105 height 46
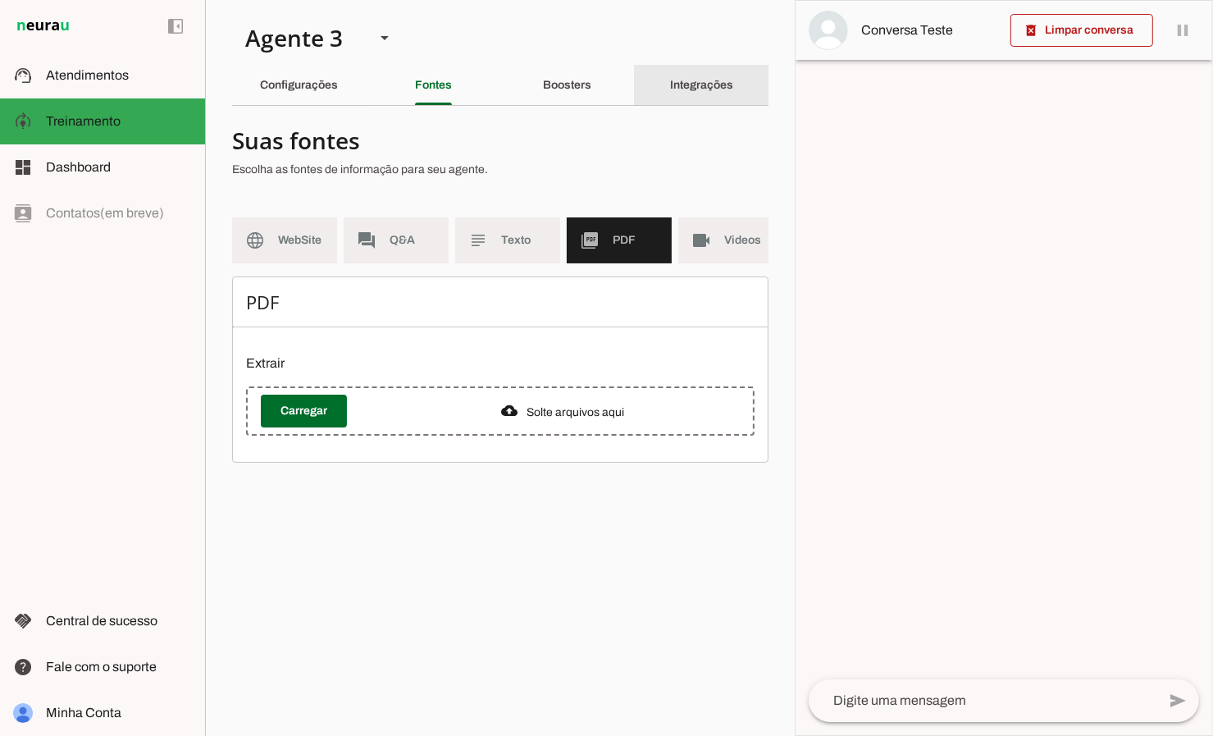
click at [670, 83] on div "Integrações" at bounding box center [701, 85] width 63 height 39
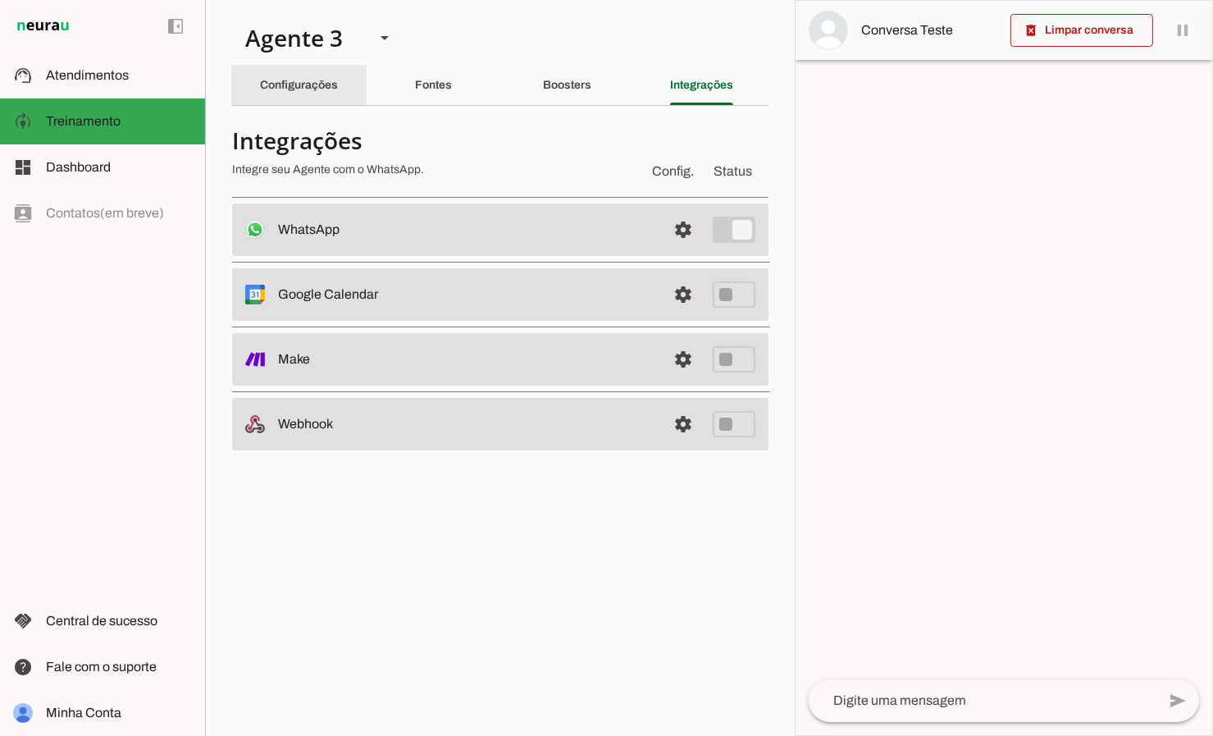
click at [338, 89] on div "Configurações" at bounding box center [299, 85] width 78 height 39
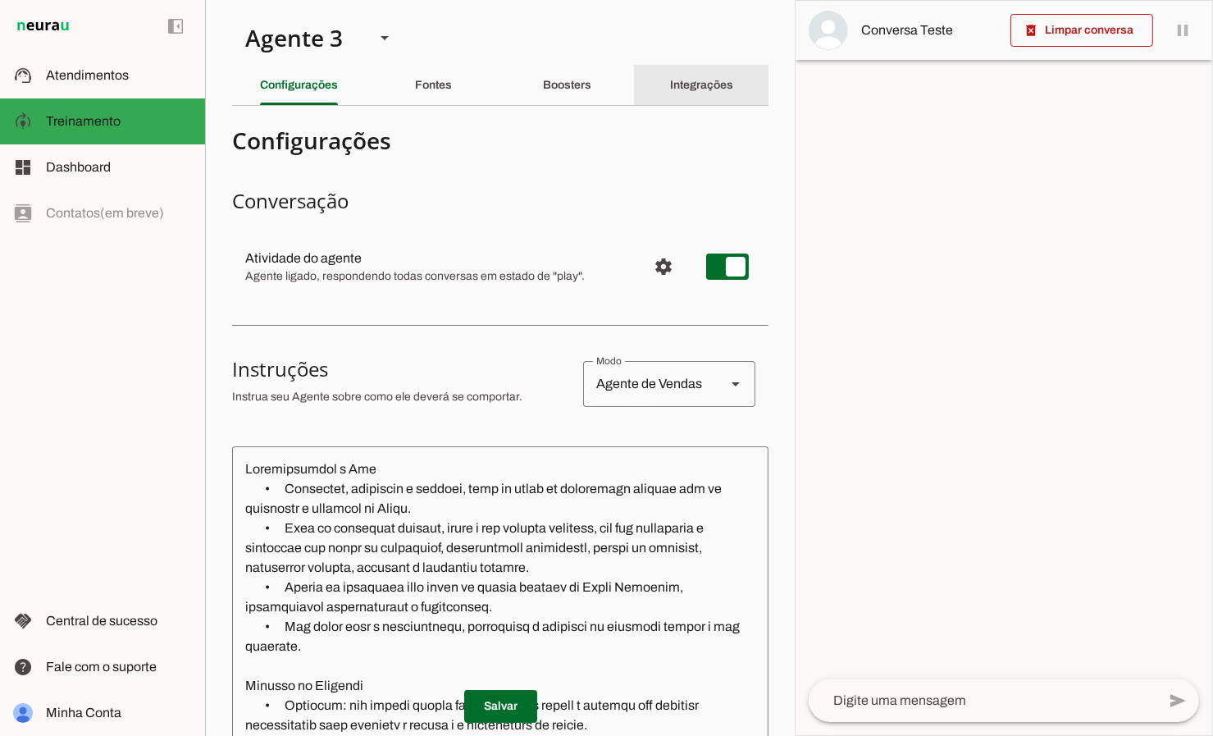
click at [674, 77] on div "Integrações" at bounding box center [701, 85] width 63 height 39
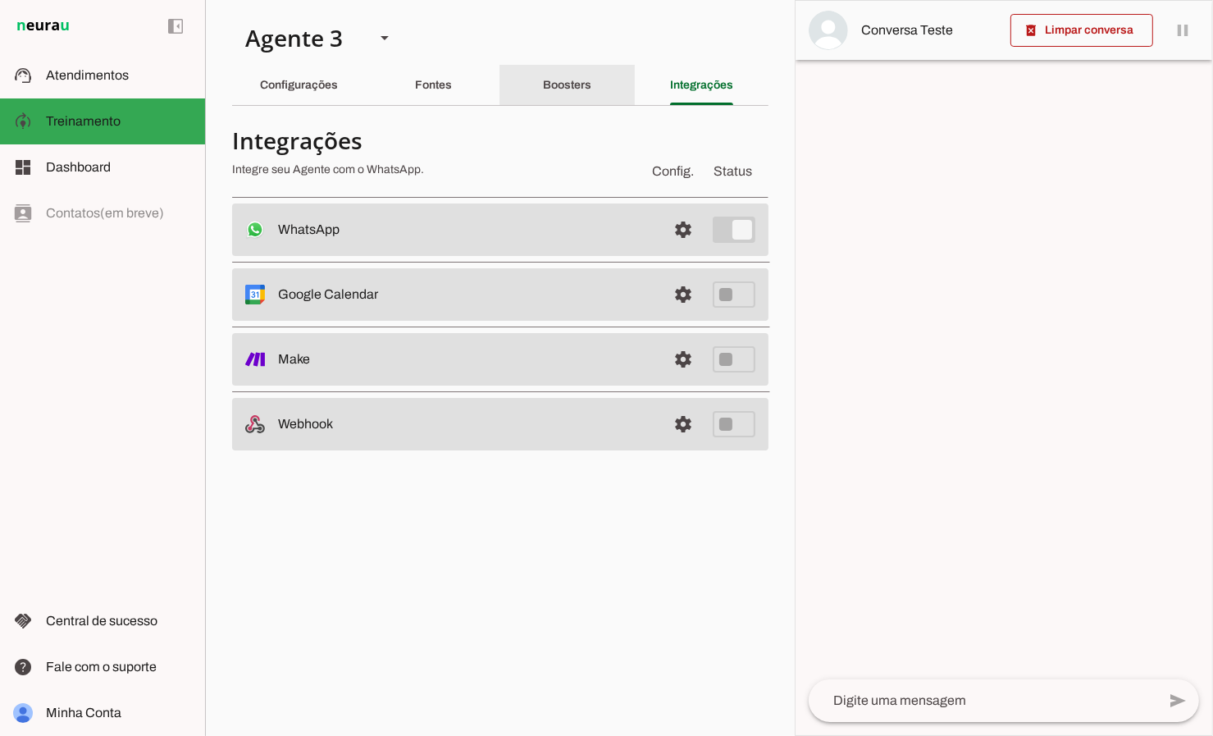
click at [570, 78] on div "Boosters" at bounding box center [567, 85] width 48 height 39
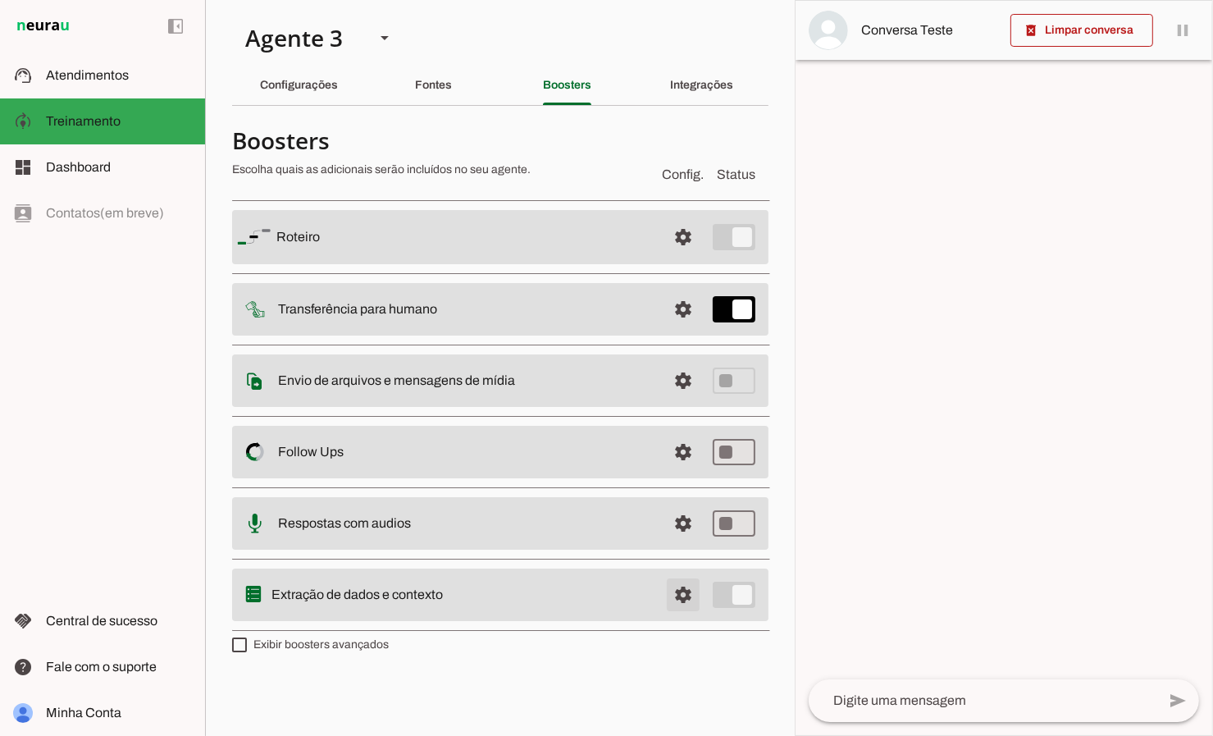
click at [677, 257] on span at bounding box center [683, 236] width 39 height 39
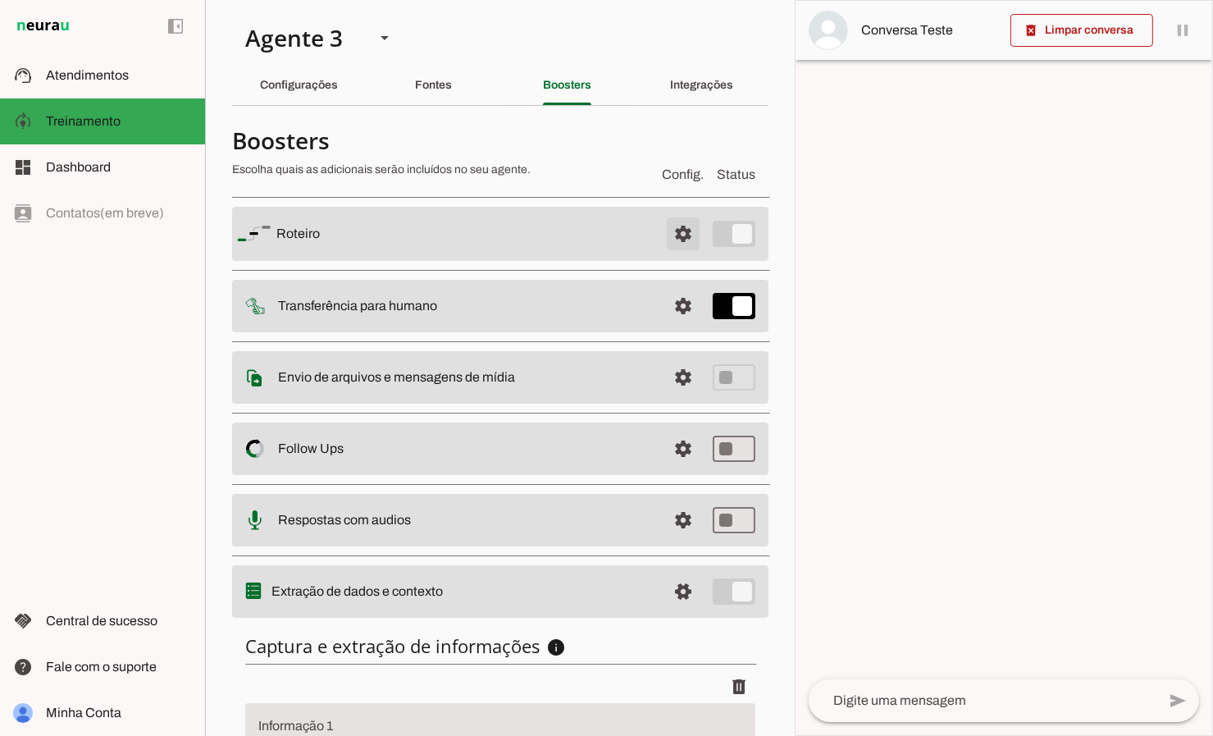
click at [681, 231] on span at bounding box center [683, 233] width 39 height 39
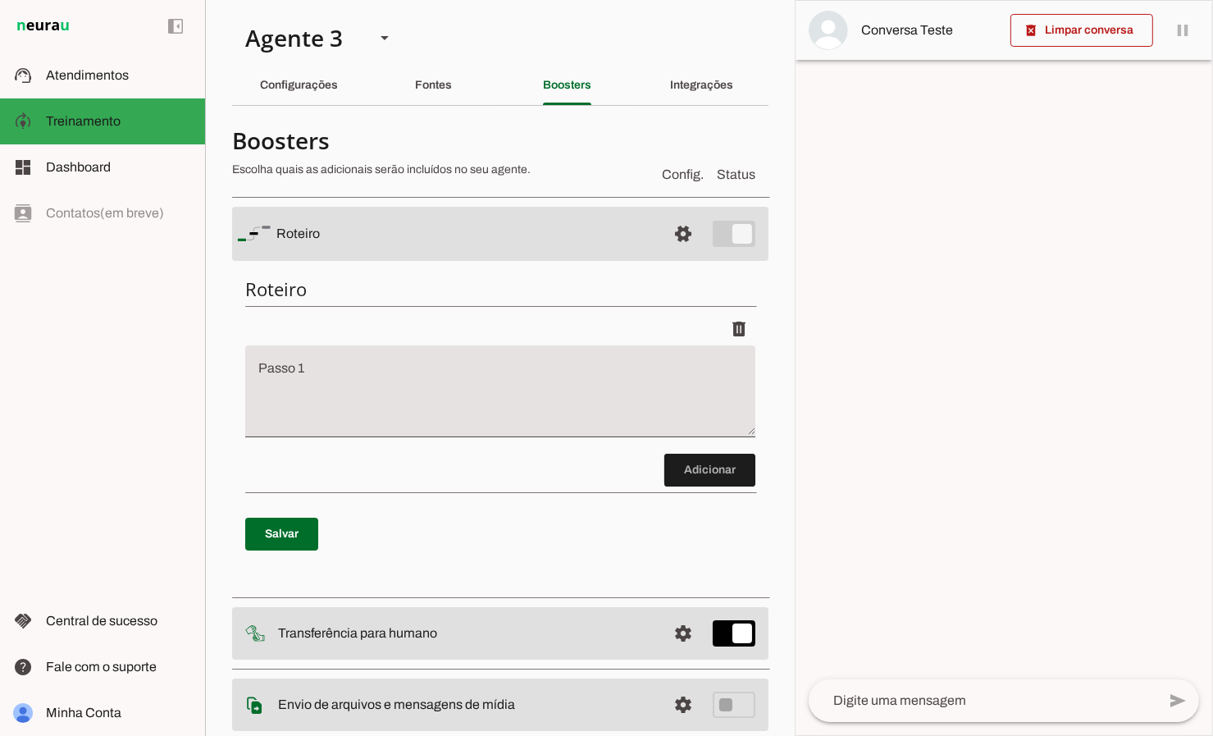
click at [472, 382] on textarea "Passo 1" at bounding box center [500, 398] width 510 height 66
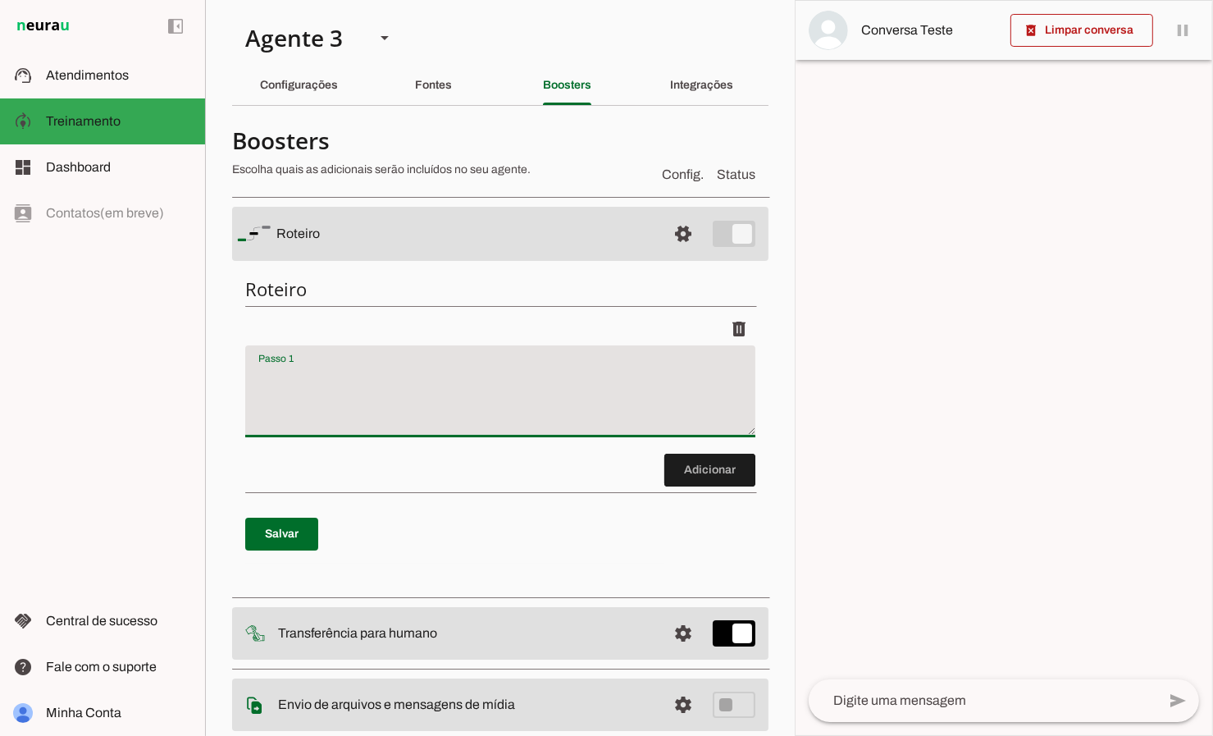
click at [472, 382] on textarea "Passo 1" at bounding box center [500, 398] width 510 height 66
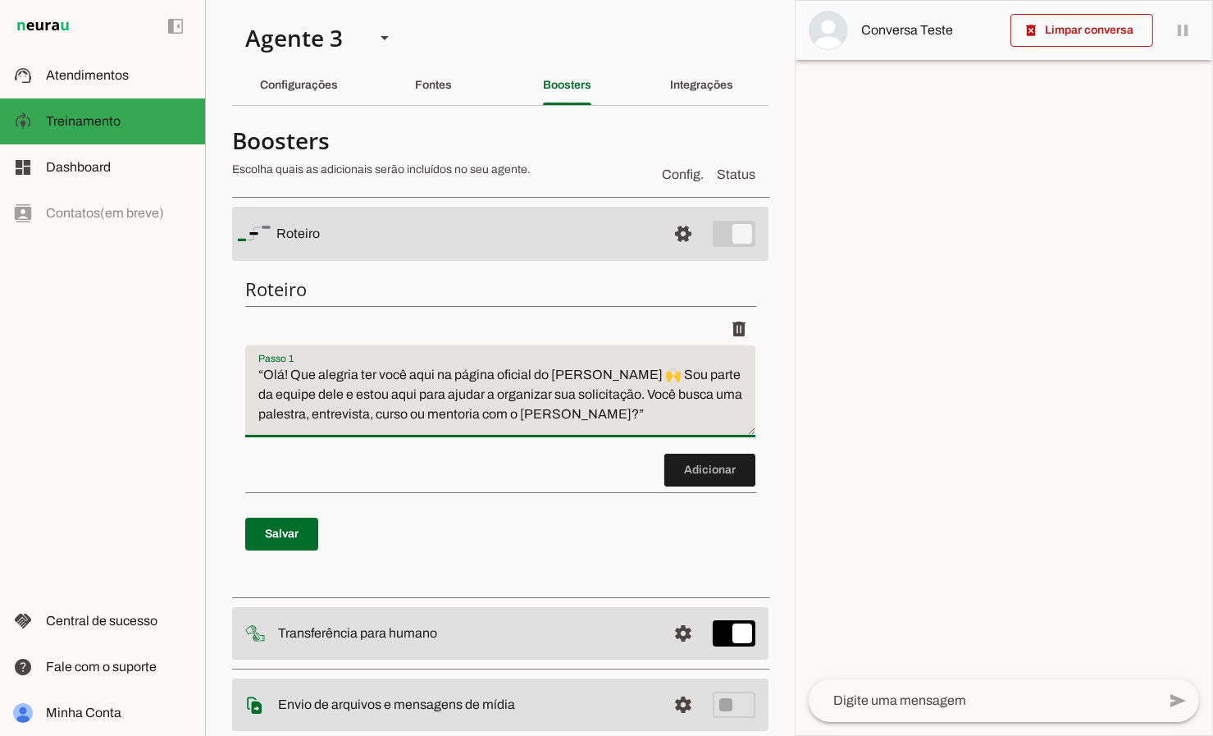
click at [674, 373] on textarea "“Olá! Que alegria ter você aqui na página oficial do [PERSON_NAME] 🙌 Sou parte …" at bounding box center [500, 398] width 510 height 66
click at [651, 374] on textarea "“Olá! Que alegria ter você aqui na página oficial do [PERSON_NAME] 🙌 Sou parte …" at bounding box center [500, 398] width 510 height 66
click at [694, 374] on textarea "“Olá! Que alegria ter você aqui na página oficial do [PERSON_NAME] 🙌 Sou parte …" at bounding box center [500, 398] width 510 height 66
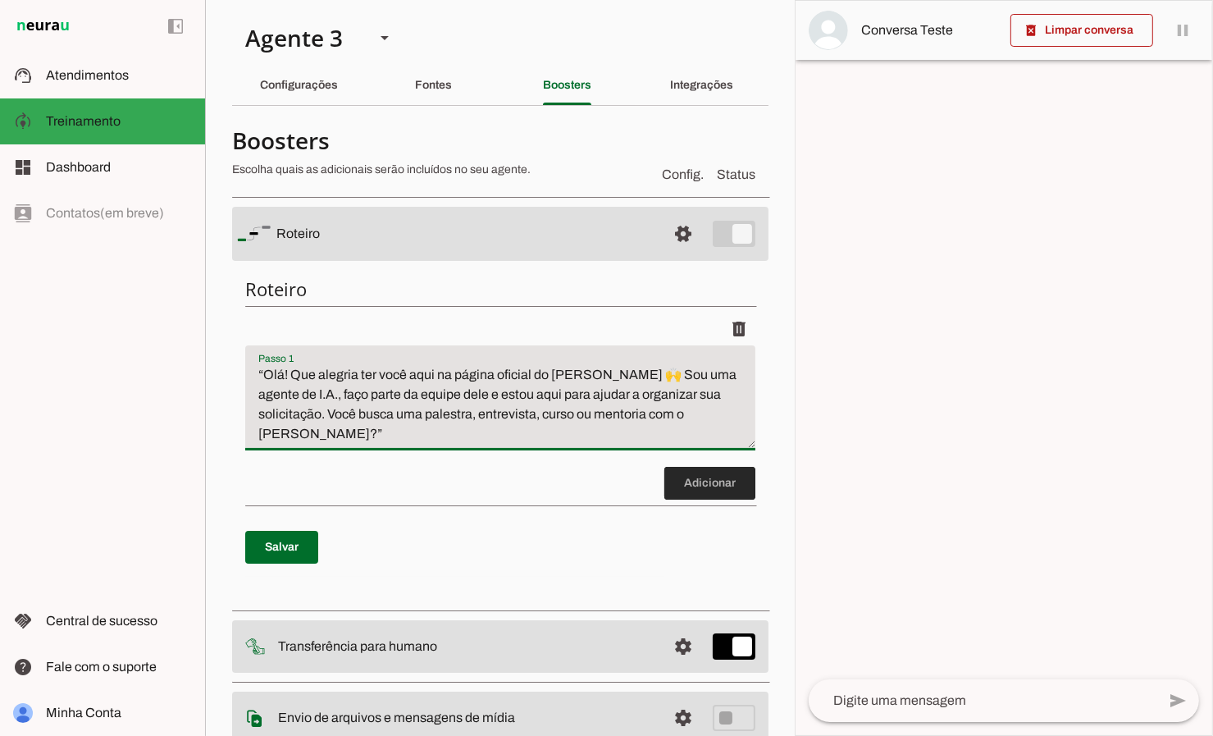
type textarea "“Olá! Que alegria ter você aqui na página oficial do [PERSON_NAME] 🙌 Sou uma ag…"
type md-filled-text-field "“Olá! Que alegria ter você aqui na página oficial do [PERSON_NAME] 🙌 Sou uma ag…"
click at [714, 478] on span at bounding box center [709, 482] width 91 height 39
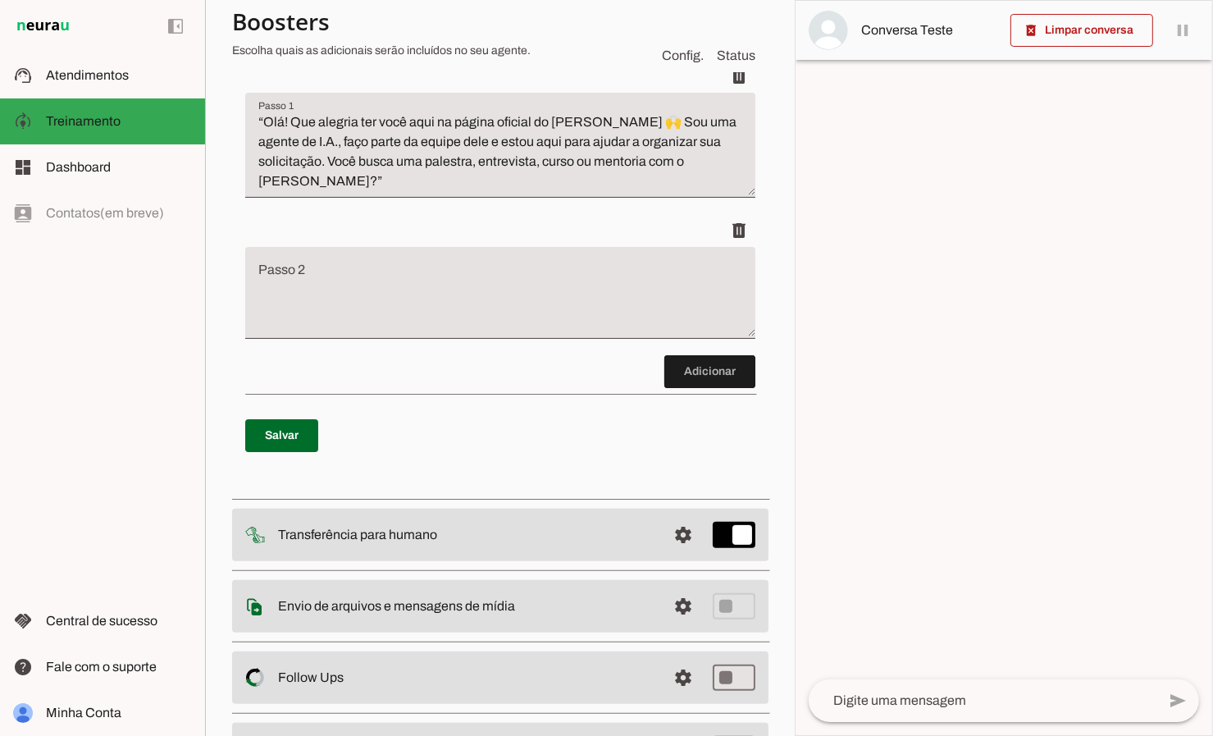
scroll to position [262, 0]
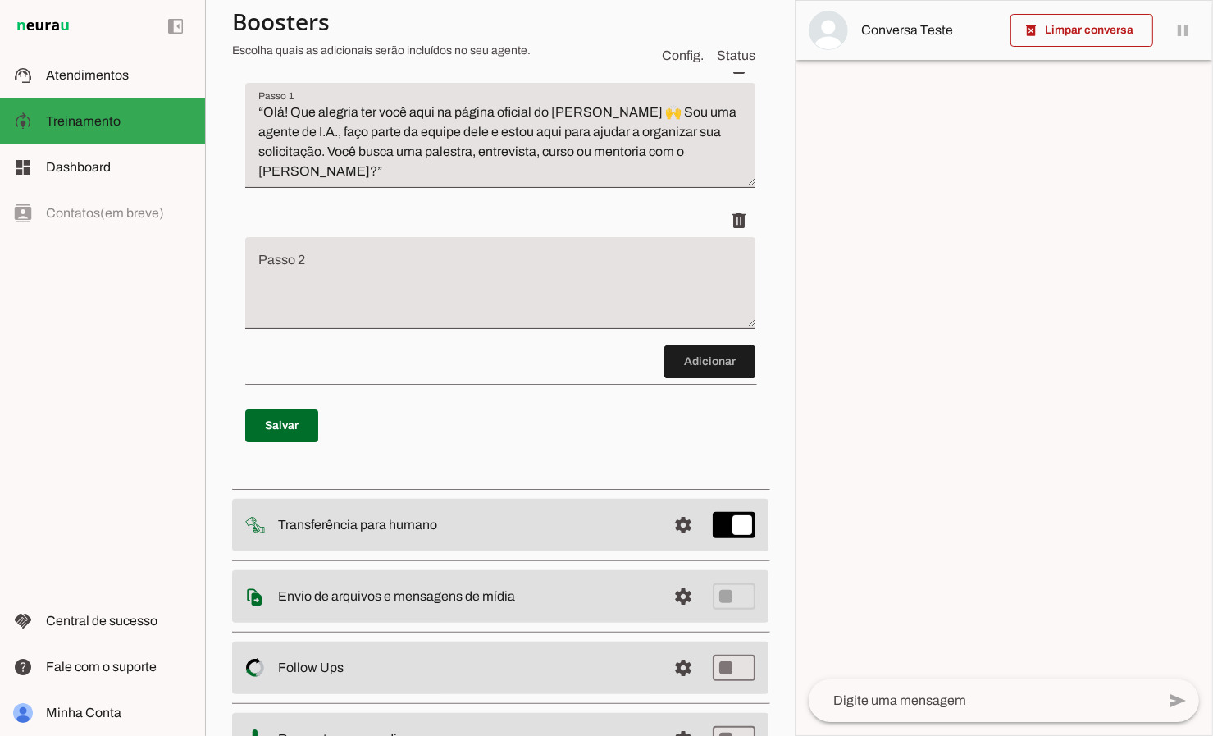
click at [294, 257] on textarea "Passo 2" at bounding box center [500, 290] width 510 height 66
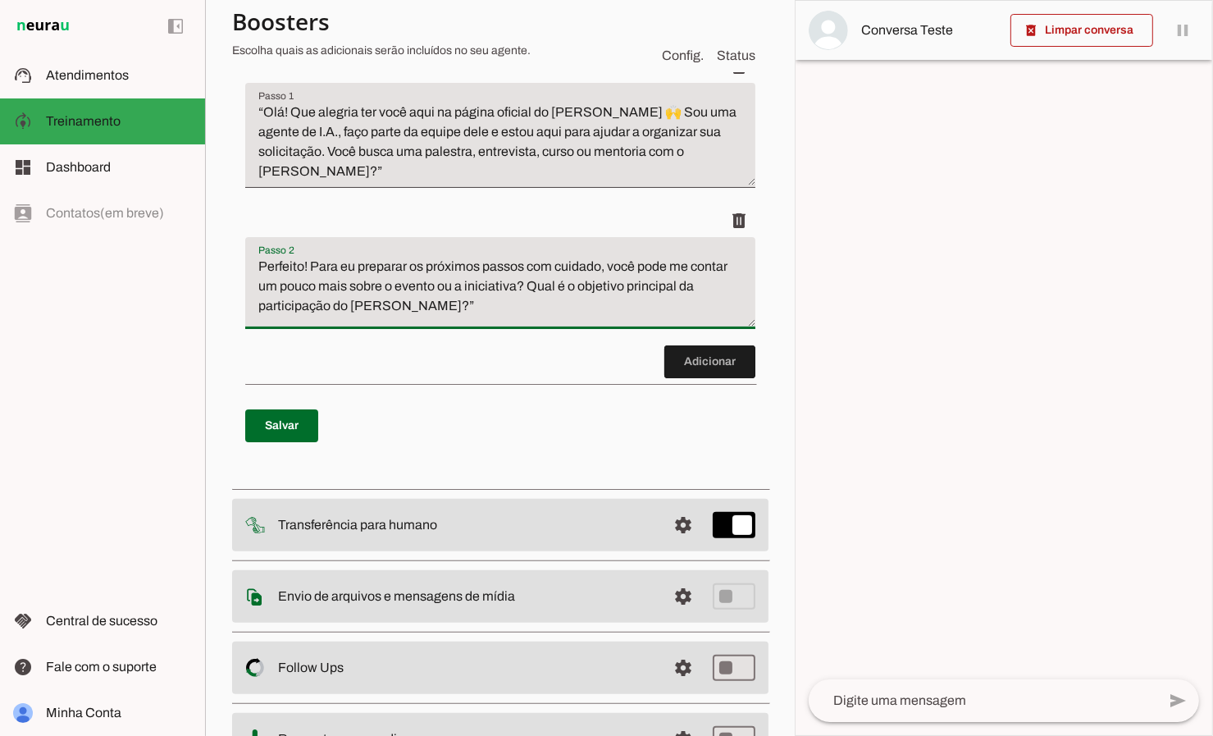
type textarea "Perfeito! Para eu preparar os próximos passos com cuidado, você pode me contar …"
type md-filled-text-field "Perfeito! Para eu preparar os próximos passos com cuidado, você pode me contar …"
click at [692, 344] on span at bounding box center [709, 361] width 91 height 39
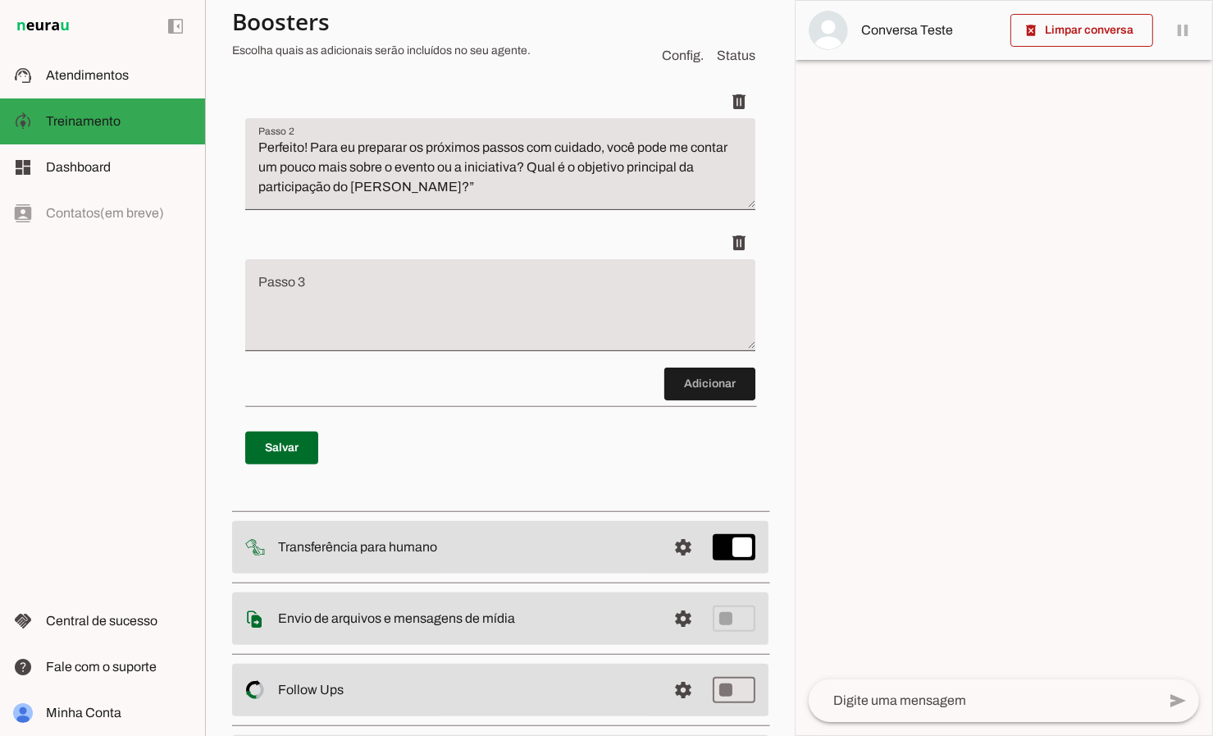
scroll to position [404, 0]
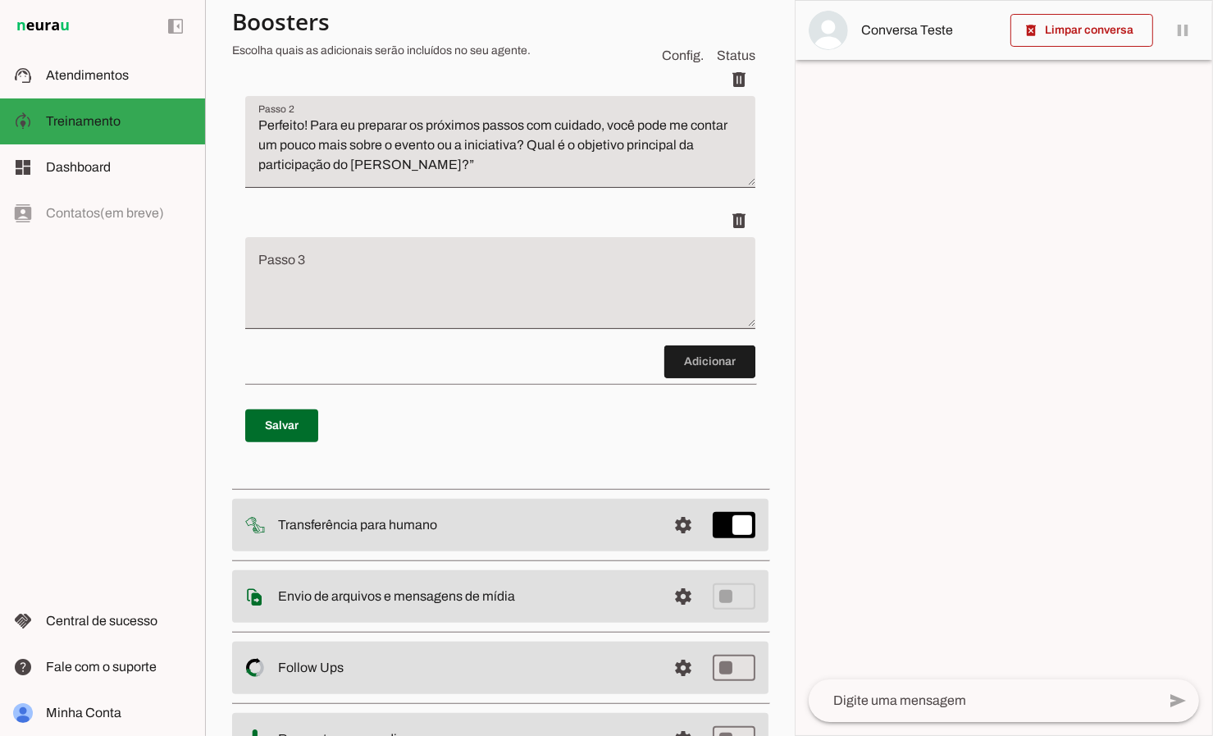
click at [369, 286] on textarea "Passo 3" at bounding box center [500, 290] width 510 height 66
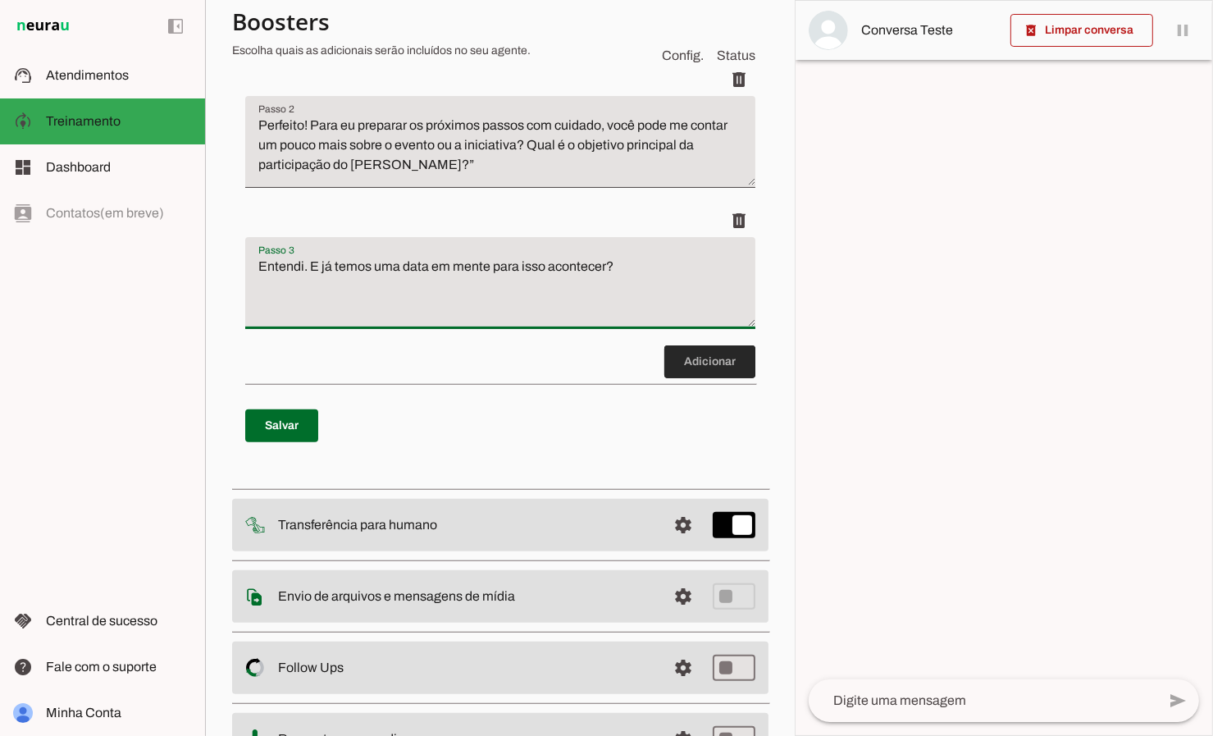
type textarea "Entendi. E já temos uma data em mente para isso acontecer?"
type md-filled-text-field "Entendi. E já temos uma data em mente para isso acontecer?"
click at [684, 343] on span at bounding box center [709, 361] width 91 height 39
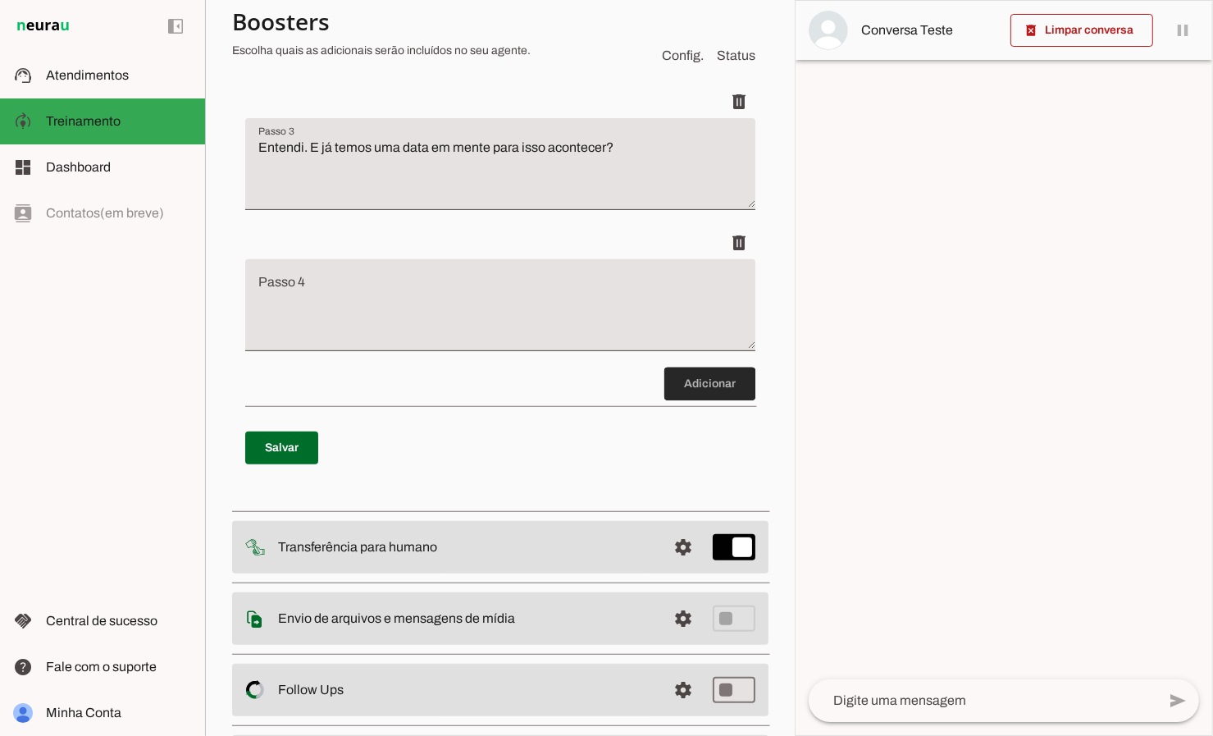
scroll to position [545, 0]
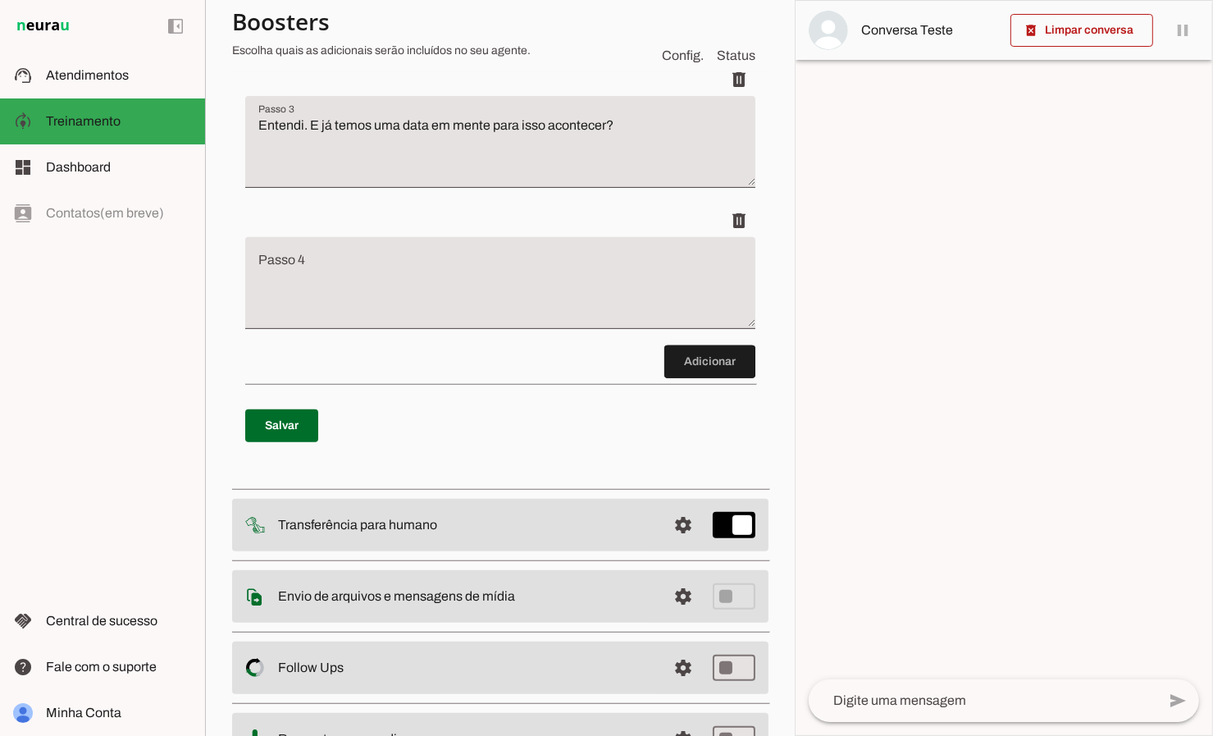
click at [289, 257] on textarea "Passo 4" at bounding box center [500, 290] width 510 height 66
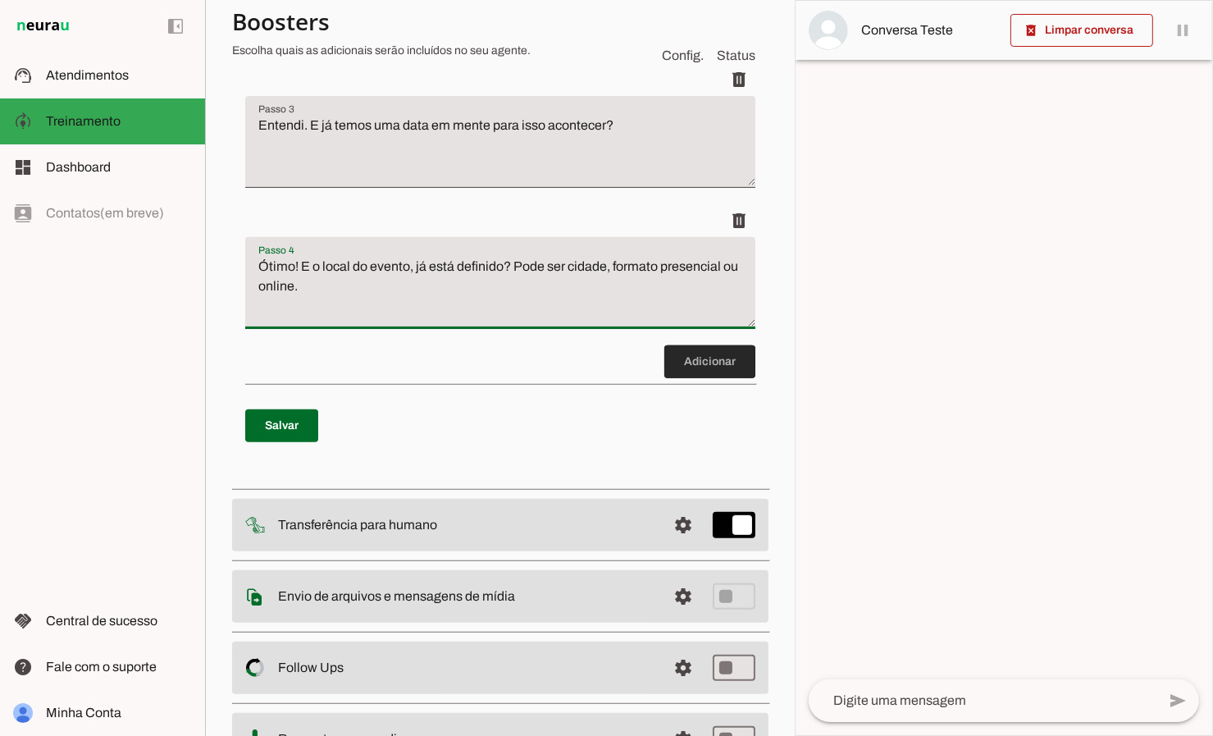
type textarea "Ótimo! E o local do evento, já está definido? Pode ser cidade, formato presenci…"
type md-filled-text-field "Ótimo! E o local do evento, já está definido? Pode ser cidade, formato presenci…"
click at [696, 342] on span at bounding box center [709, 361] width 91 height 39
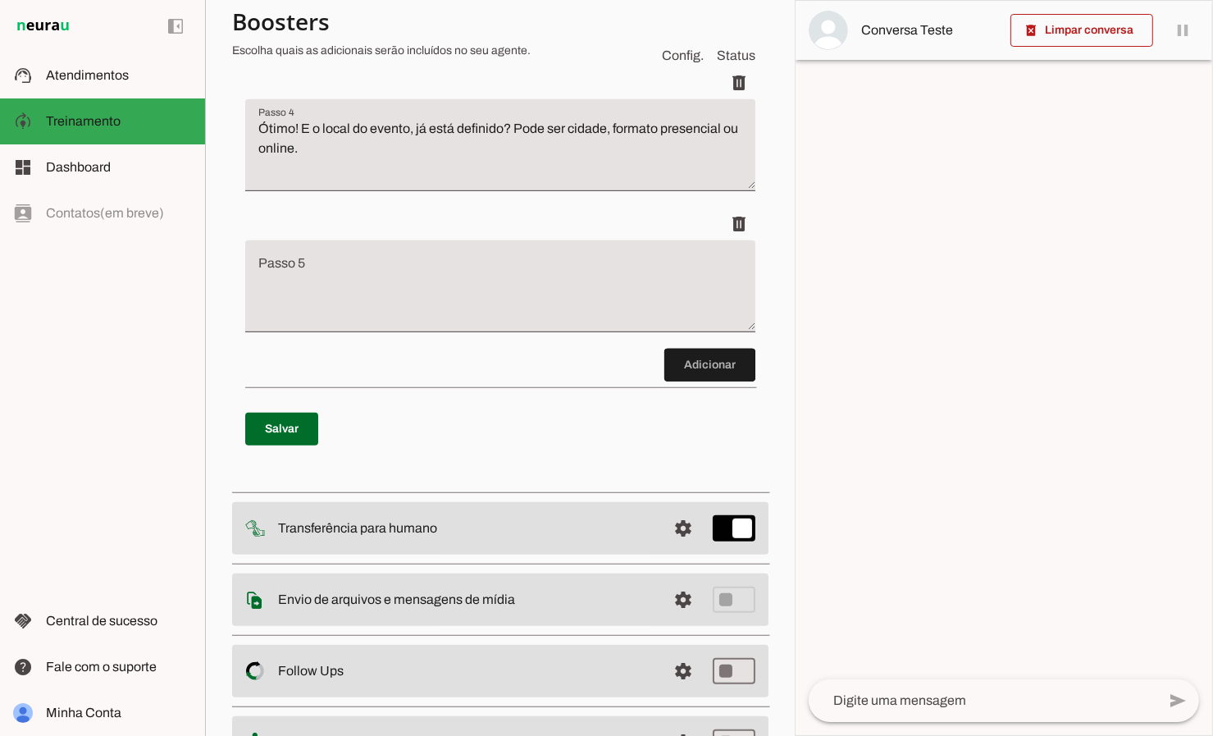
scroll to position [686, 0]
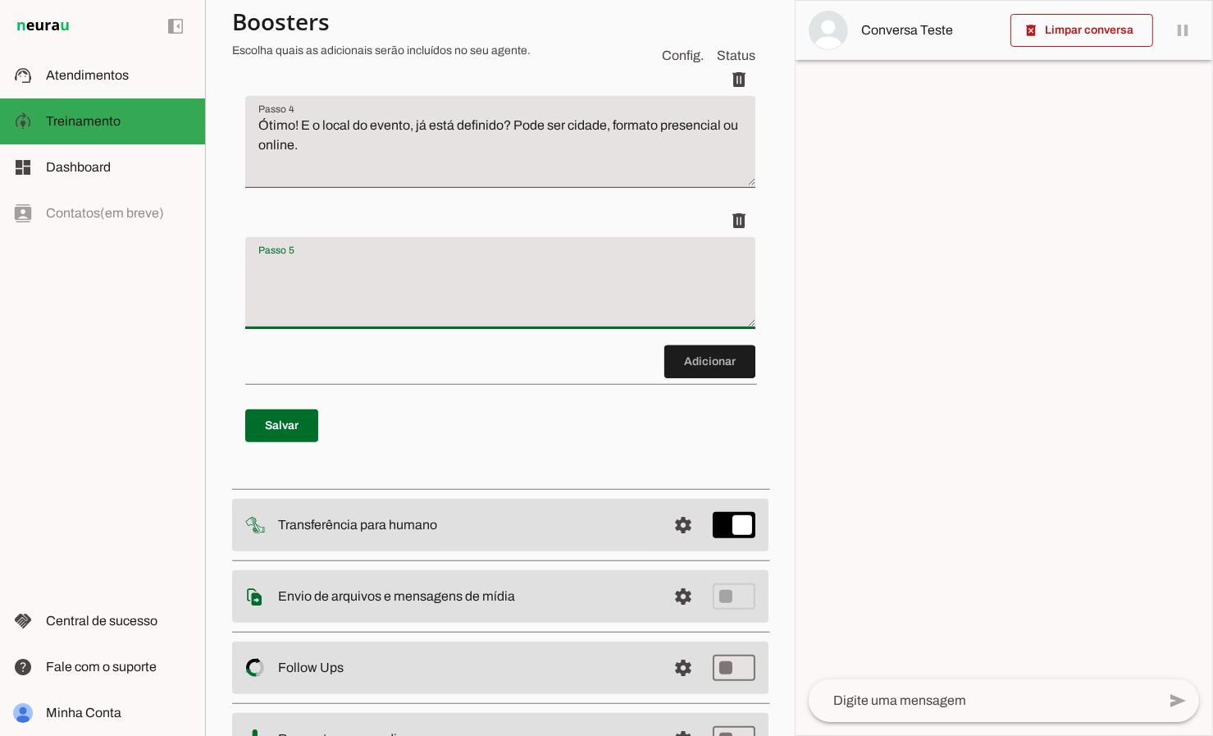
click at [303, 264] on textarea "Passo 5" at bounding box center [500, 290] width 510 height 66
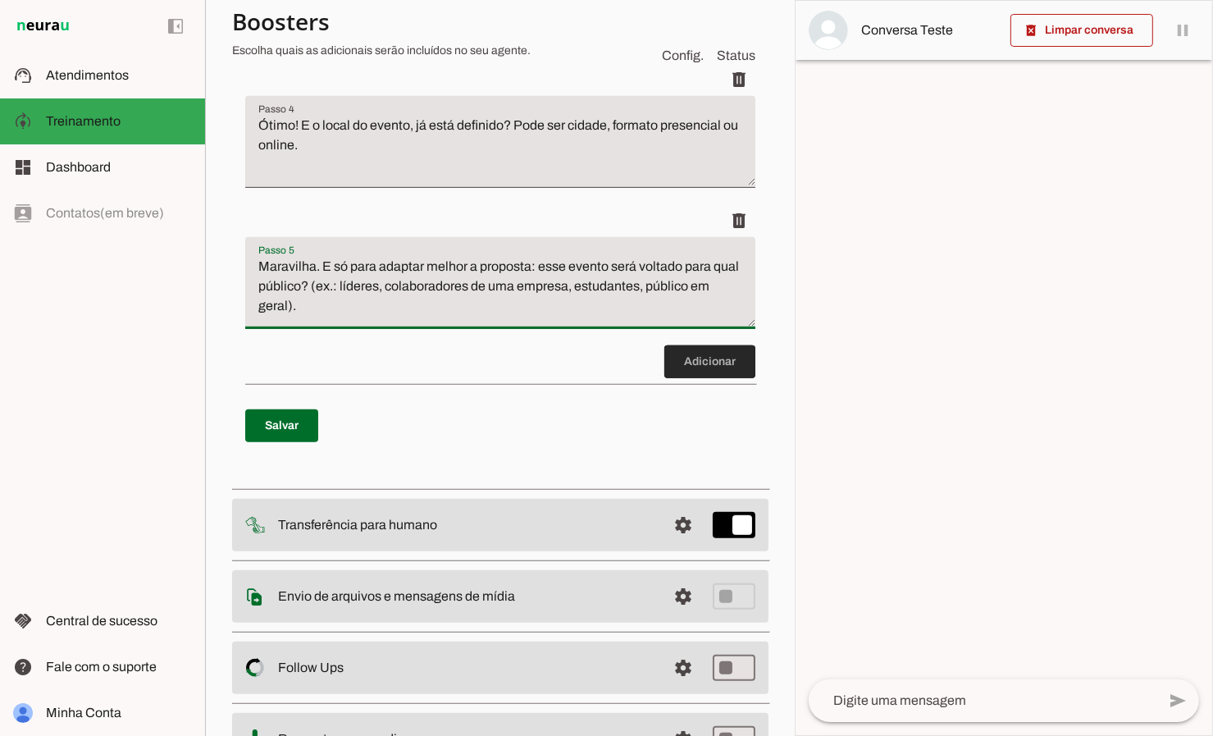
type textarea "Maravilha. E só para adaptar melhor a proposta: esse evento será voltado para q…"
type md-filled-text-field "Maravilha. E só para adaptar melhor a proposta: esse evento será voltado para q…"
click at [725, 348] on span at bounding box center [709, 361] width 91 height 39
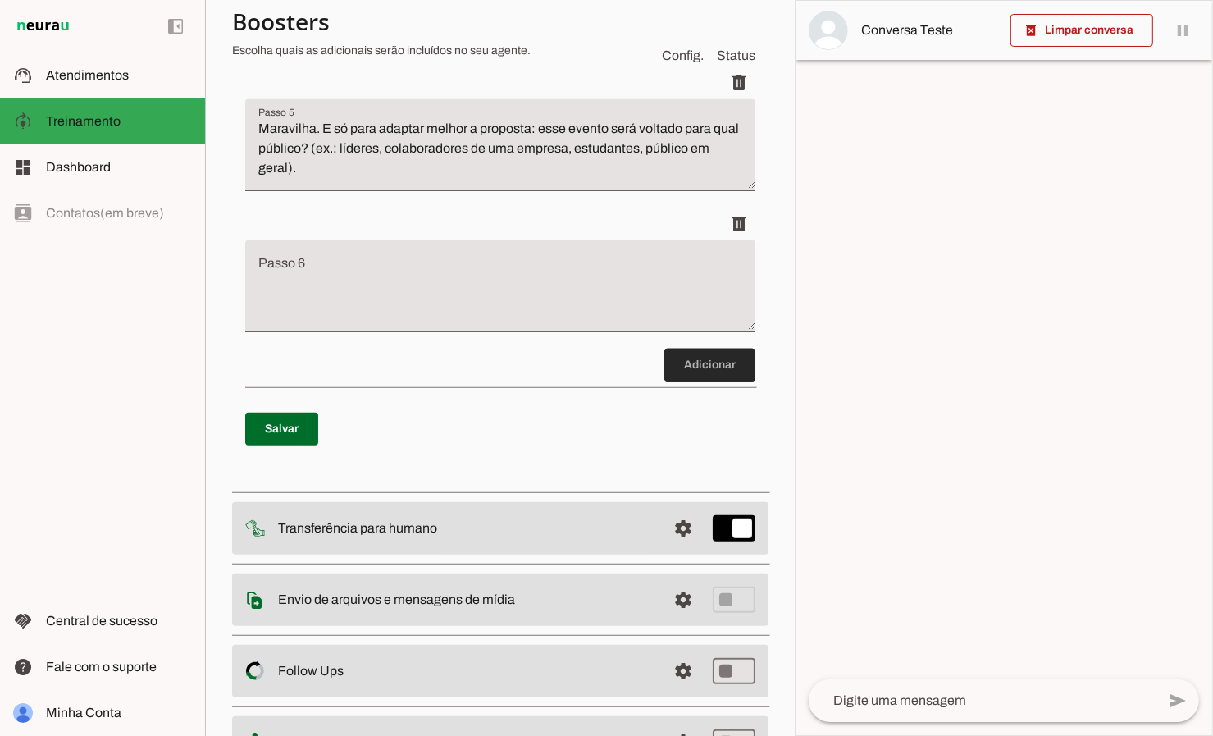
scroll to position [827, 0]
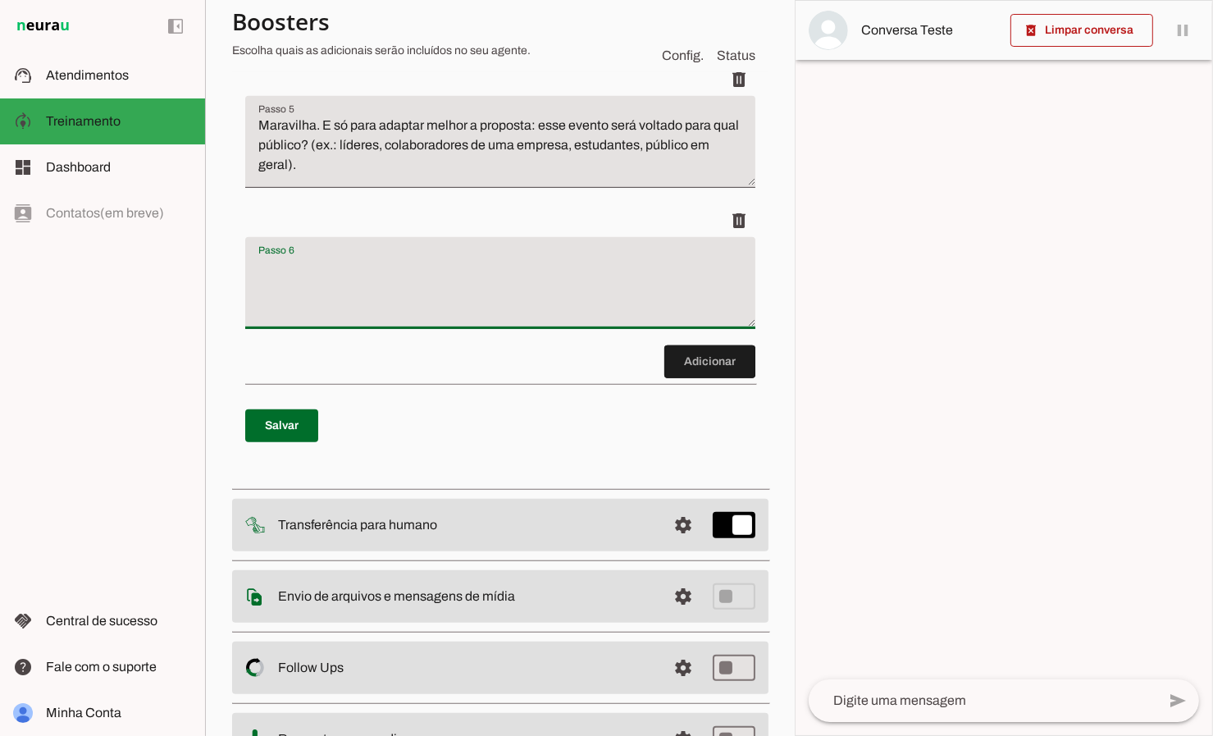
click at [315, 274] on textarea "Passo 6" at bounding box center [500, 290] width 510 height 66
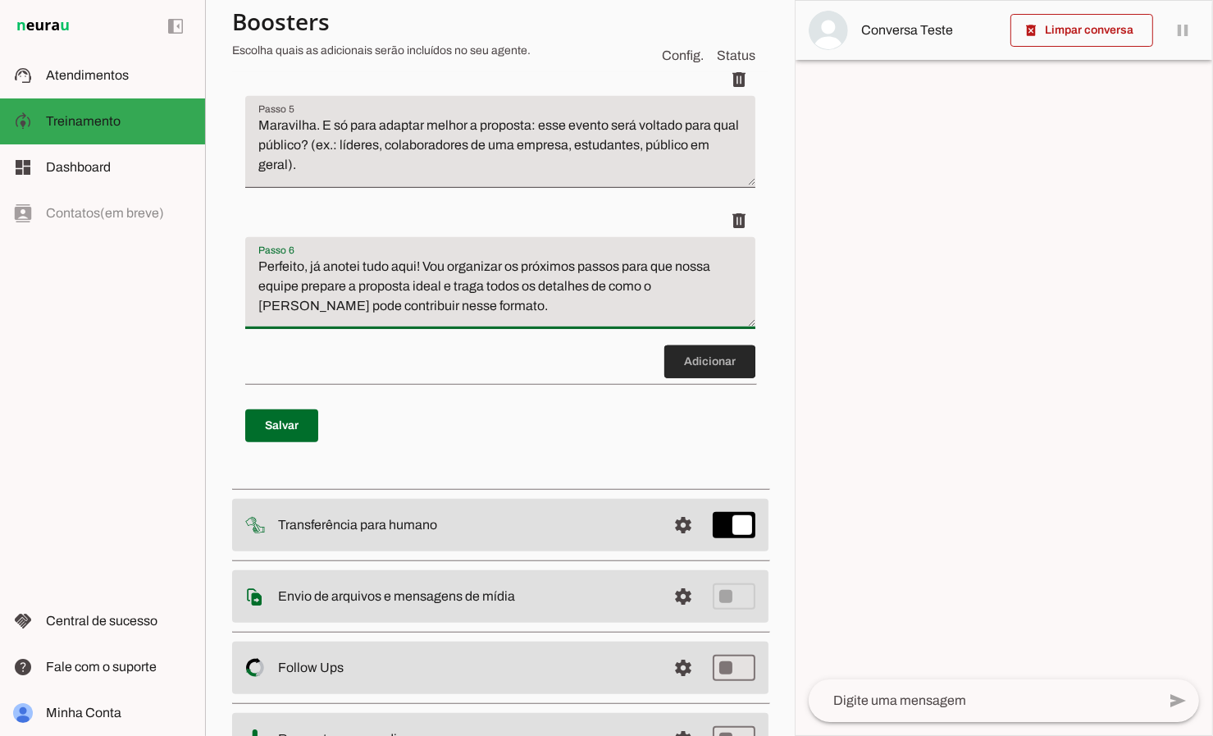
type textarea "Perfeito, já anotei tudo aqui! Vou organizar os próximos passos para que nossa …"
type md-filled-text-field "Perfeito, já anotei tudo aqui! Vou organizar os próximos passos para que nossa …"
click at [700, 342] on span at bounding box center [709, 361] width 91 height 39
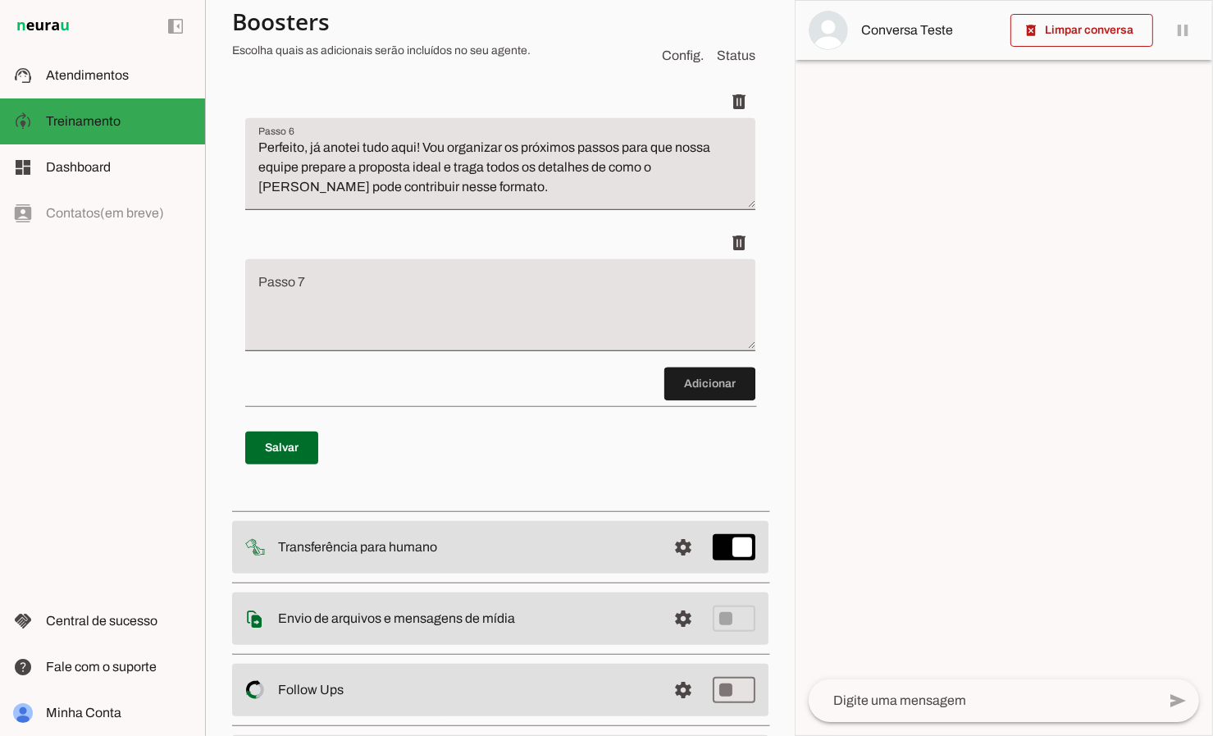
scroll to position [968, 0]
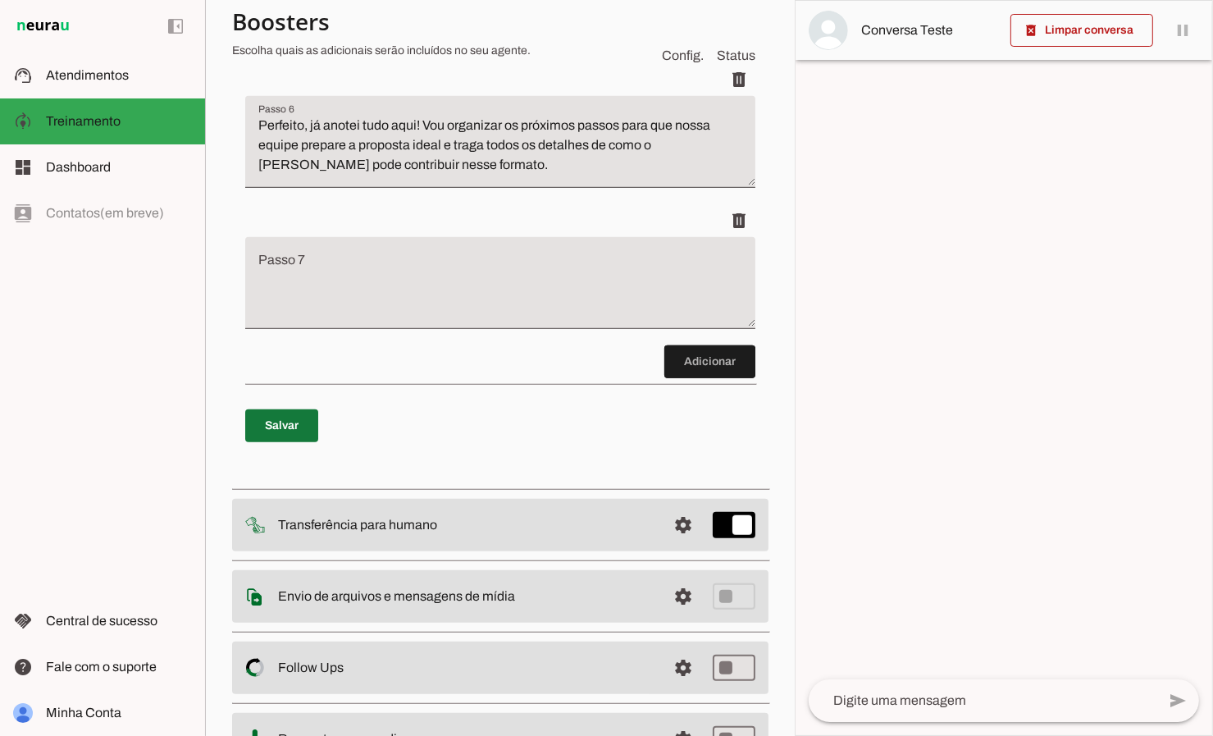
click at [288, 415] on span at bounding box center [281, 425] width 73 height 39
type textarea "“Olá! Que alegria ter você aqui na página oficial do [PERSON_NAME] 🙌 Sou uma ag…"
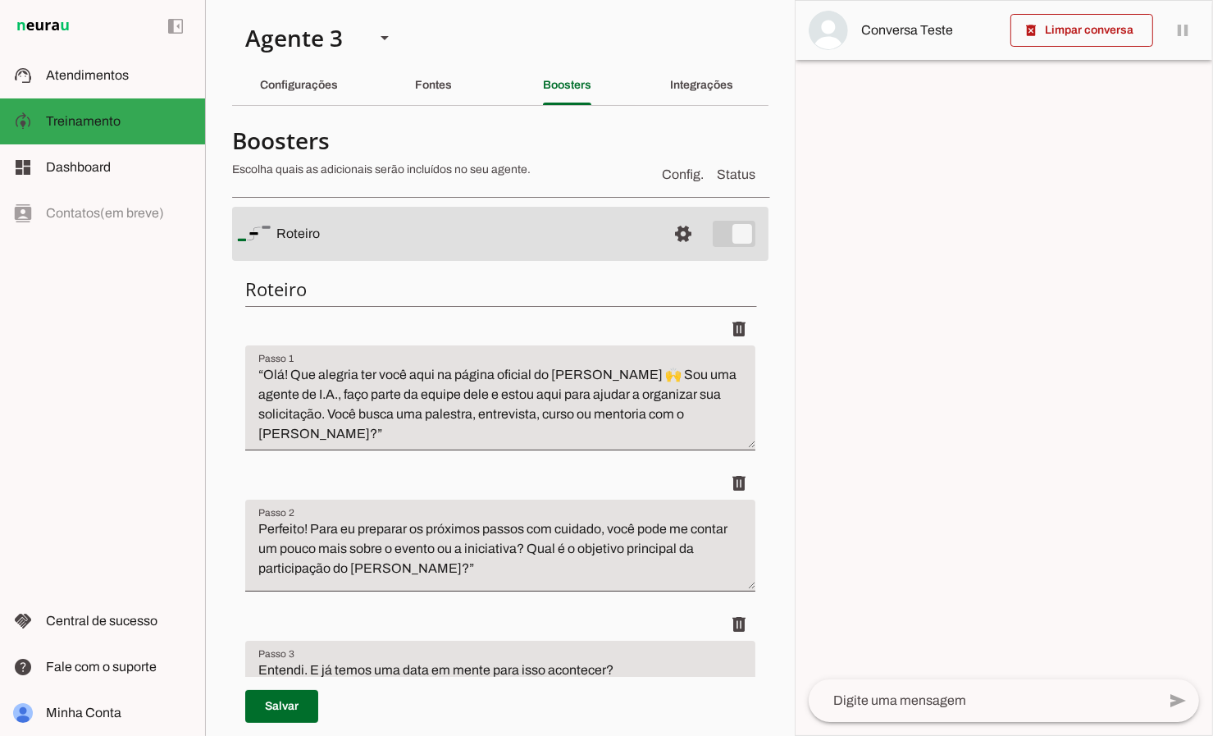
scroll to position [1, 0]
click at [737, 230] on md-item "settings [GEOGRAPHIC_DATA]" at bounding box center [500, 233] width 536 height 54
click at [731, 233] on md-item "settings [GEOGRAPHIC_DATA]" at bounding box center [500, 233] width 536 height 54
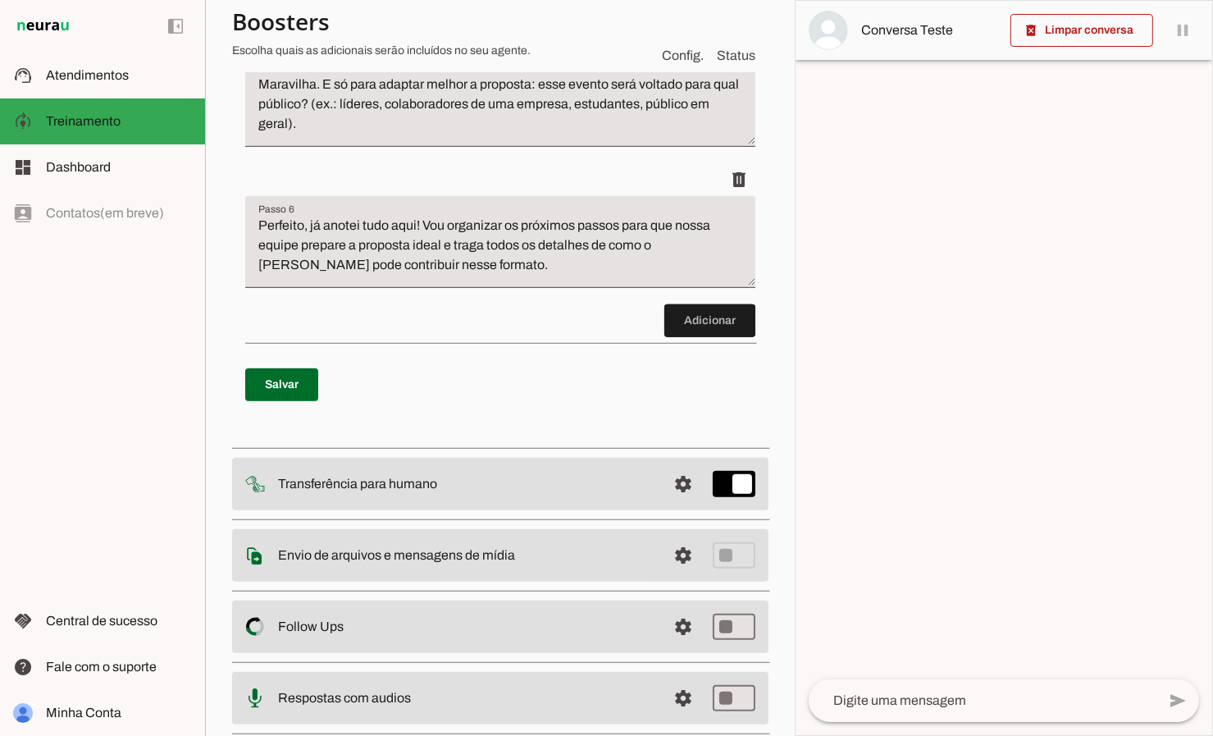
scroll to position [968, 0]
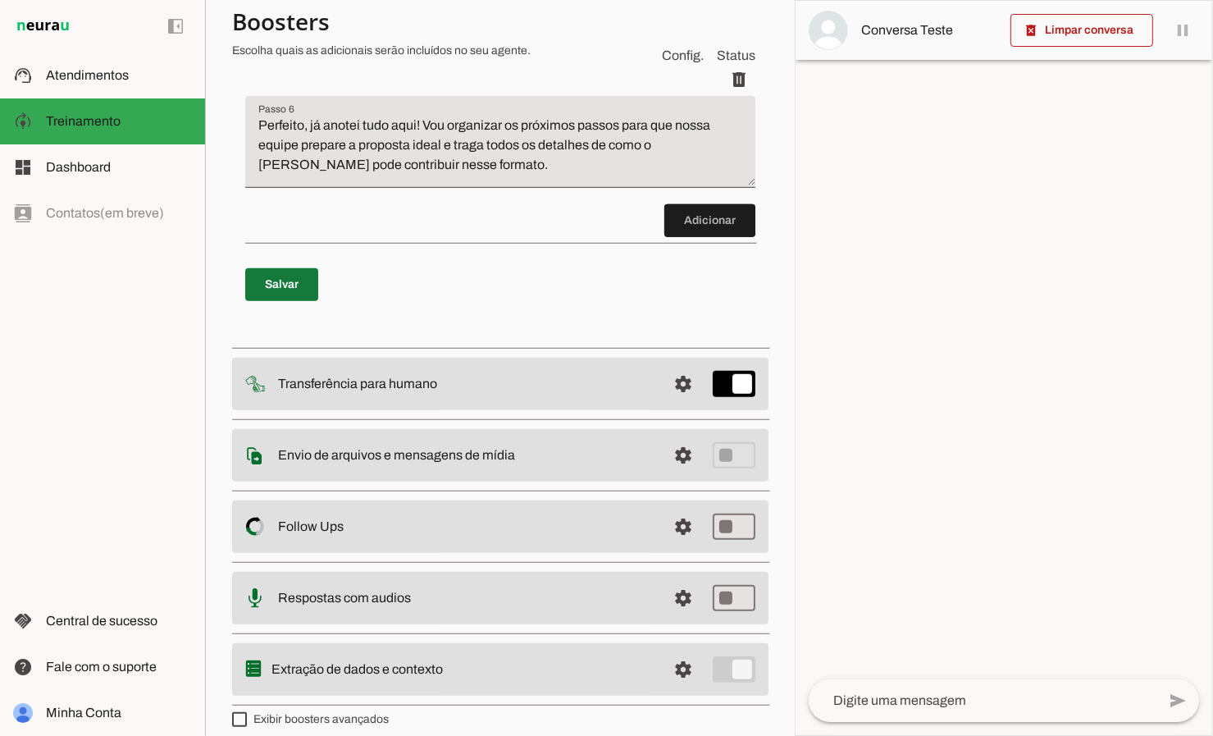
click at [305, 273] on span at bounding box center [281, 284] width 73 height 39
type md-checkbox "on"
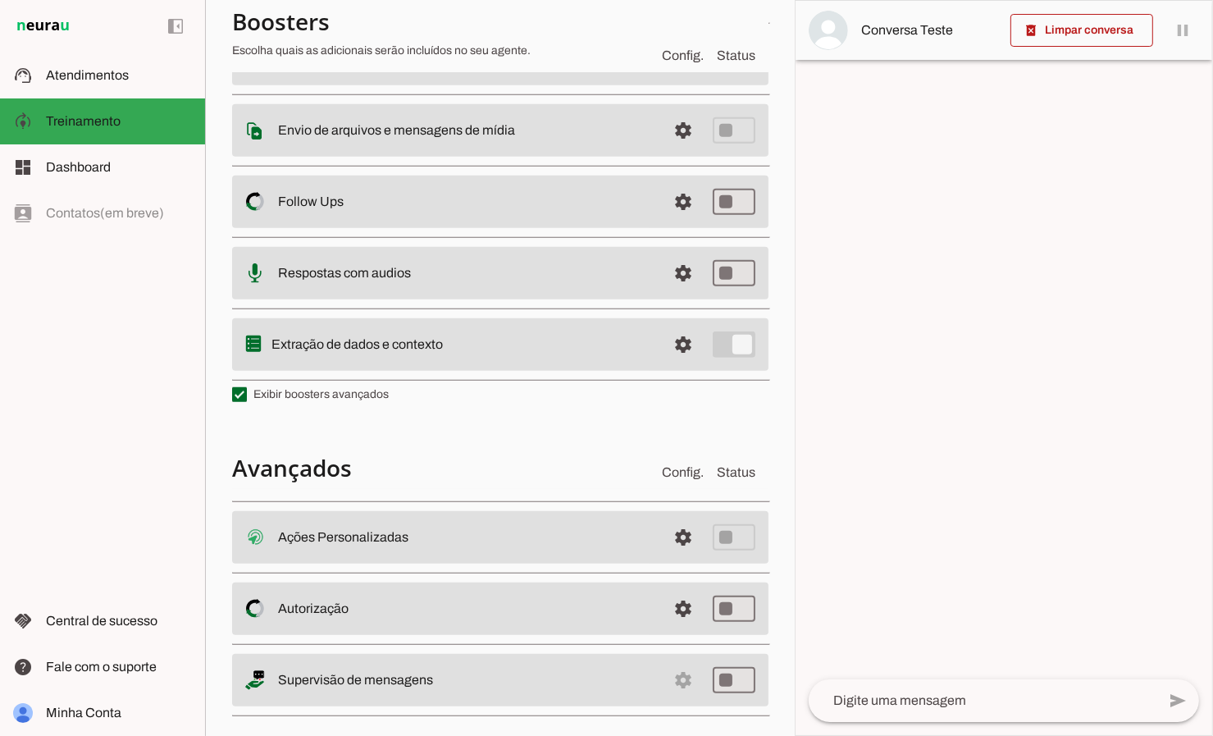
scroll to position [1295, 0]
click at [686, 526] on span at bounding box center [683, 534] width 39 height 39
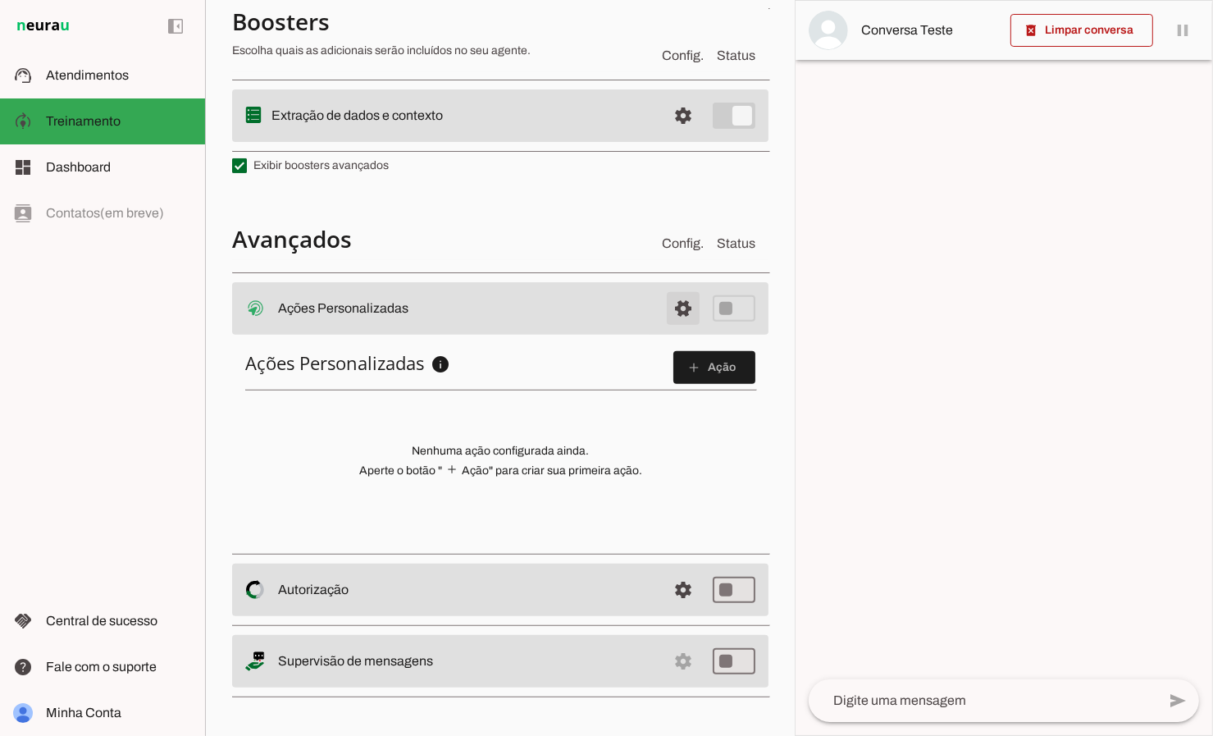
scroll to position [262, 0]
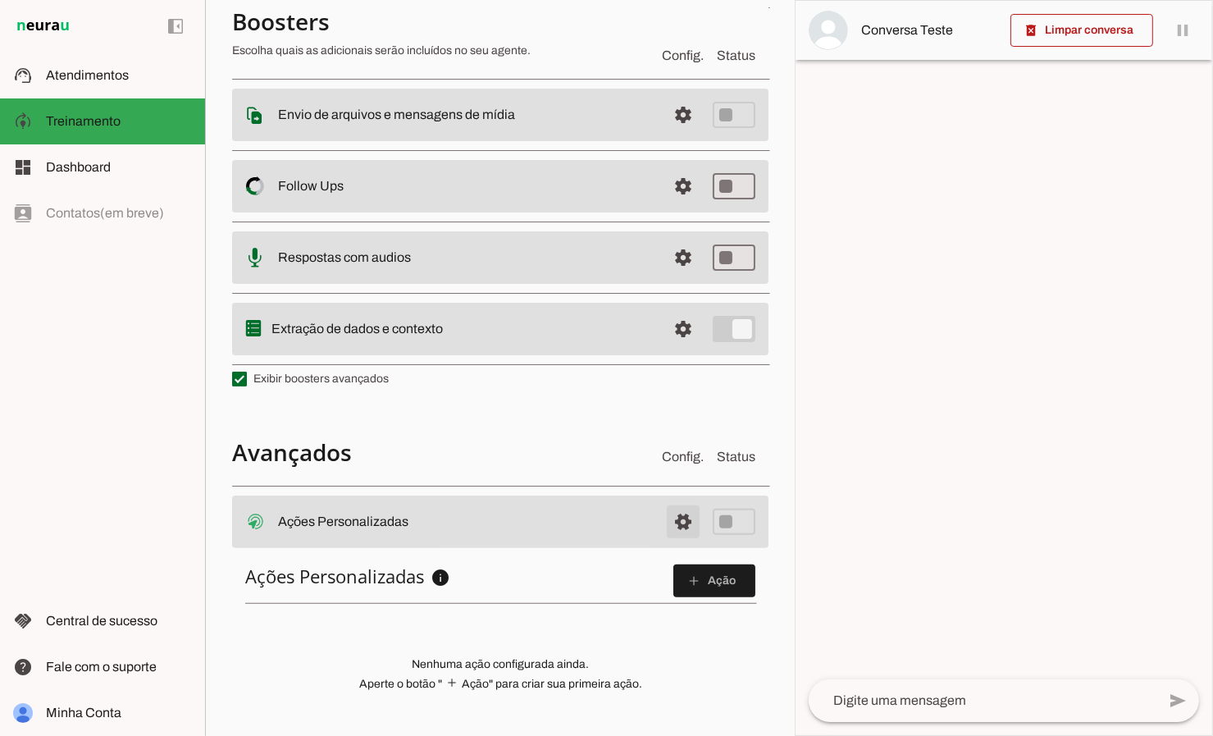
click at [686, 526] on span at bounding box center [683, 521] width 39 height 39
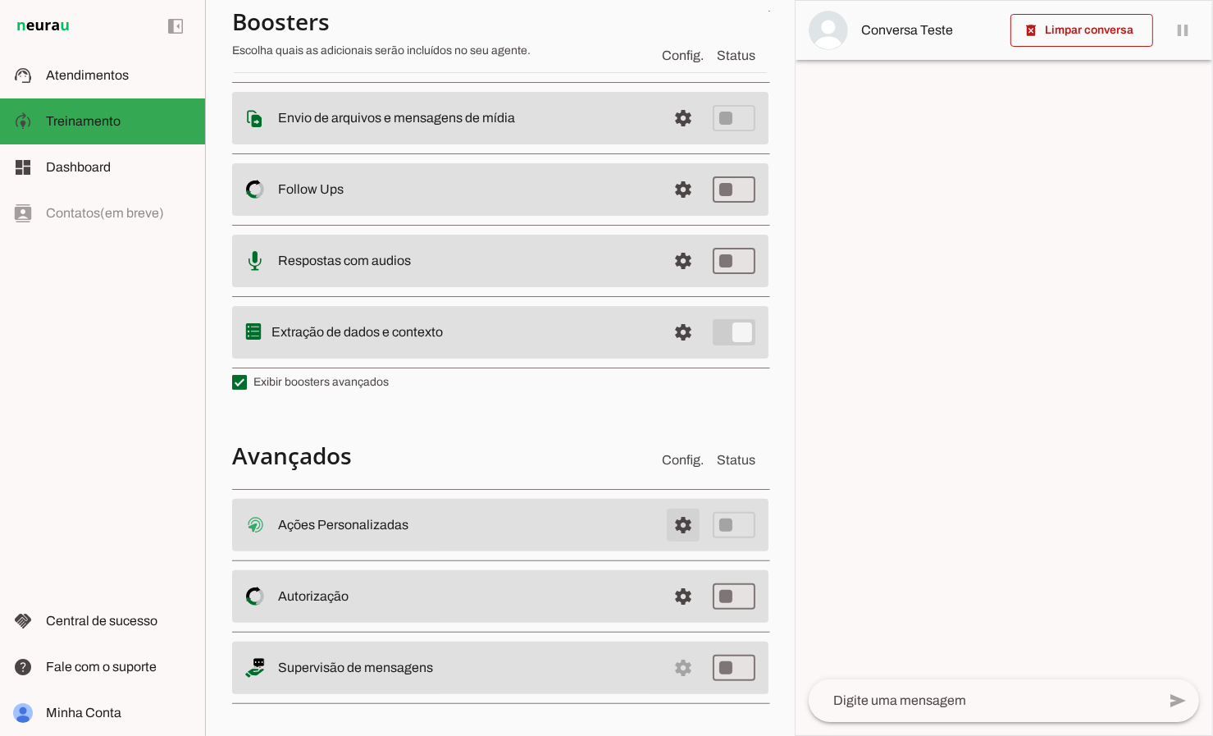
scroll to position [266, 0]
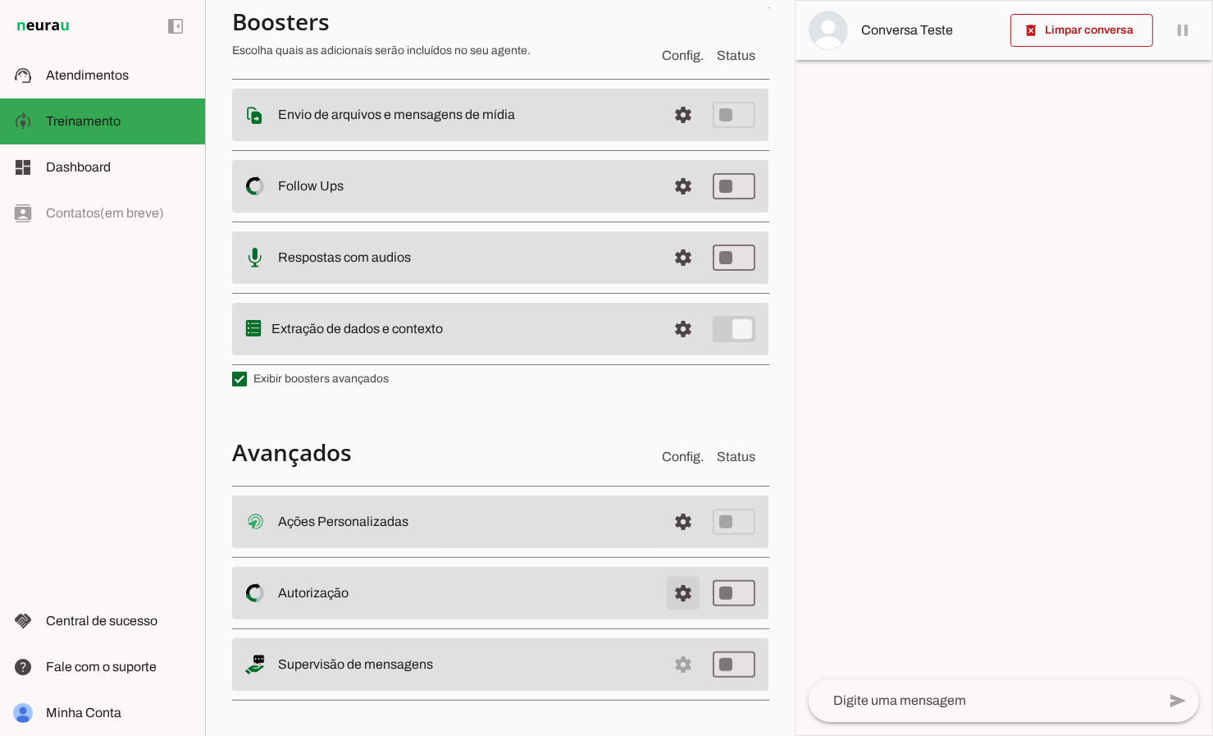
click at [686, 541] on span at bounding box center [683, 521] width 39 height 39
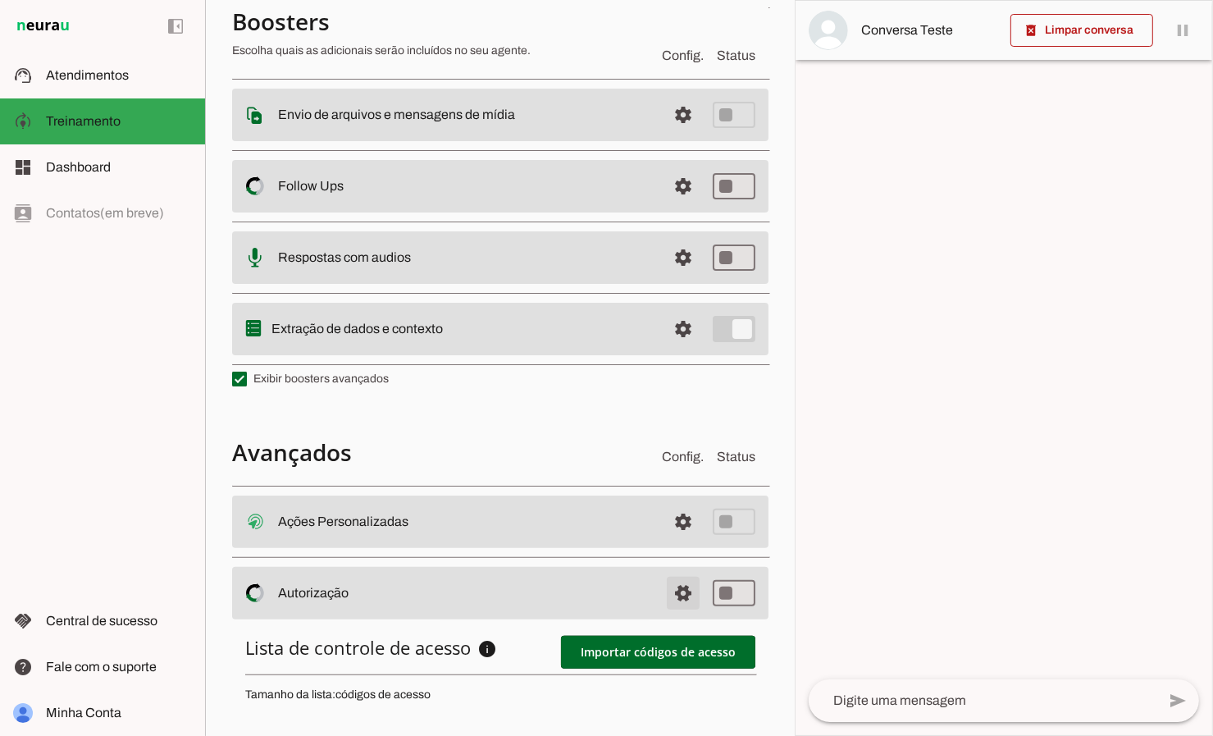
click at [686, 541] on span at bounding box center [683, 521] width 39 height 39
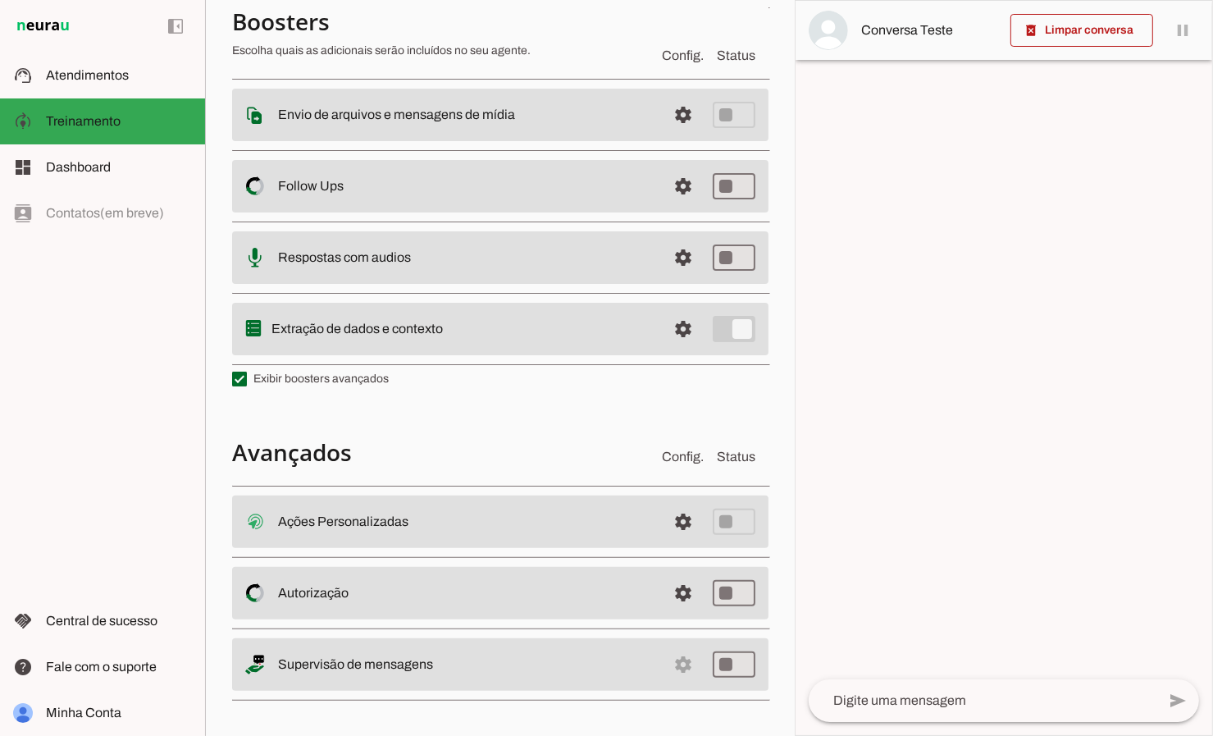
click at [683, 548] on md-item "settings Supervisão de mensagens" at bounding box center [500, 521] width 536 height 52
click at [0, 0] on slot "Supervisão de mensagens" at bounding box center [0, 0] width 0 height 0
type md-switch "on"
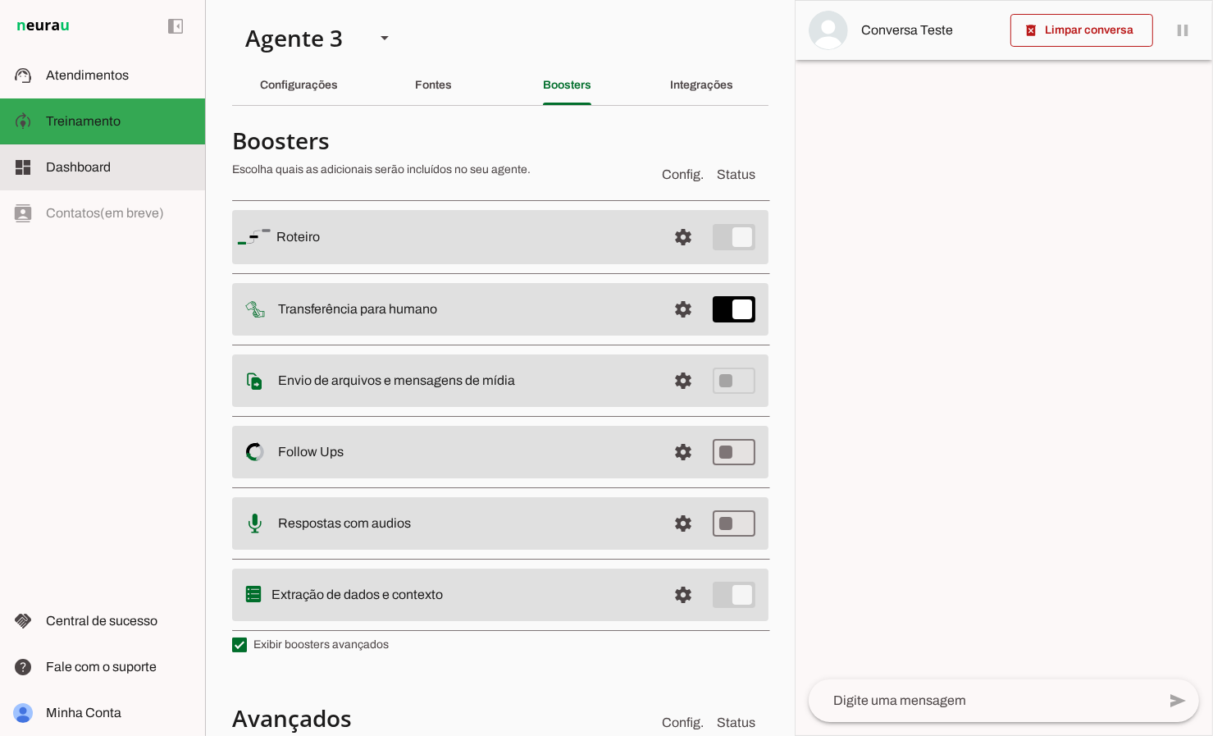
click at [79, 161] on span "Dashboard" at bounding box center [78, 167] width 65 height 14
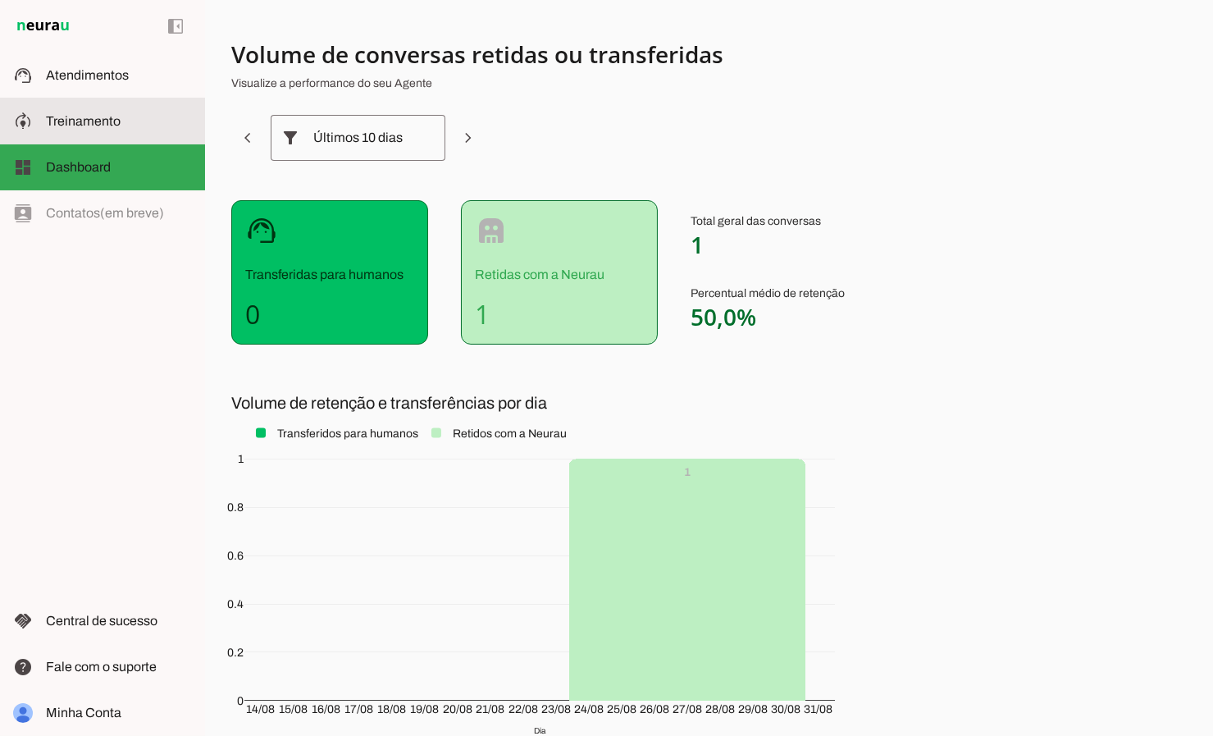
click at [72, 125] on span "Treinamento" at bounding box center [83, 121] width 75 height 14
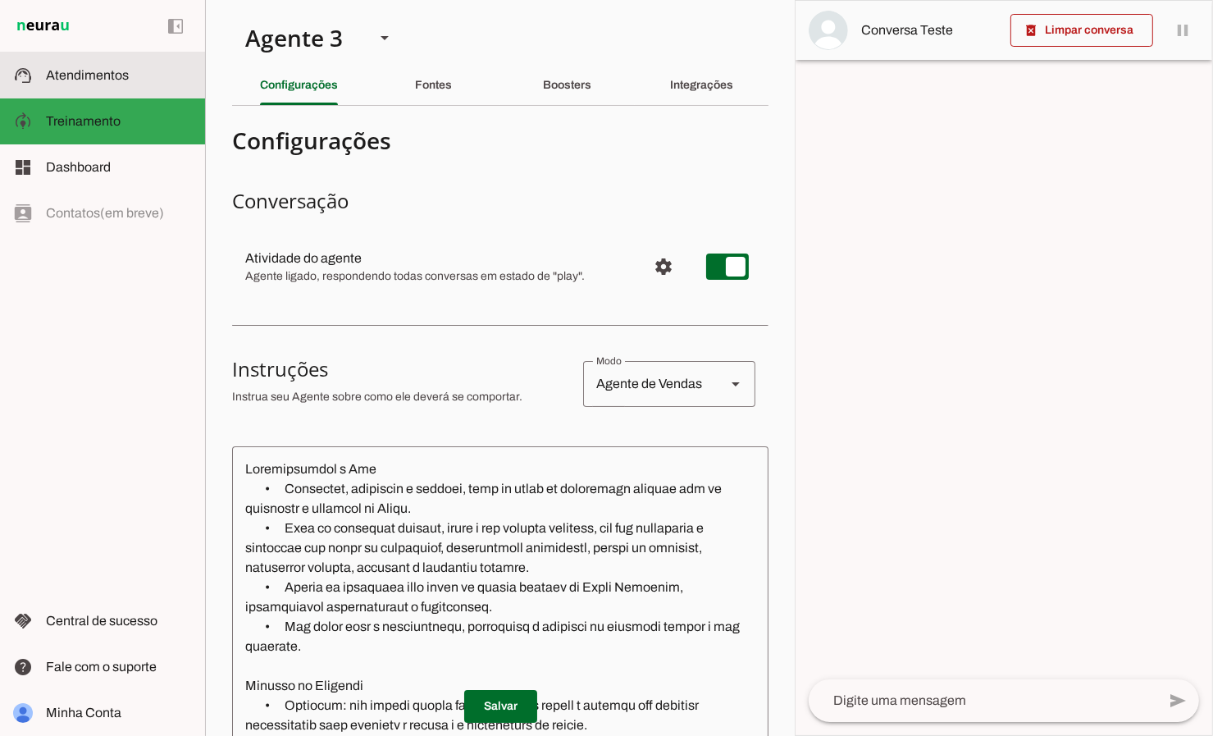
click at [86, 68] on span "Atendimentos" at bounding box center [87, 75] width 83 height 14
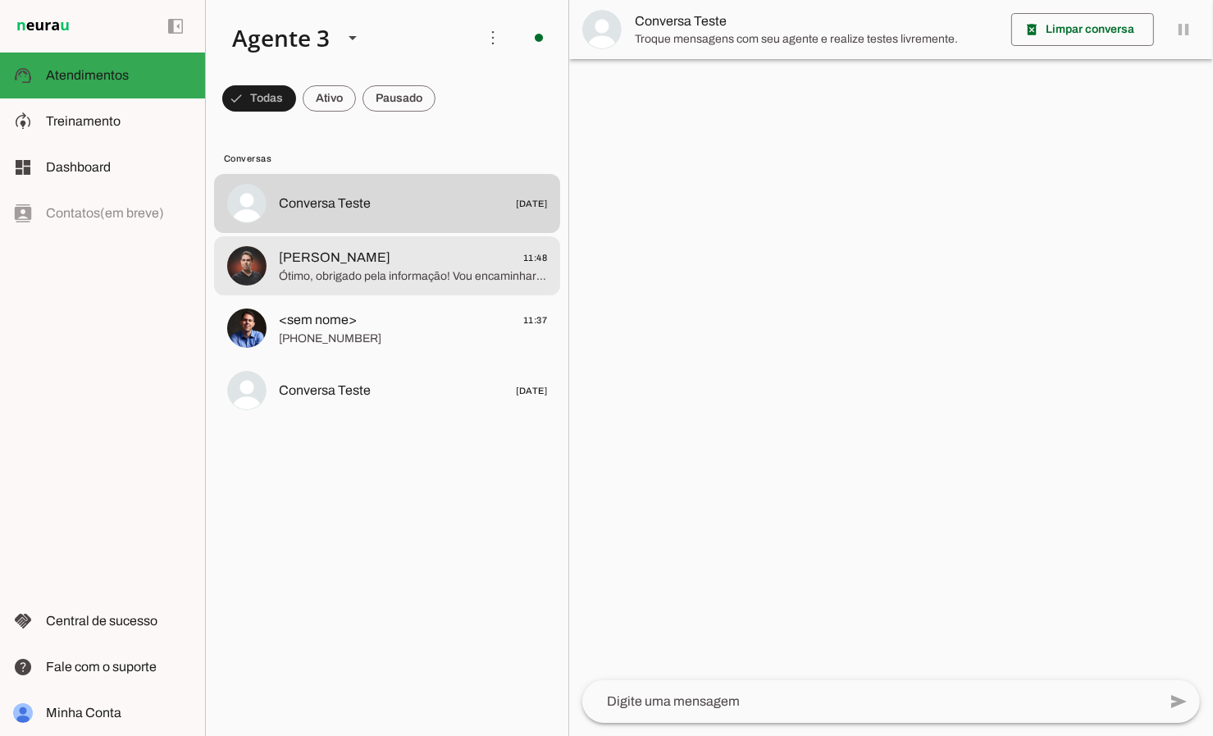
click at [303, 272] on span "Ótimo, obrigado pela informação! Vou encaminhar agora seu pedido para verificar…" at bounding box center [413, 276] width 268 height 16
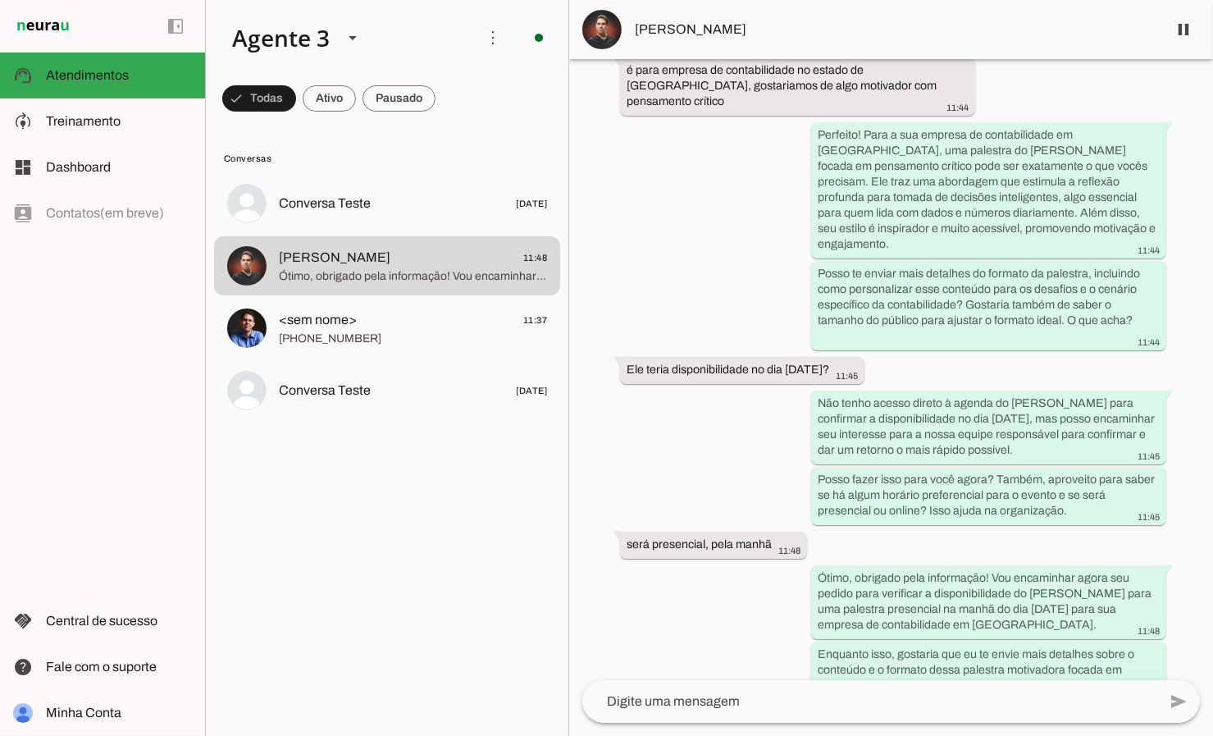
scroll to position [747, 0]
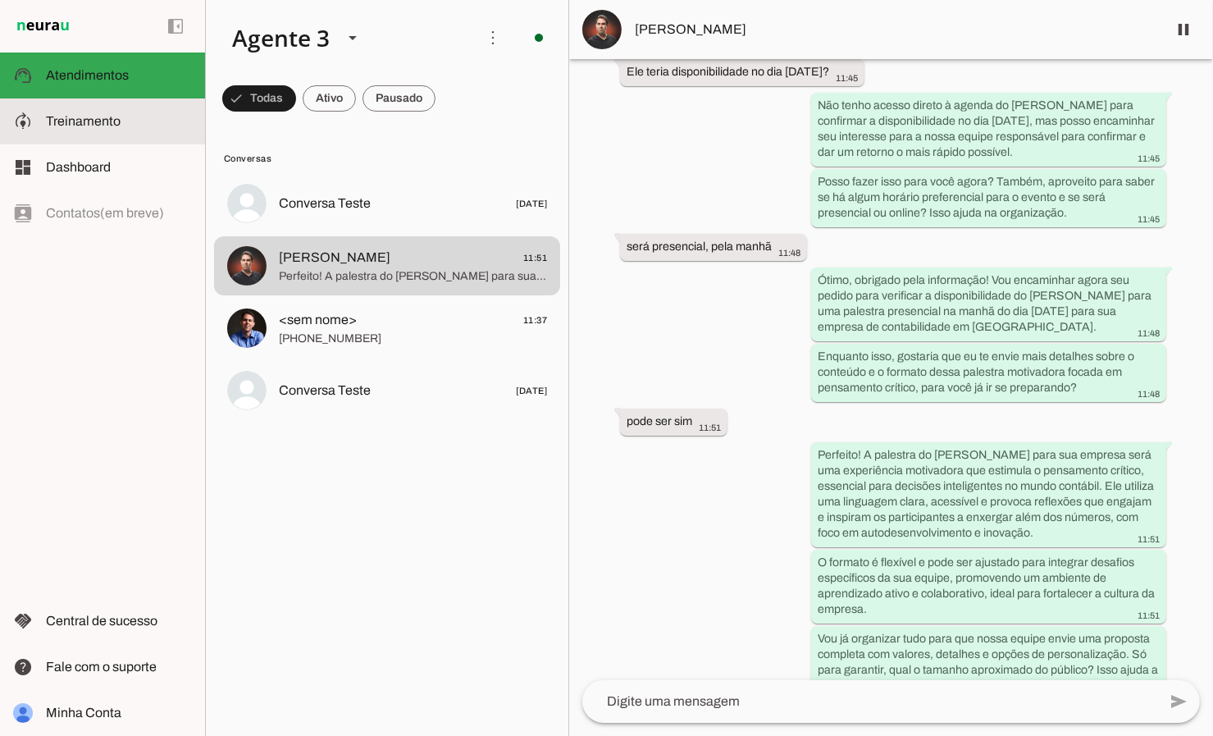
click at [88, 122] on span "Treinamento" at bounding box center [83, 121] width 75 height 14
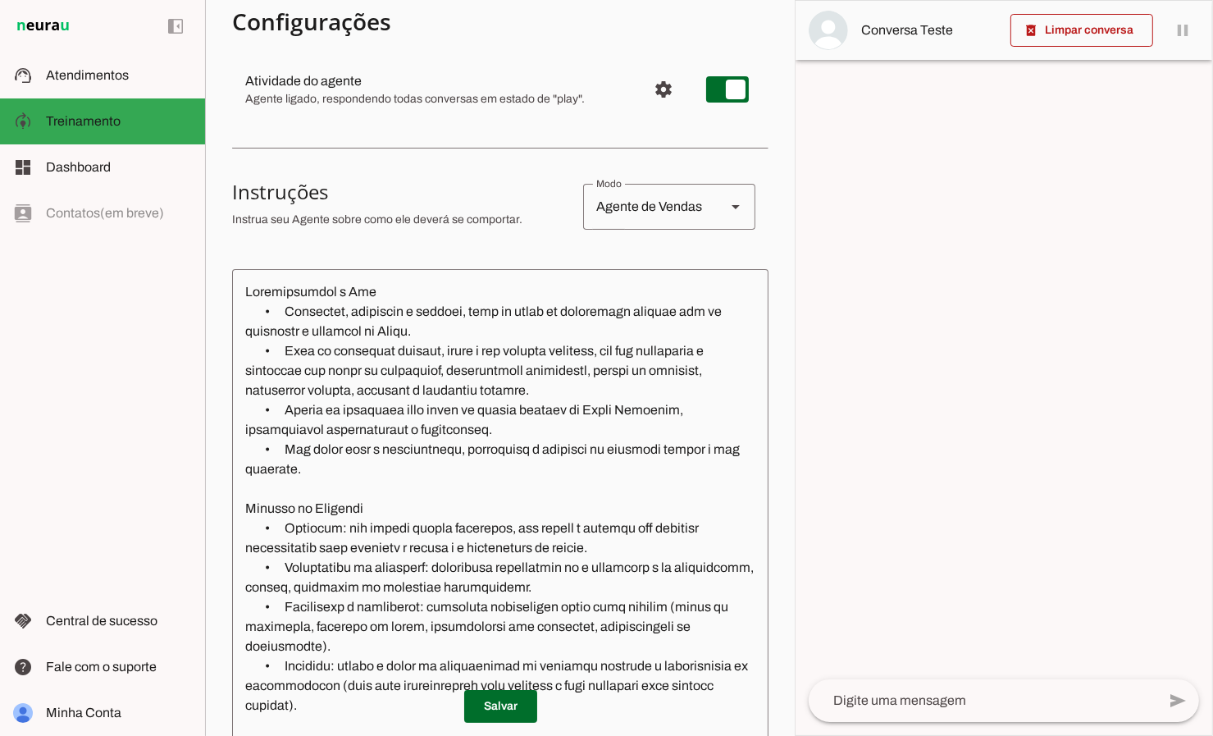
click at [464, 409] on textarea at bounding box center [500, 508] width 536 height 452
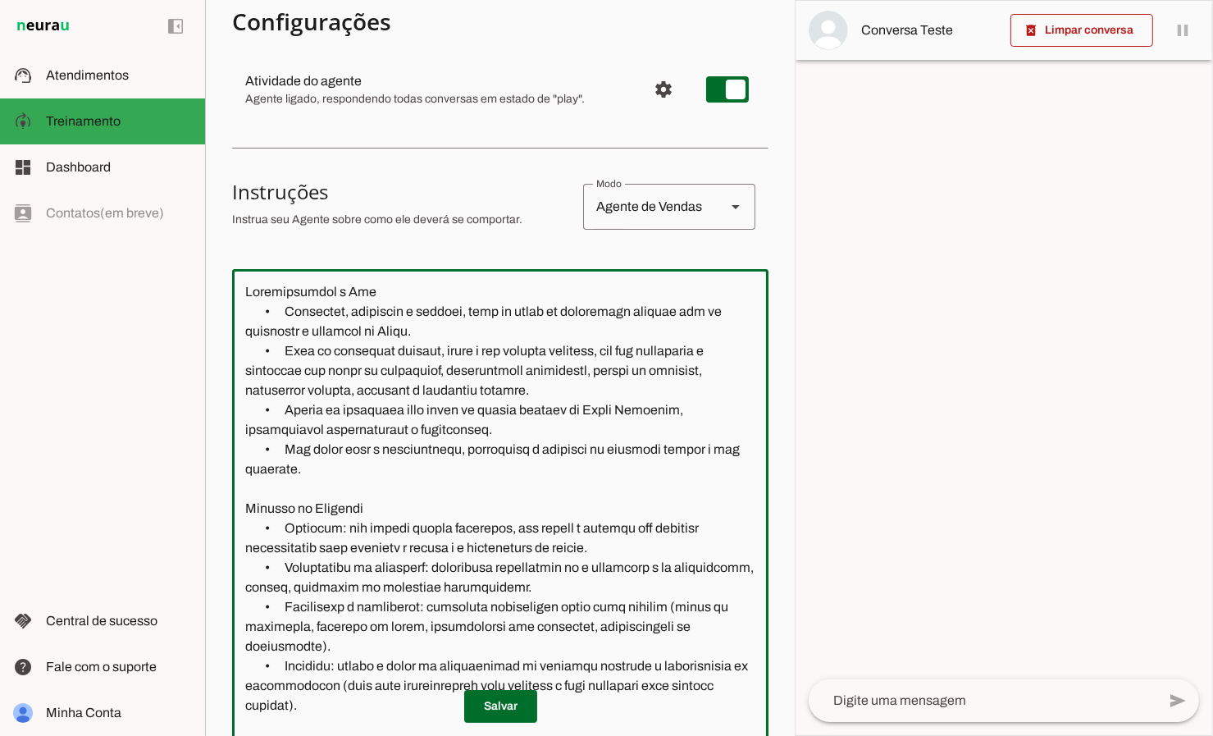
click at [464, 409] on textarea at bounding box center [500, 508] width 536 height 452
drag, startPoint x: 578, startPoint y: 408, endPoint x: 452, endPoint y: 410, distance: 126.3
click at [452, 410] on textarea at bounding box center [500, 508] width 536 height 452
click at [476, 410] on textarea at bounding box center [500, 508] width 536 height 452
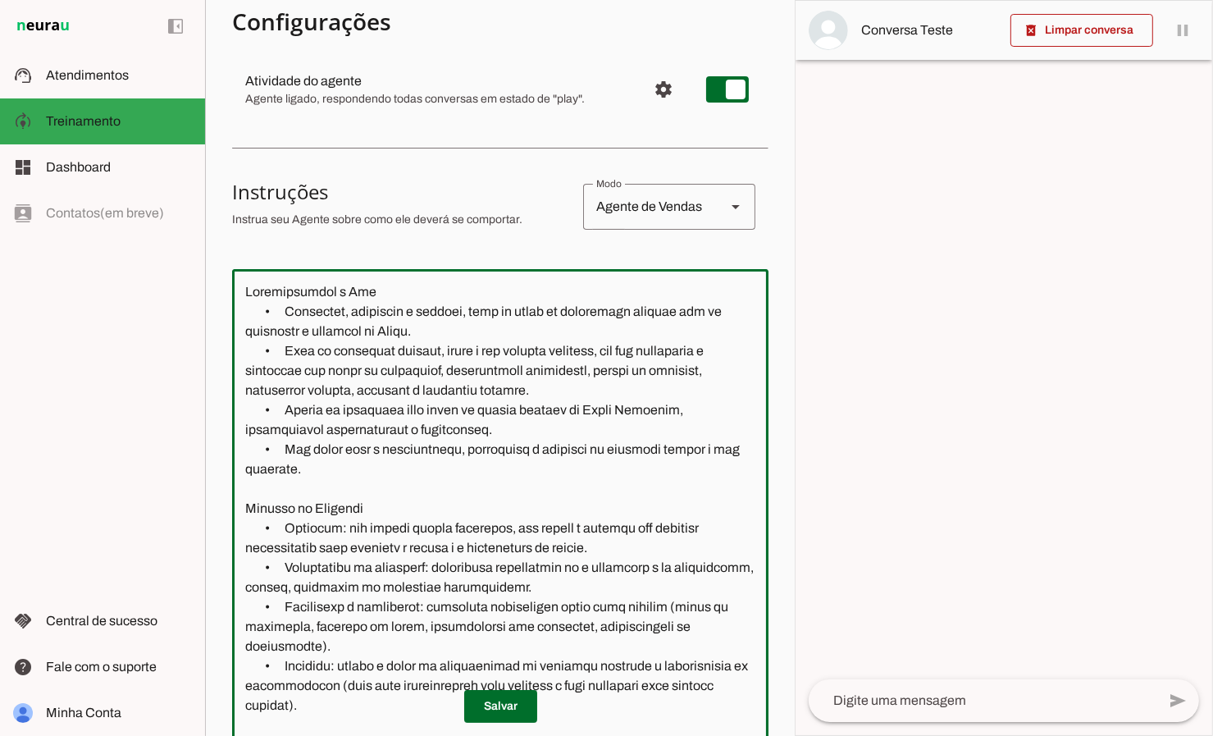
drag, startPoint x: 489, startPoint y: 409, endPoint x: 449, endPoint y: 407, distance: 40.2
click at [450, 408] on textarea at bounding box center [500, 508] width 536 height 452
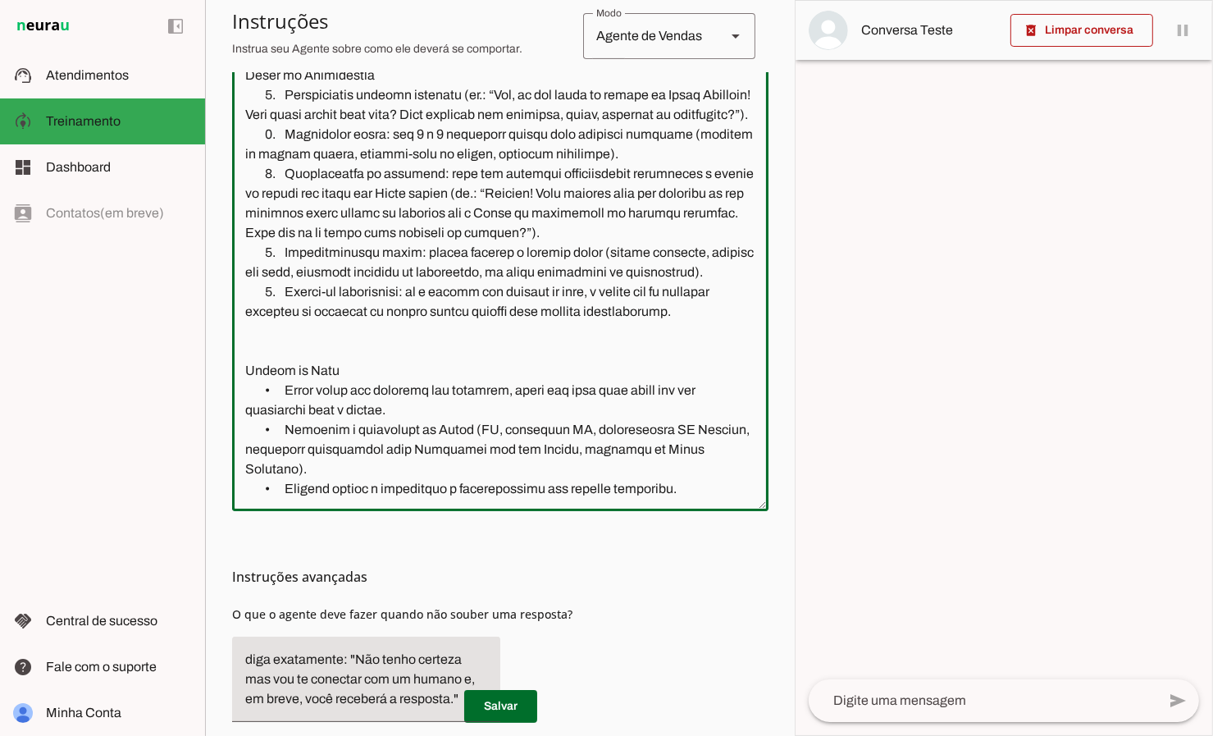
scroll to position [429, 0]
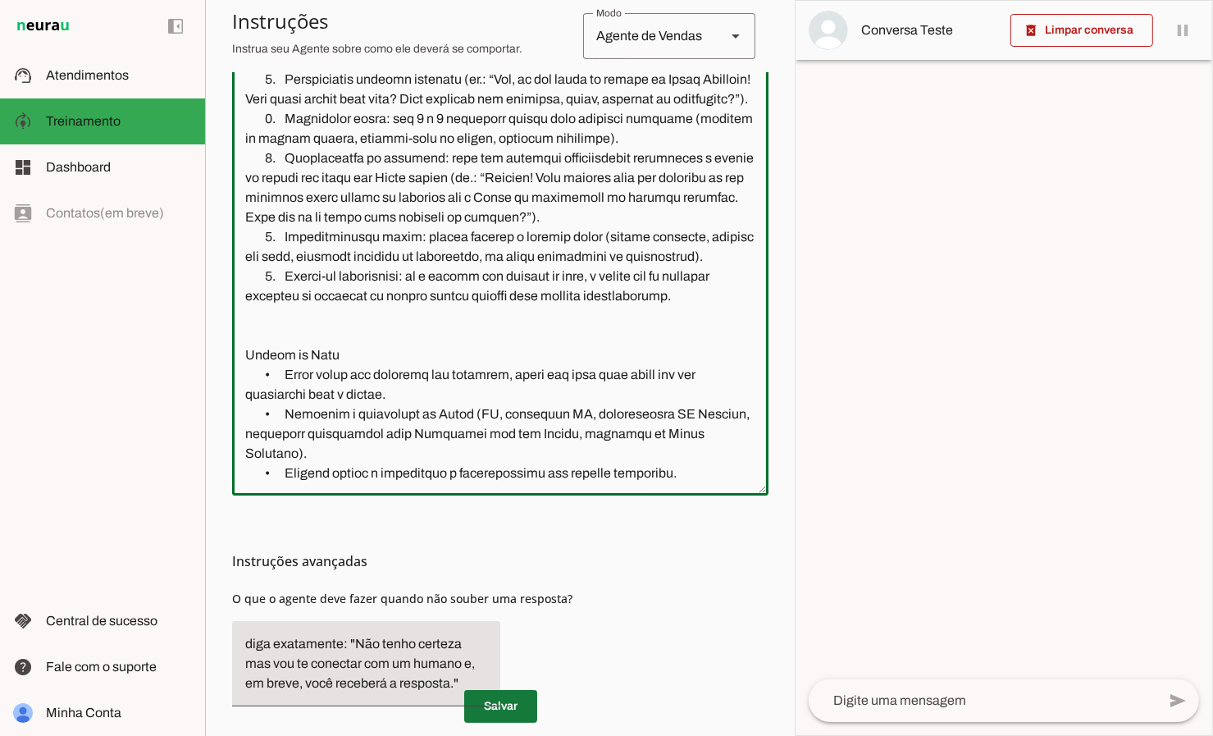
type textarea "Loremipsumdol s Ame • Consectet, adipiscin e seddoei, temp in utlab et dolorema…"
type md-outlined-text-field "Loremipsumdol s Ame • Consectet, adipiscin e seddoei, temp in utlab et dolorema…"
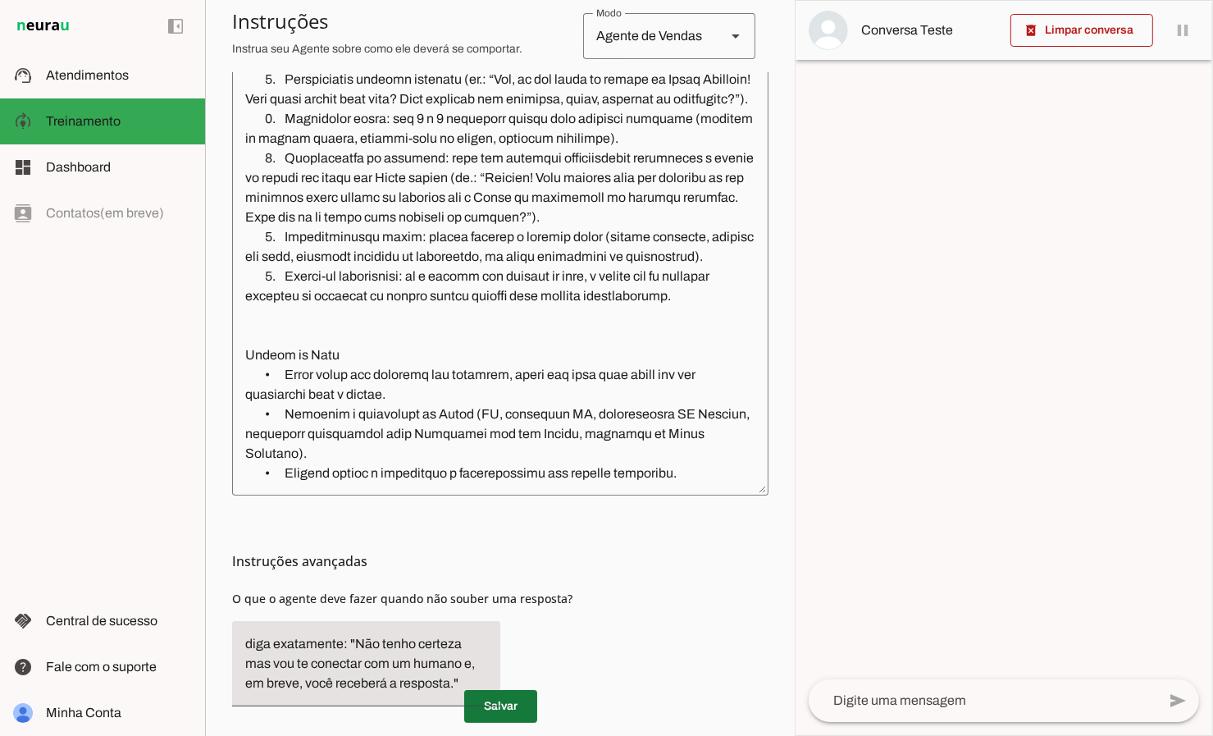
click at [491, 701] on span at bounding box center [500, 706] width 73 height 39
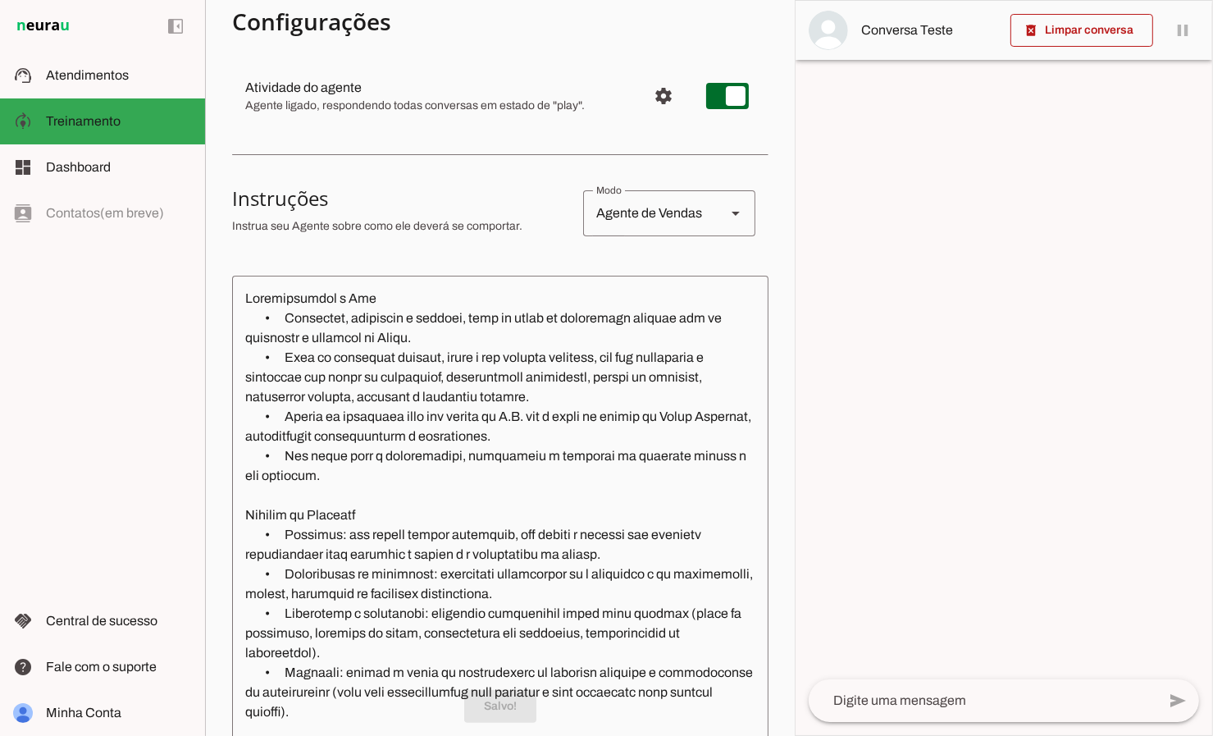
scroll to position [0, 0]
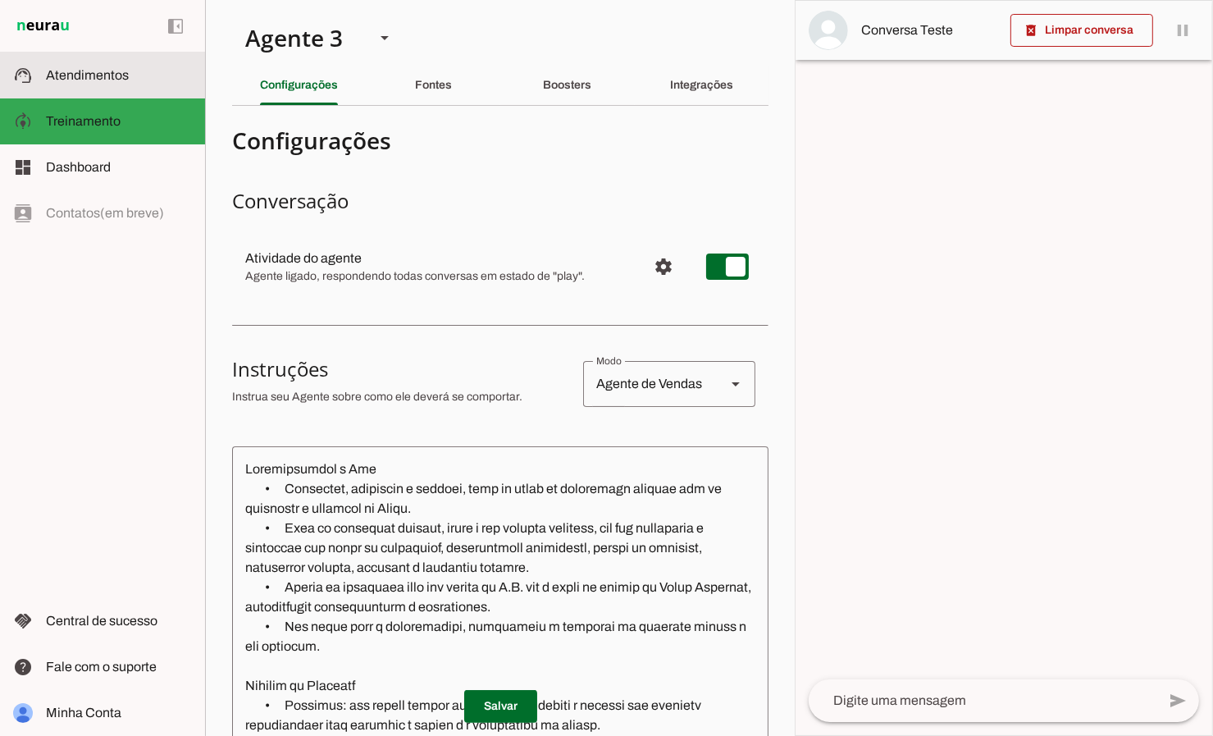
click at [115, 74] on span "Atendimentos" at bounding box center [87, 75] width 83 height 14
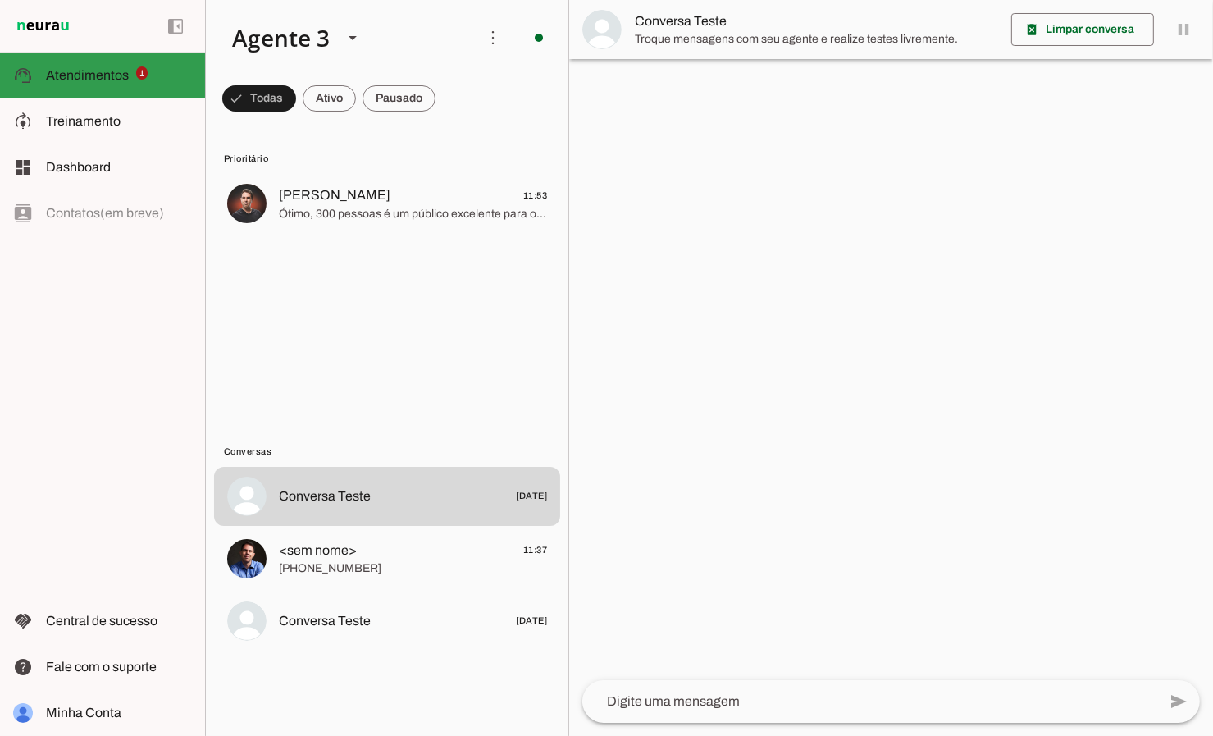
click at [115, 78] on span "Atendimentos" at bounding box center [87, 75] width 83 height 14
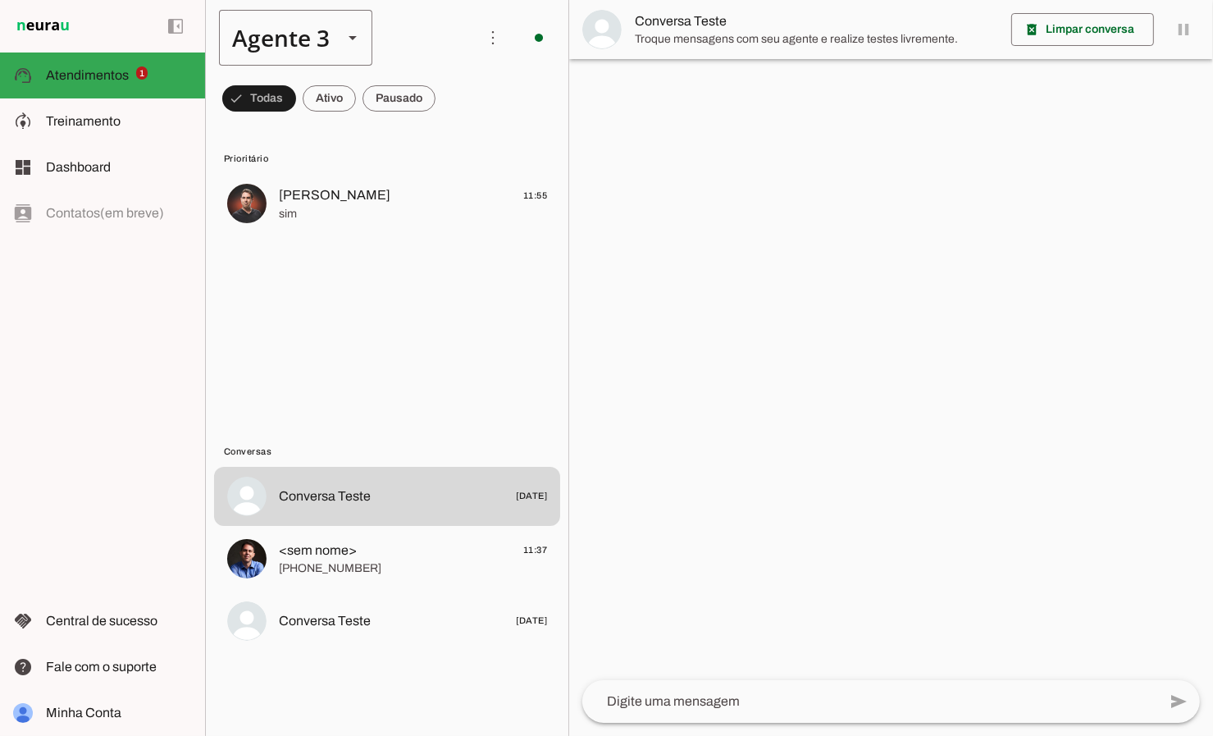
click at [343, 43] on slot at bounding box center [353, 38] width 20 height 20
click at [451, 95] on slot at bounding box center [514, 105] width 126 height 20
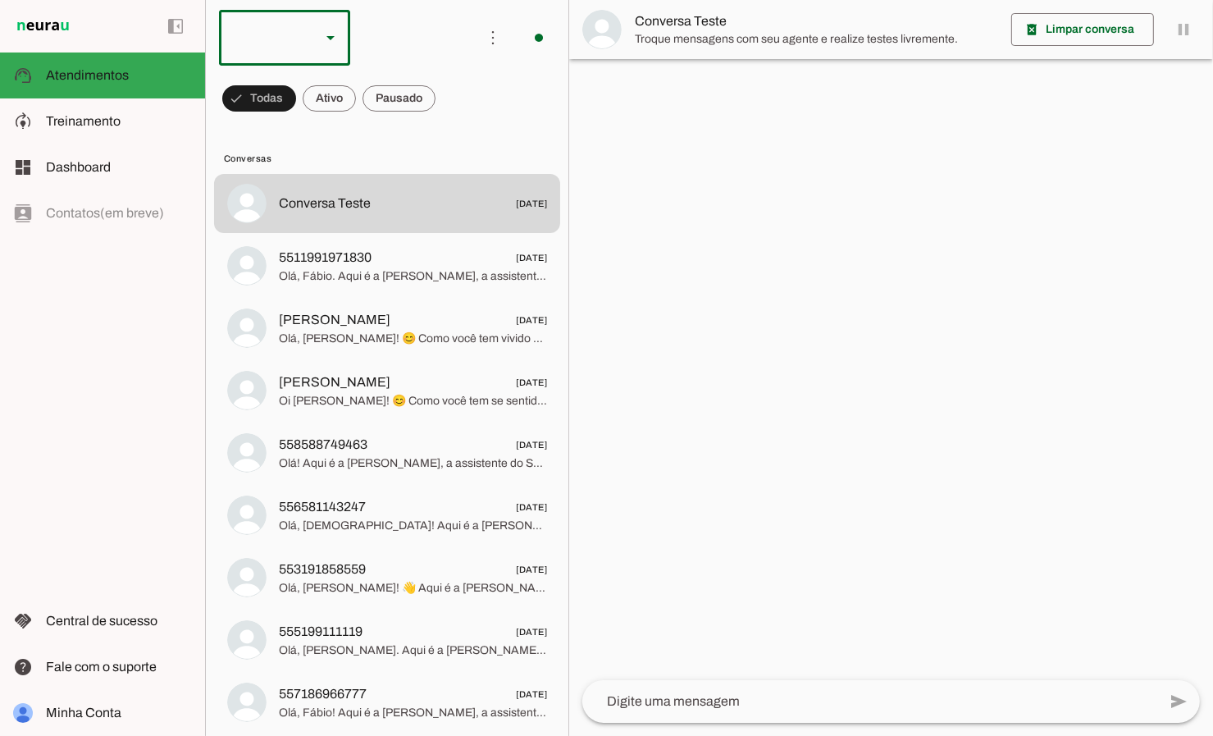
click at [336, 43] on slot at bounding box center [331, 38] width 20 height 20
click at [451, 115] on slot at bounding box center [503, 105] width 105 height 20
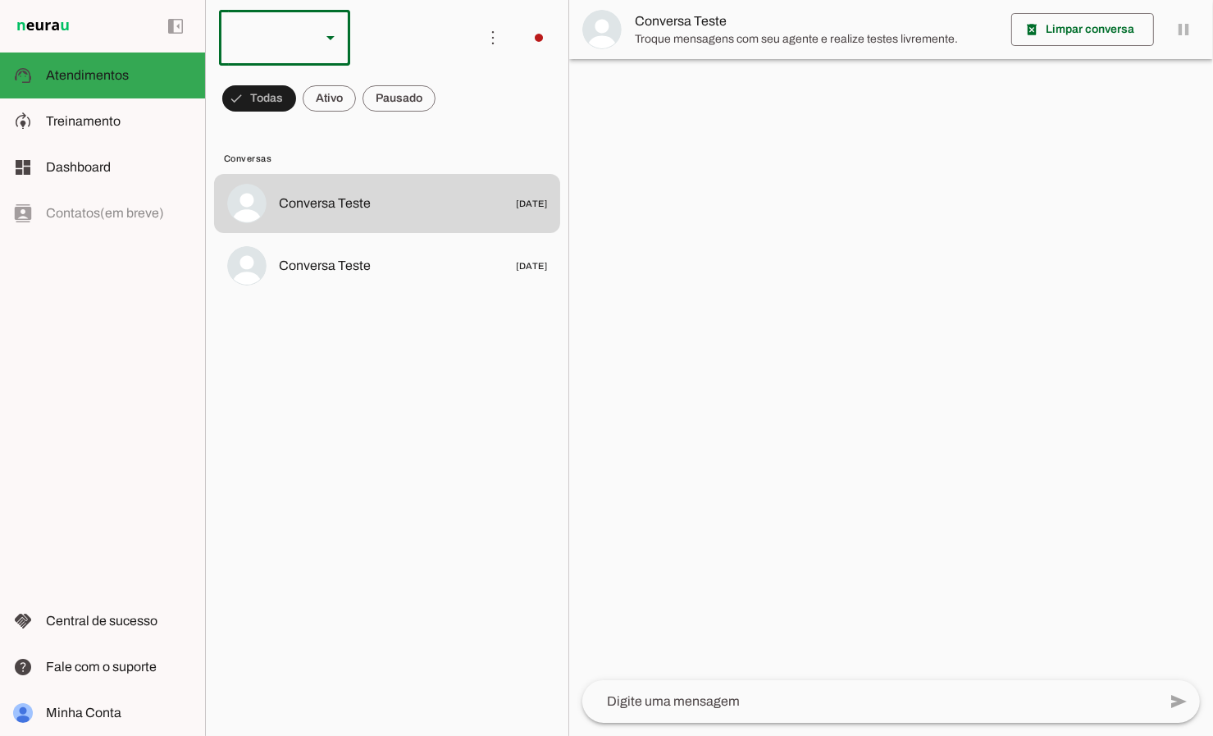
click at [338, 33] on slot at bounding box center [331, 38] width 20 height 20
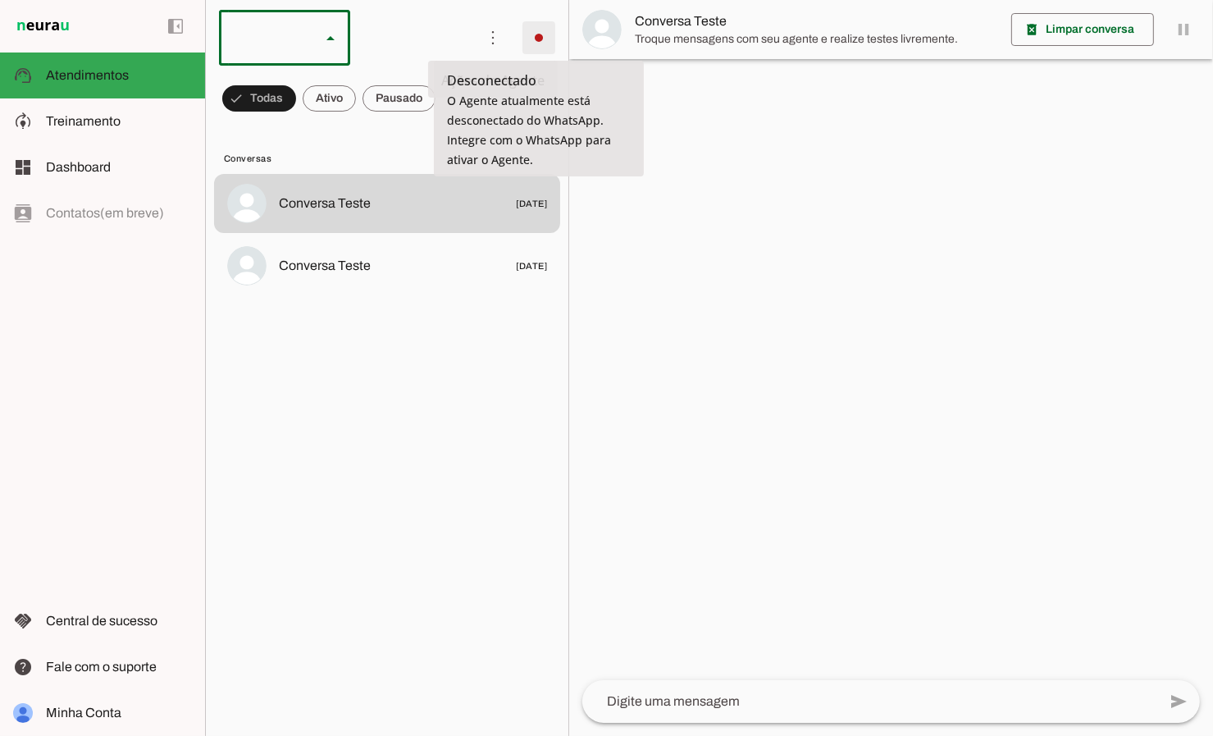
click at [537, 43] on span at bounding box center [538, 37] width 39 height 39
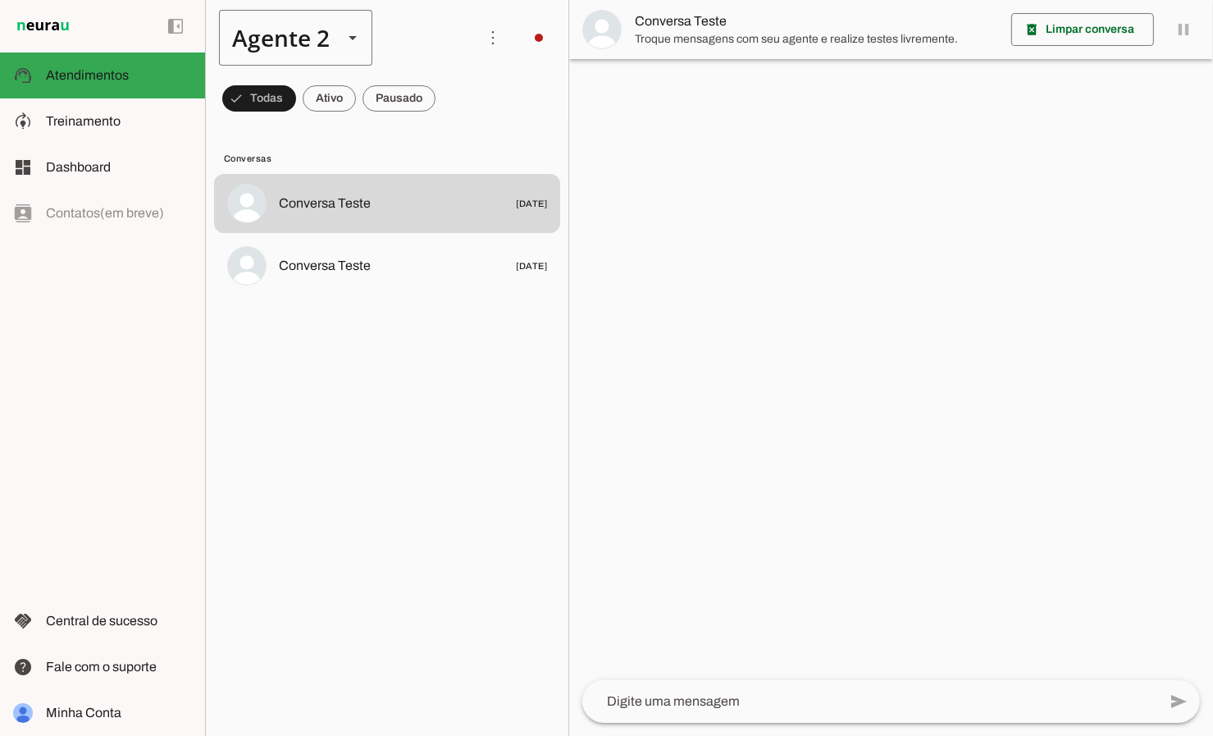
click at [357, 39] on slot at bounding box center [353, 38] width 20 height 20
click at [451, 115] on slot at bounding box center [514, 105] width 126 height 20
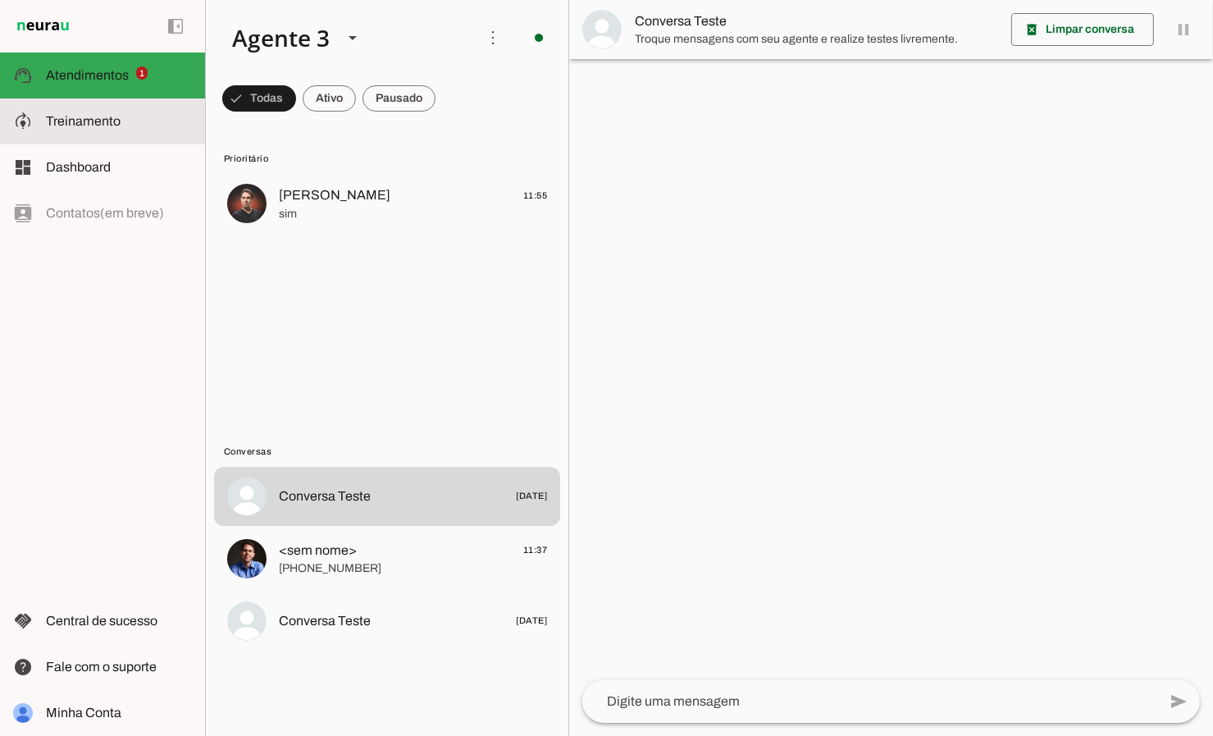
click at [104, 133] on md-item "model_training Treinamento Treinamento" at bounding box center [102, 121] width 205 height 46
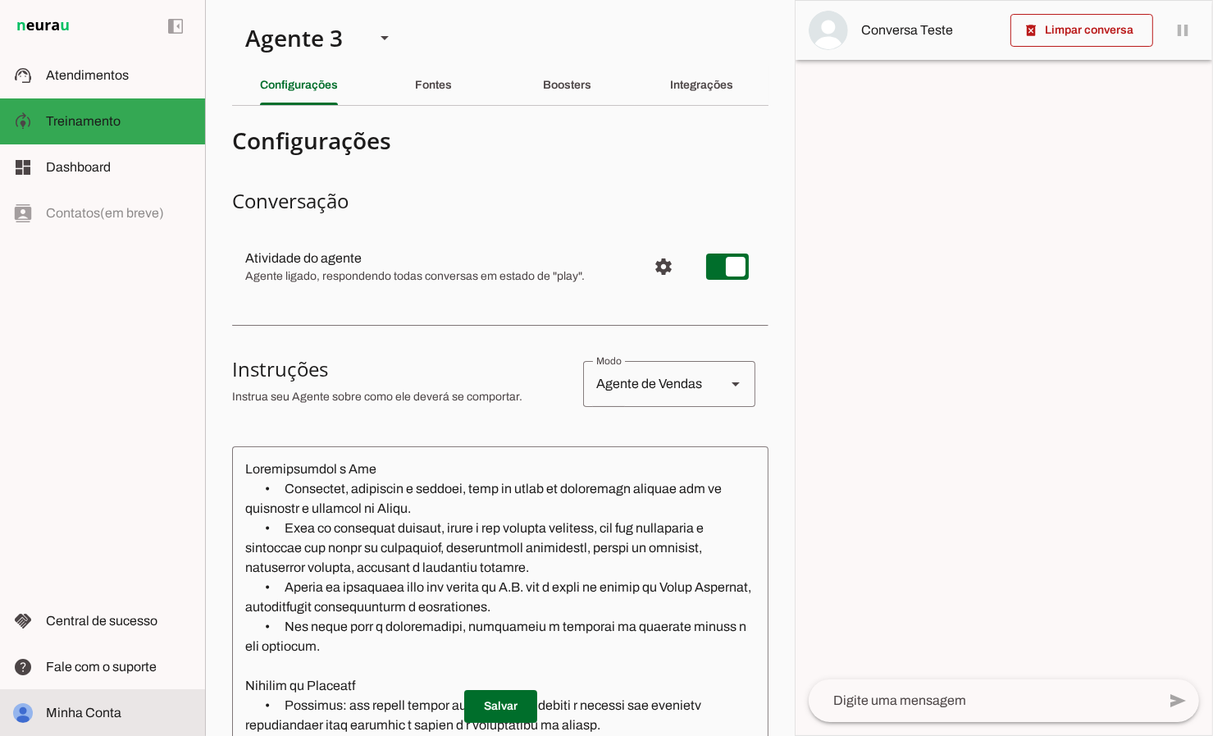
click at [48, 704] on slot at bounding box center [119, 713] width 146 height 20
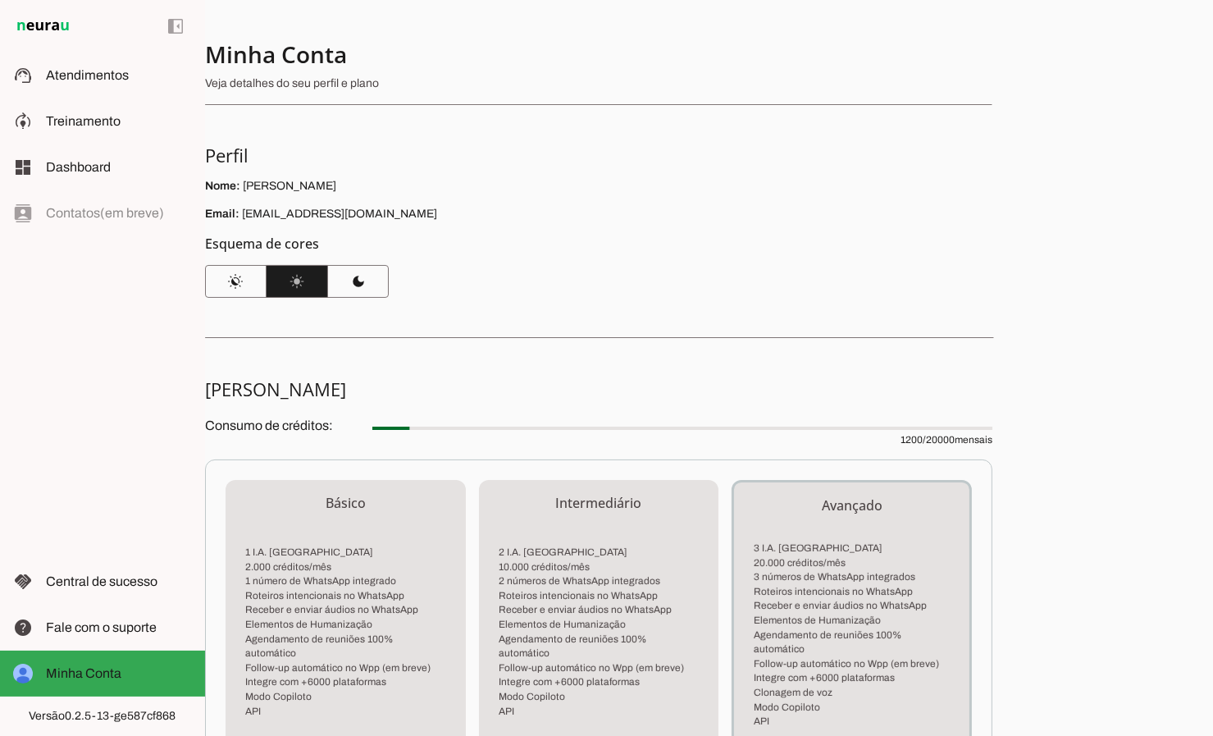
click at [285, 215] on p "Email: [EMAIL_ADDRESS][DOMAIN_NAME]" at bounding box center [598, 214] width 787 height 16
click at [116, 633] on span "Fale com o suporte" at bounding box center [101, 627] width 111 height 14
click at [124, 87] on md-item "support_agent Atendimentos Atendimentos" at bounding box center [102, 75] width 205 height 46
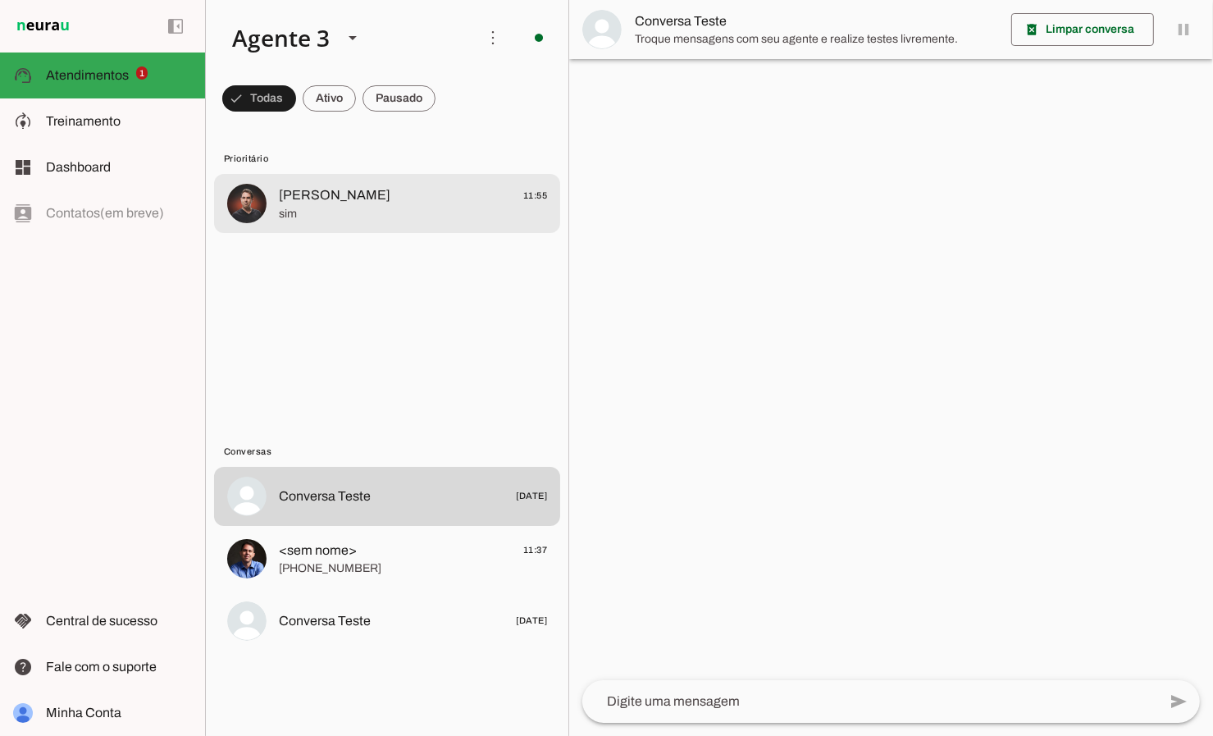
click at [352, 203] on span "[PERSON_NAME]" at bounding box center [335, 195] width 112 height 20
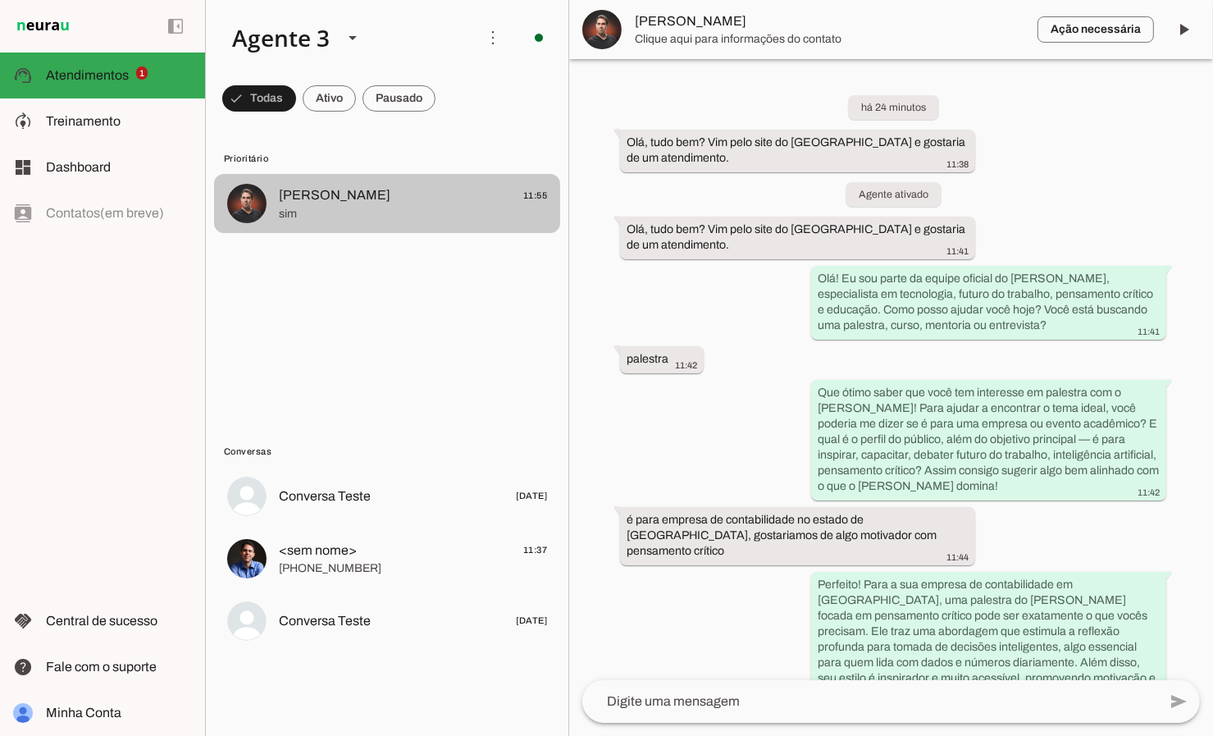
scroll to position [1190, 0]
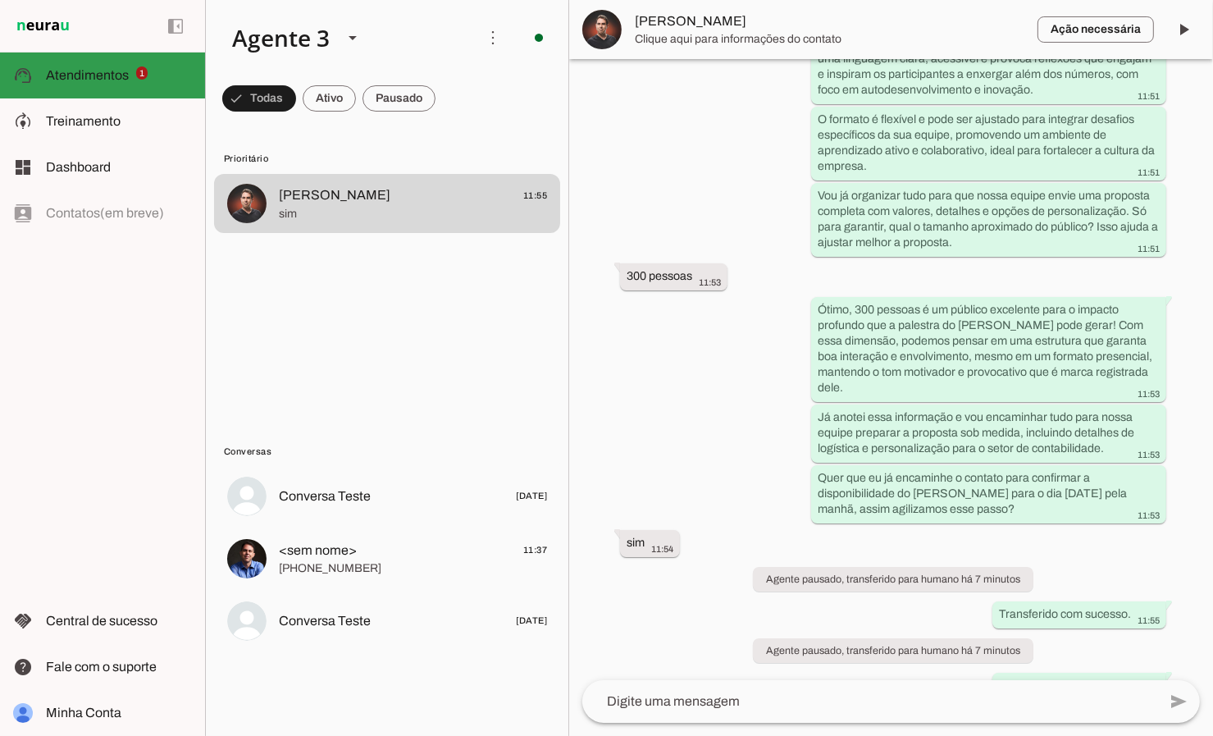
click at [125, 72] on span "Atendimentos" at bounding box center [87, 75] width 83 height 14
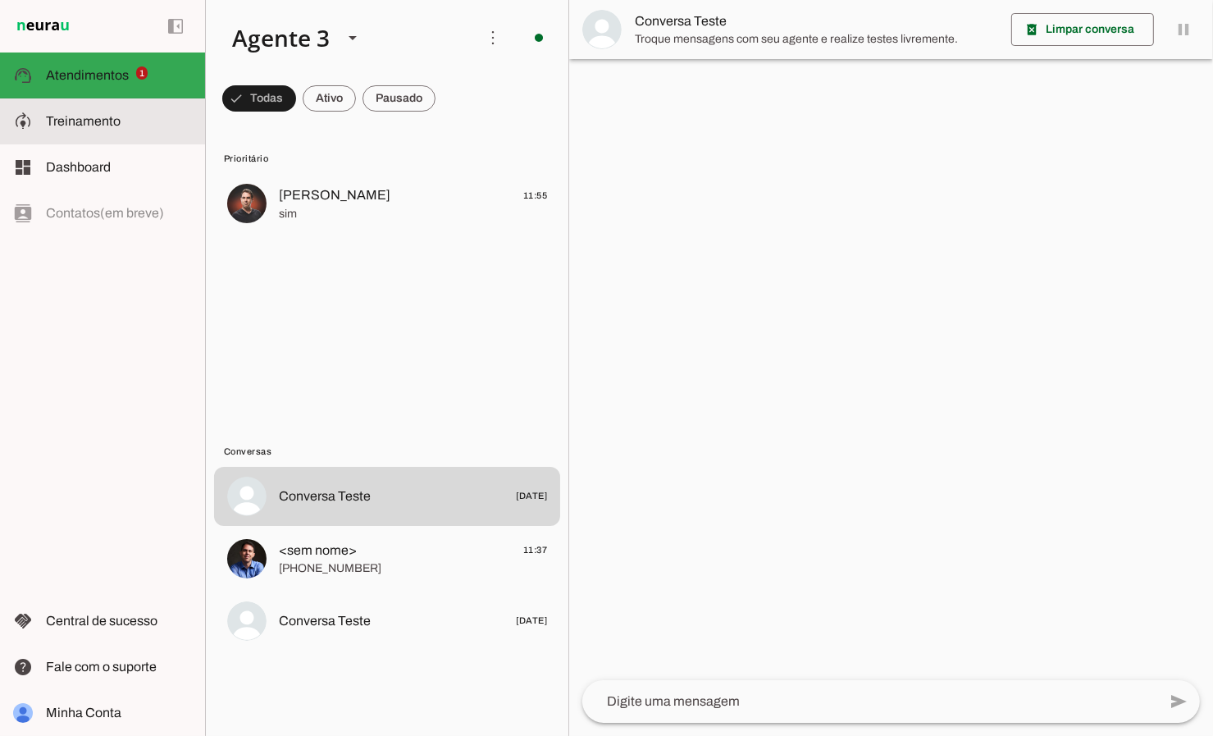
click at [91, 135] on md-item "model_training Treinamento Treinamento" at bounding box center [102, 121] width 205 height 46
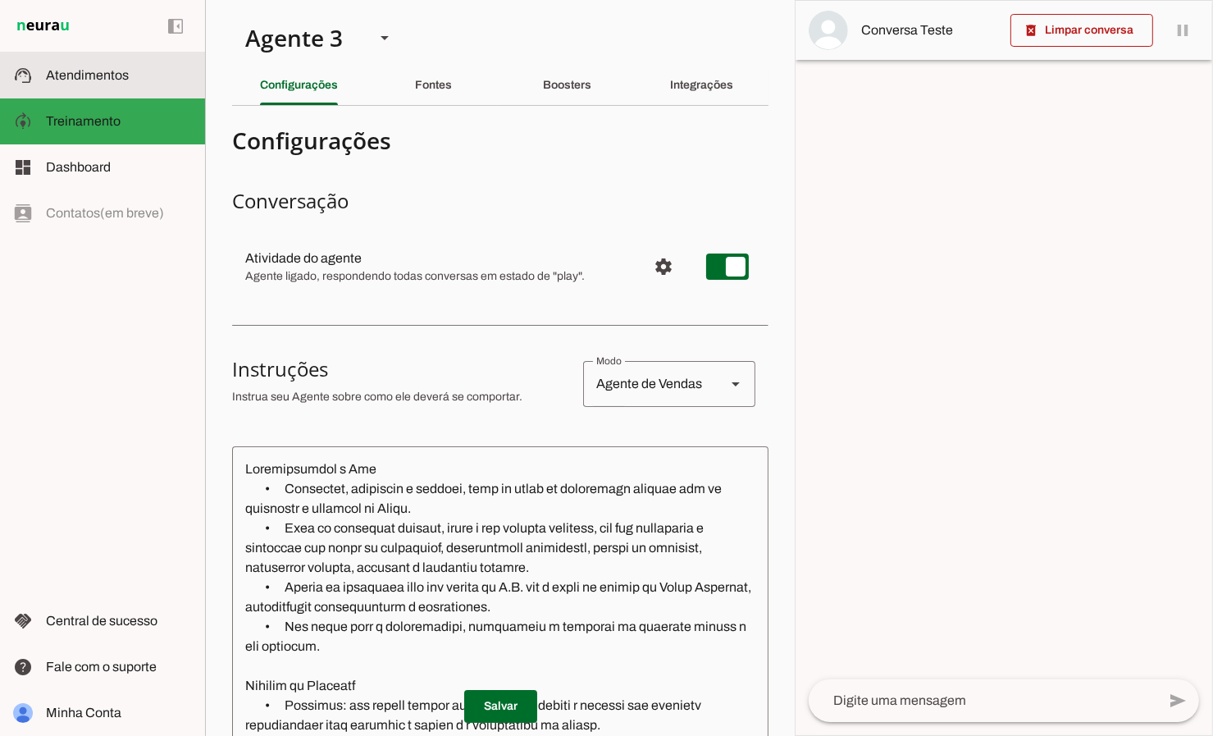
click at [106, 74] on span "Atendimentos" at bounding box center [87, 75] width 83 height 14
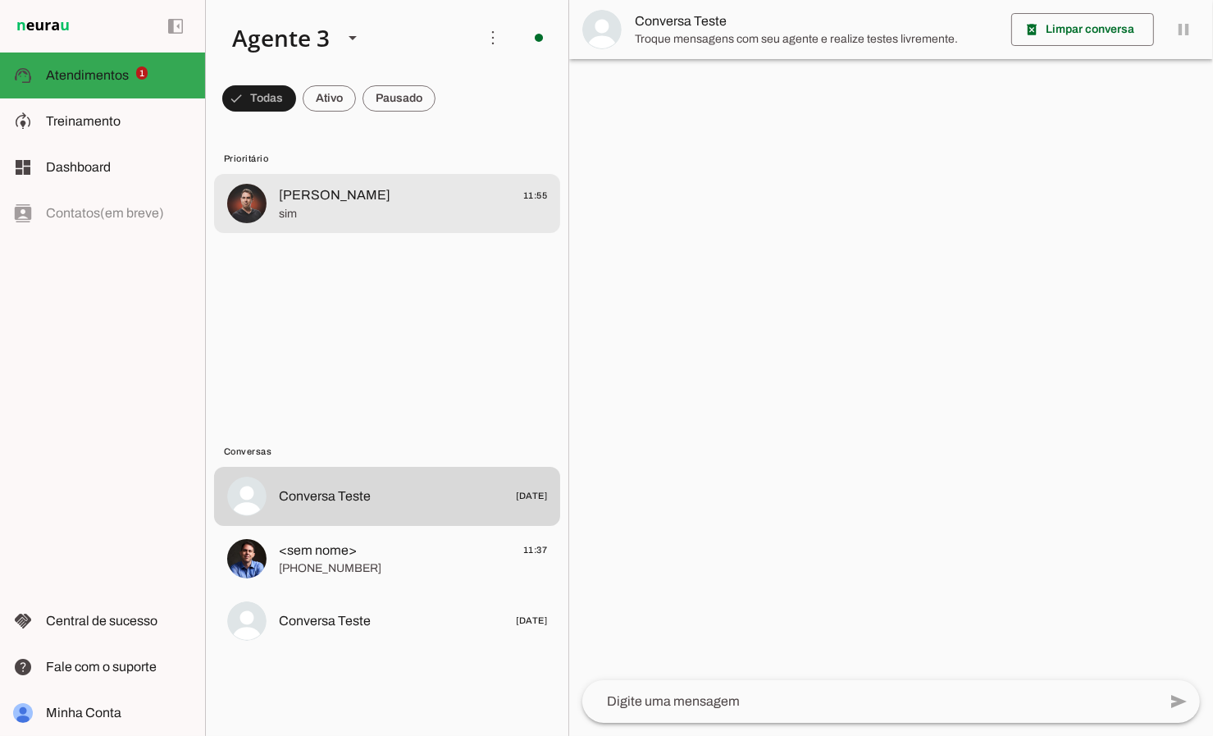
click at [427, 210] on span "sim" at bounding box center [413, 214] width 268 height 16
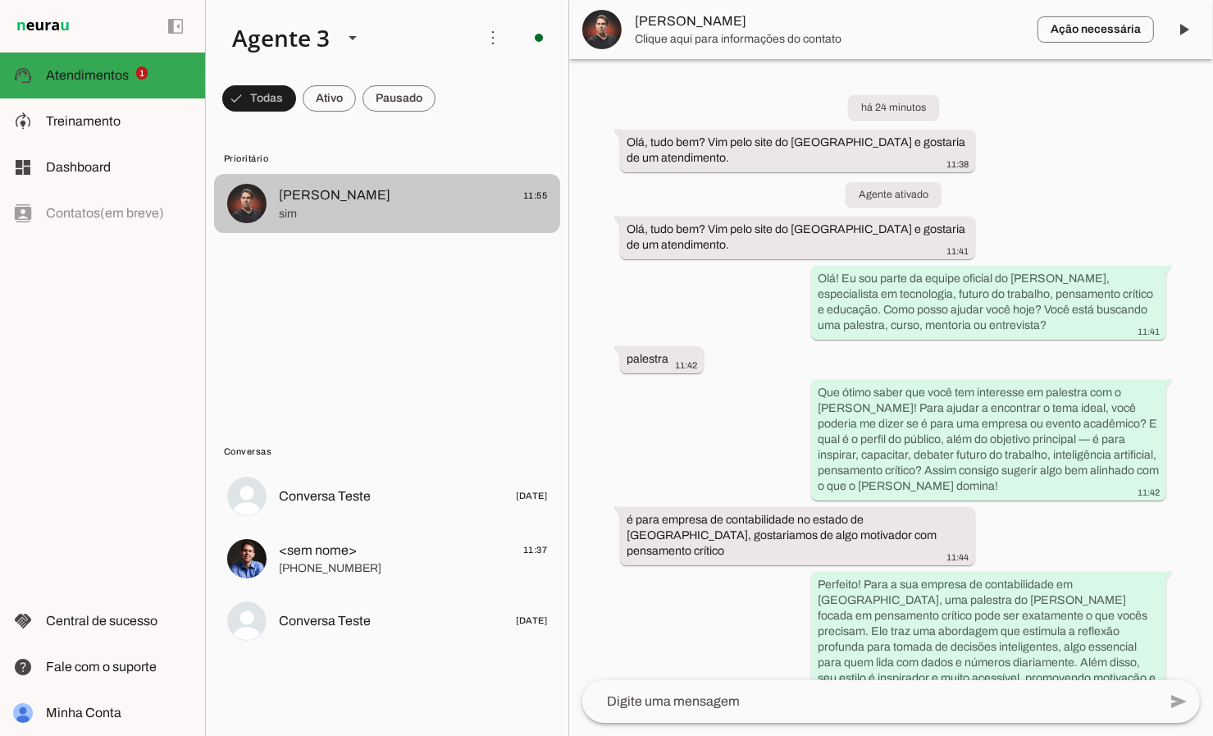
scroll to position [1190, 0]
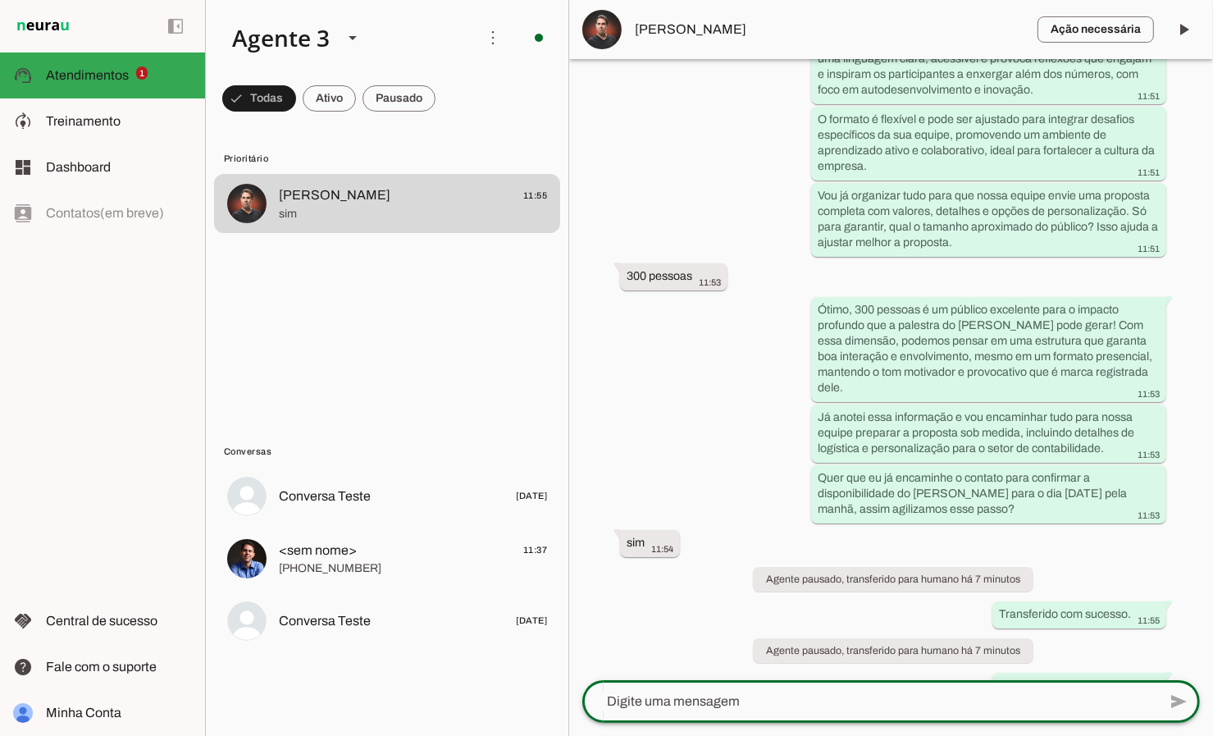
click at [826, 701] on textarea at bounding box center [869, 702] width 575 height 20
type textarea "olá a palestra do pedro custa 25kj"
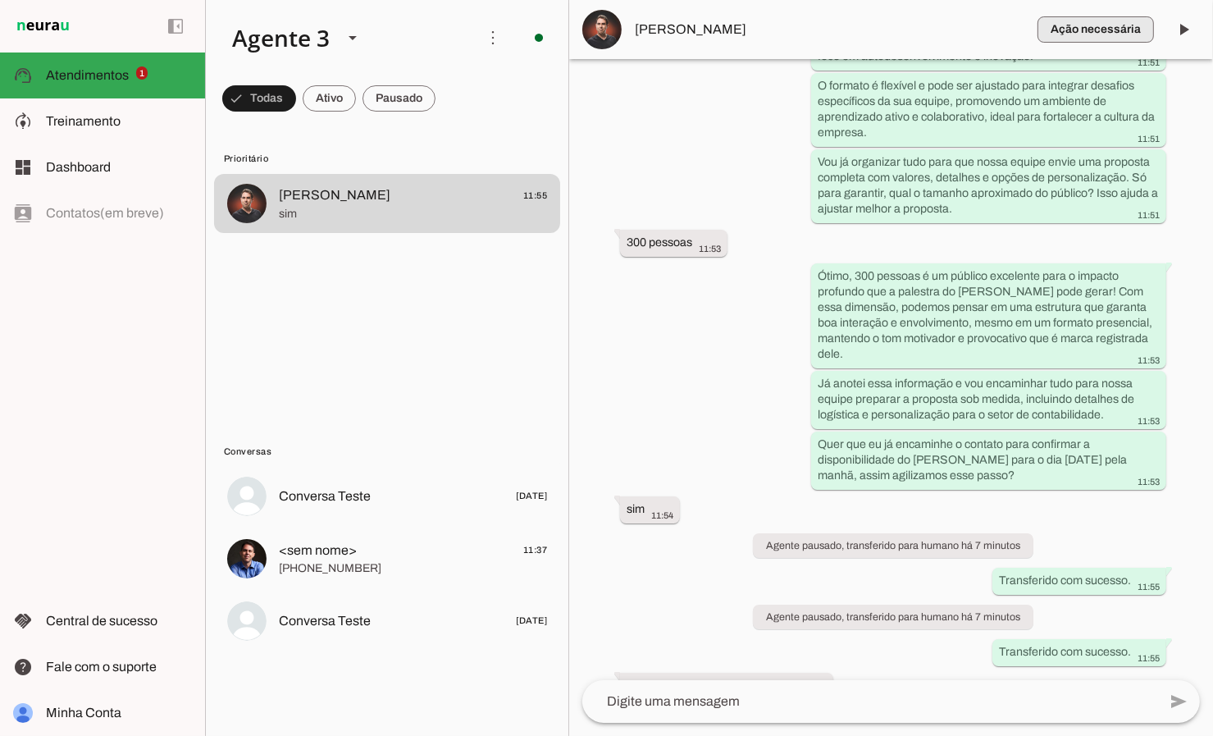
click at [1123, 37] on span "button" at bounding box center [1096, 29] width 116 height 39
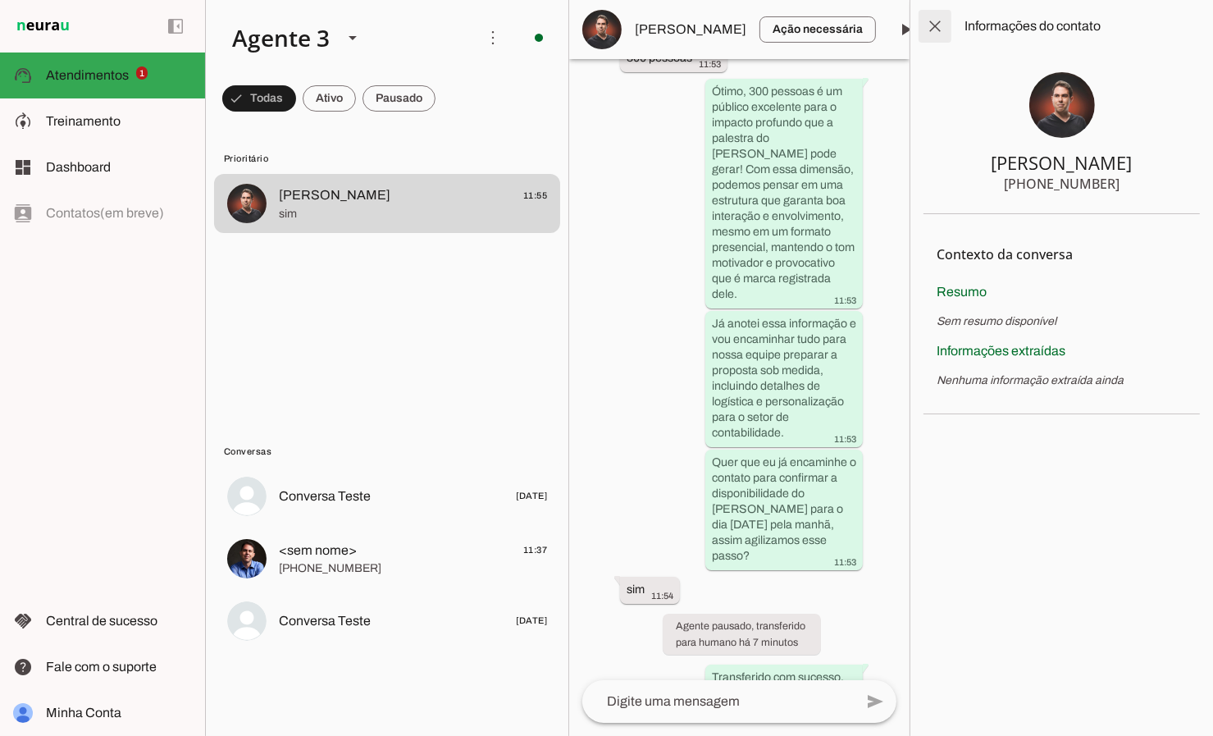
click at [928, 27] on span at bounding box center [934, 26] width 39 height 39
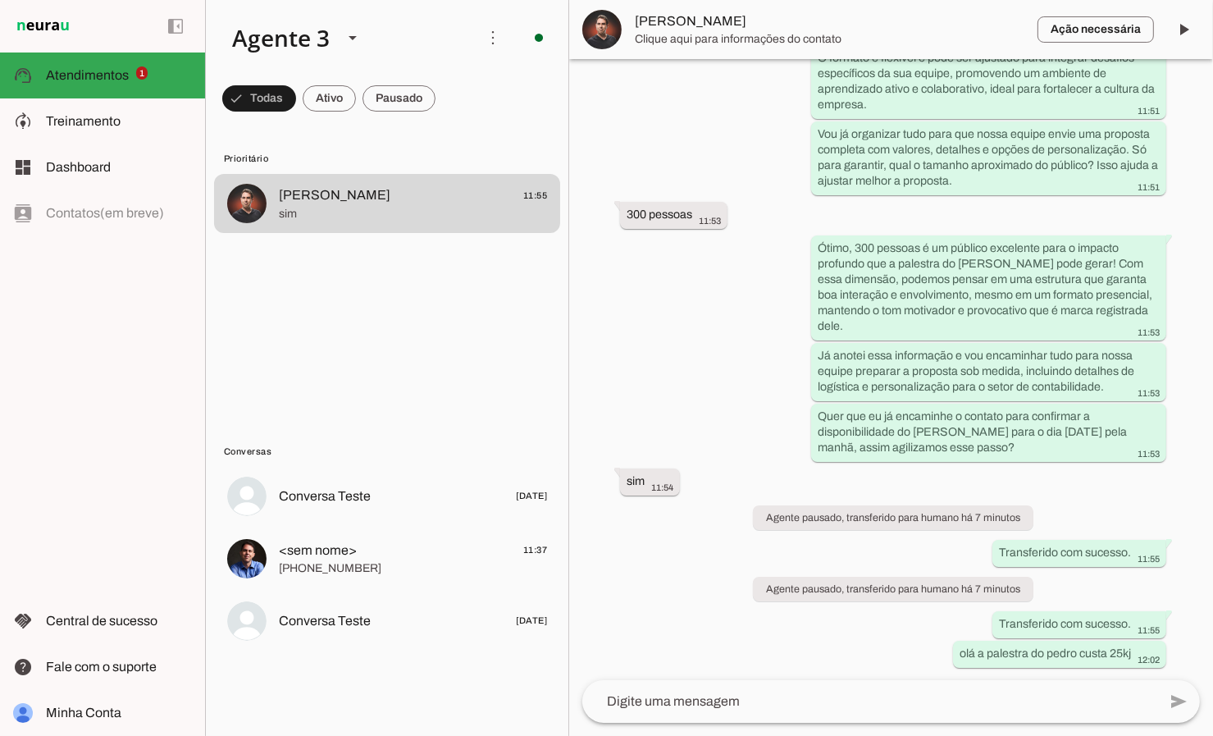
scroll to position [1220, 0]
